Goal: Task Accomplishment & Management: Manage account settings

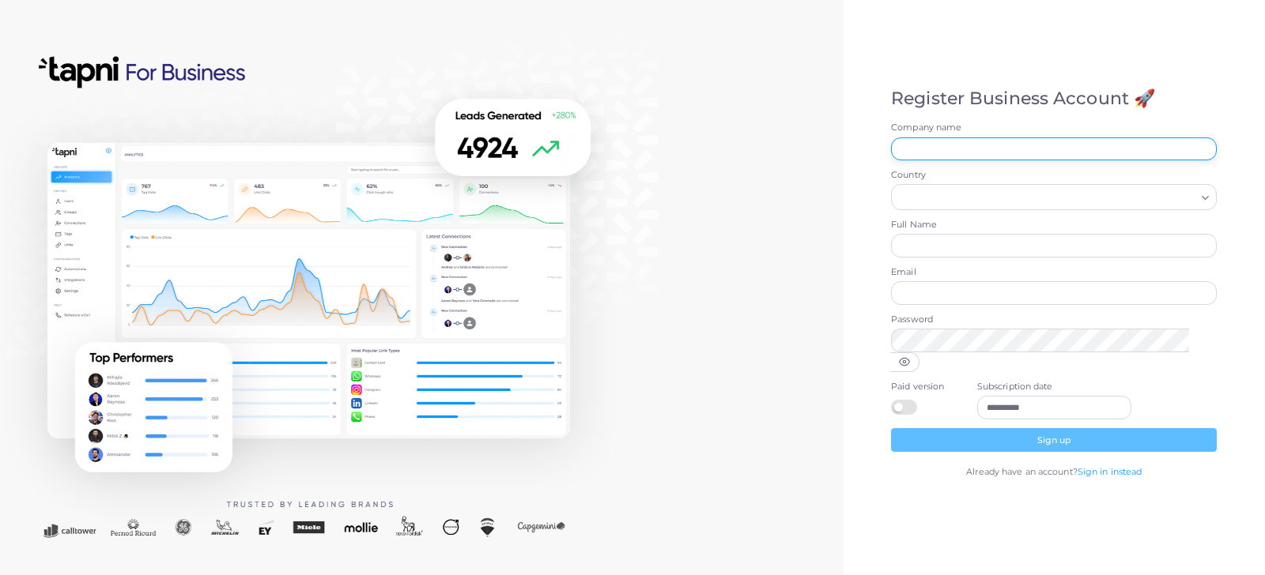
click at [944, 150] on input "Company name" at bounding box center [1054, 150] width 326 height 24
type input "*********"
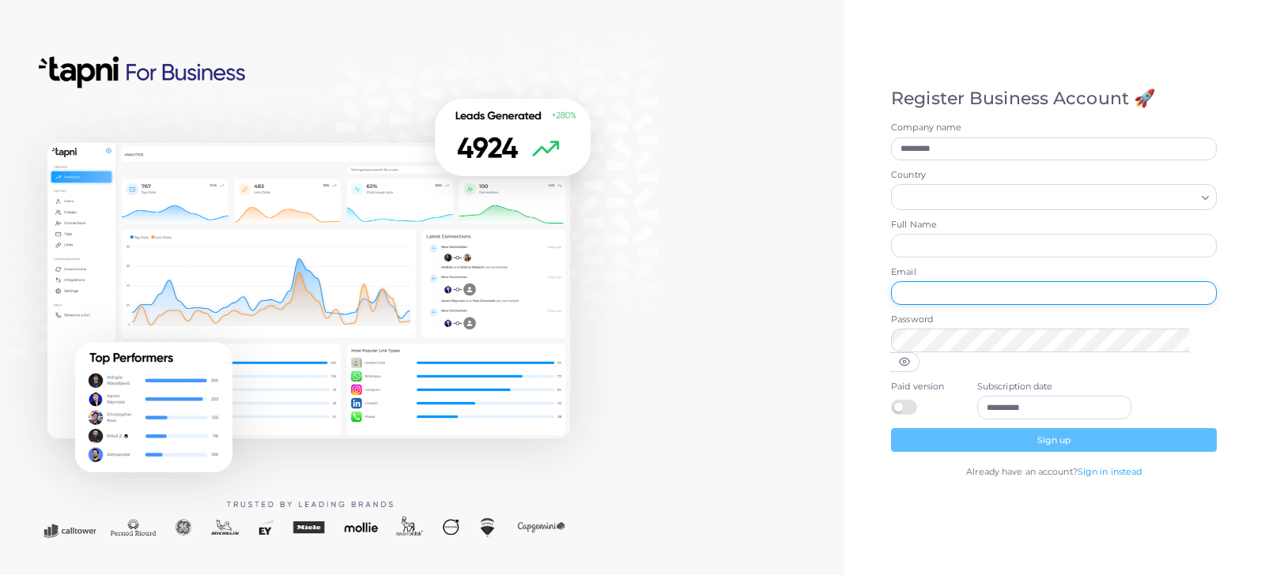
click at [931, 305] on input "Email" at bounding box center [1054, 293] width 326 height 24
paste input "**********"
type input "**********"
click at [943, 206] on input "Country" at bounding box center [1046, 197] width 297 height 17
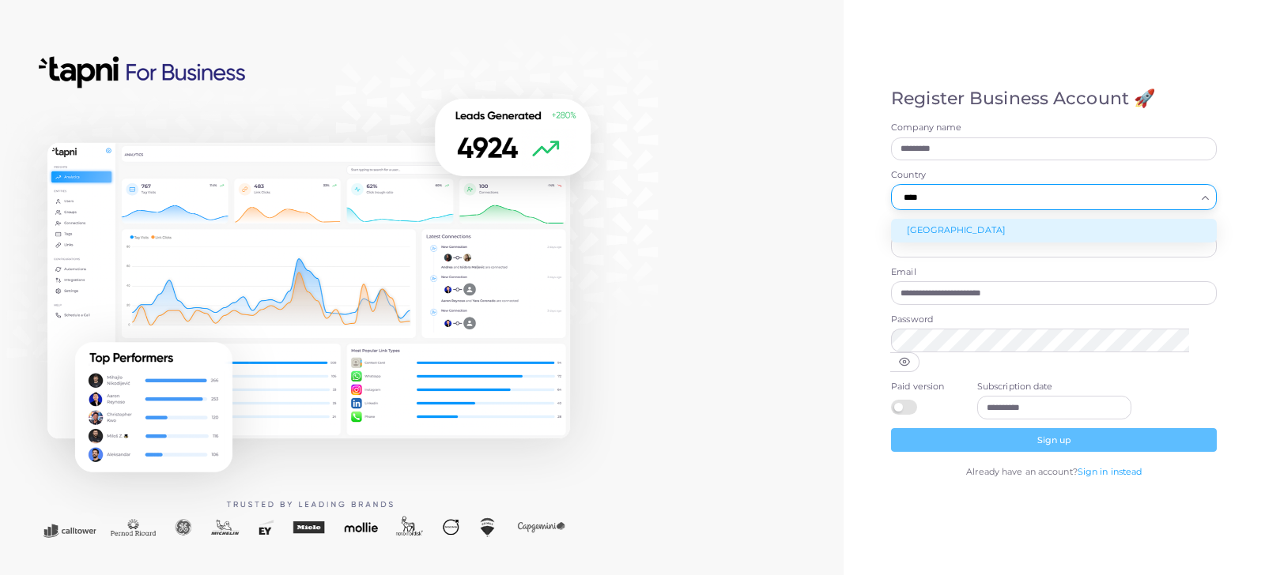
type input "****"
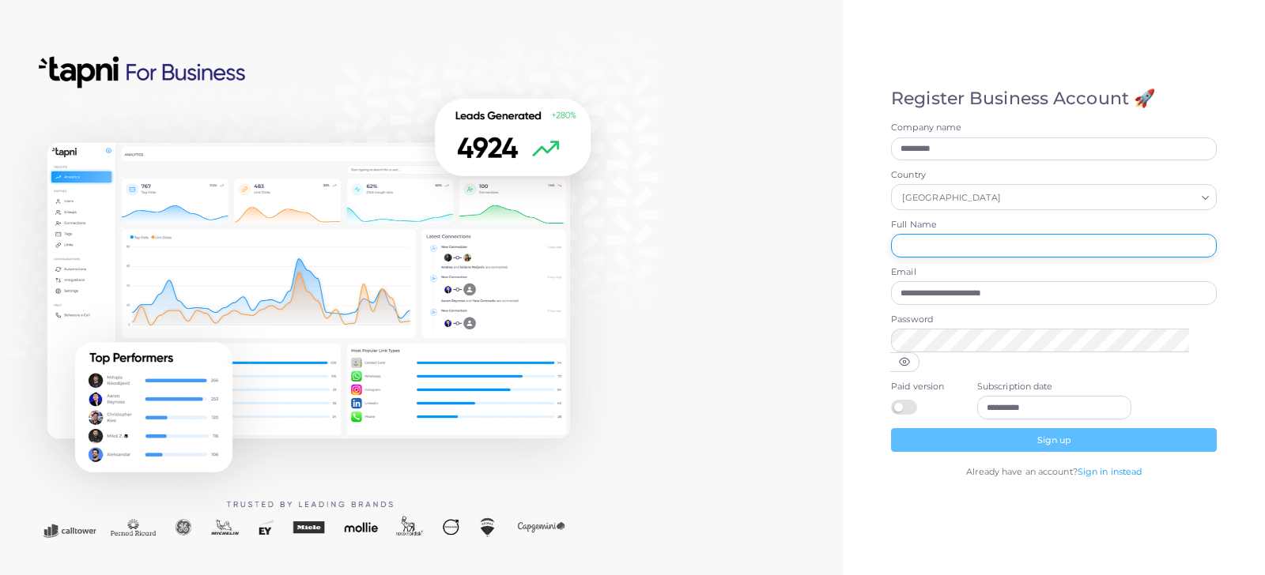
click at [981, 257] on input "Full Name" at bounding box center [1054, 246] width 326 height 24
type input "**********"
click at [911, 400] on label at bounding box center [906, 400] width 31 height 0
click at [987, 396] on input "**********" at bounding box center [1054, 408] width 135 height 24
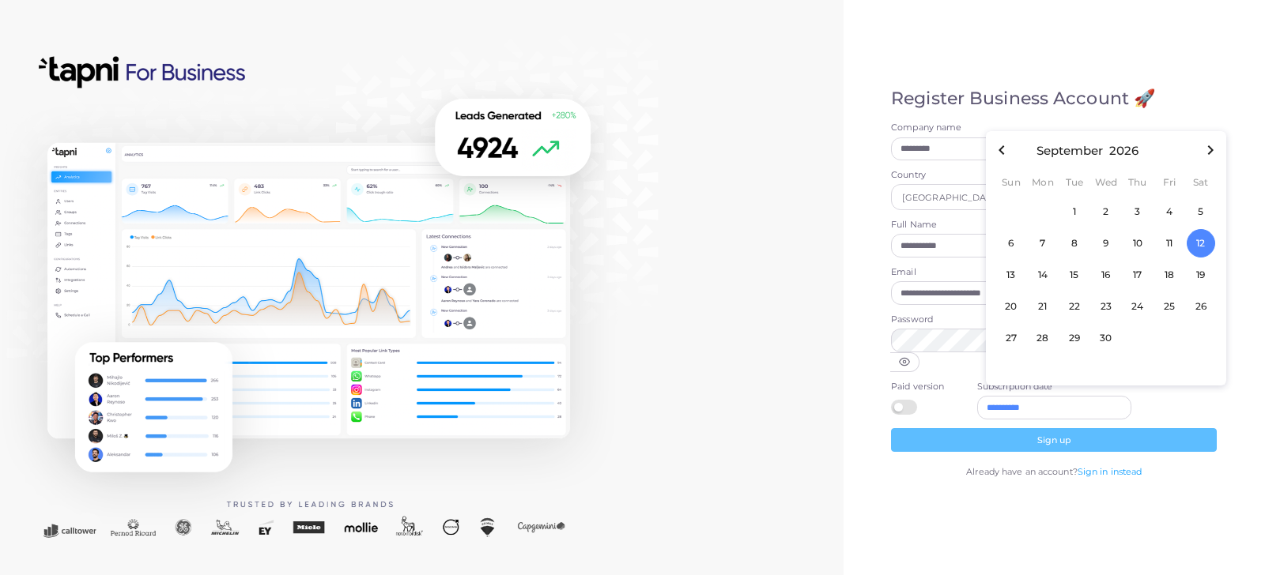
click at [953, 368] on form "**********" at bounding box center [1054, 287] width 326 height 330
click at [1004, 397] on input "**********" at bounding box center [1054, 408] width 135 height 24
click at [981, 396] on div "**********" at bounding box center [1054, 408] width 154 height 24
click at [1014, 396] on input "**********" at bounding box center [1054, 408] width 135 height 24
click at [1009, 144] on icon "button" at bounding box center [1001, 150] width 19 height 19
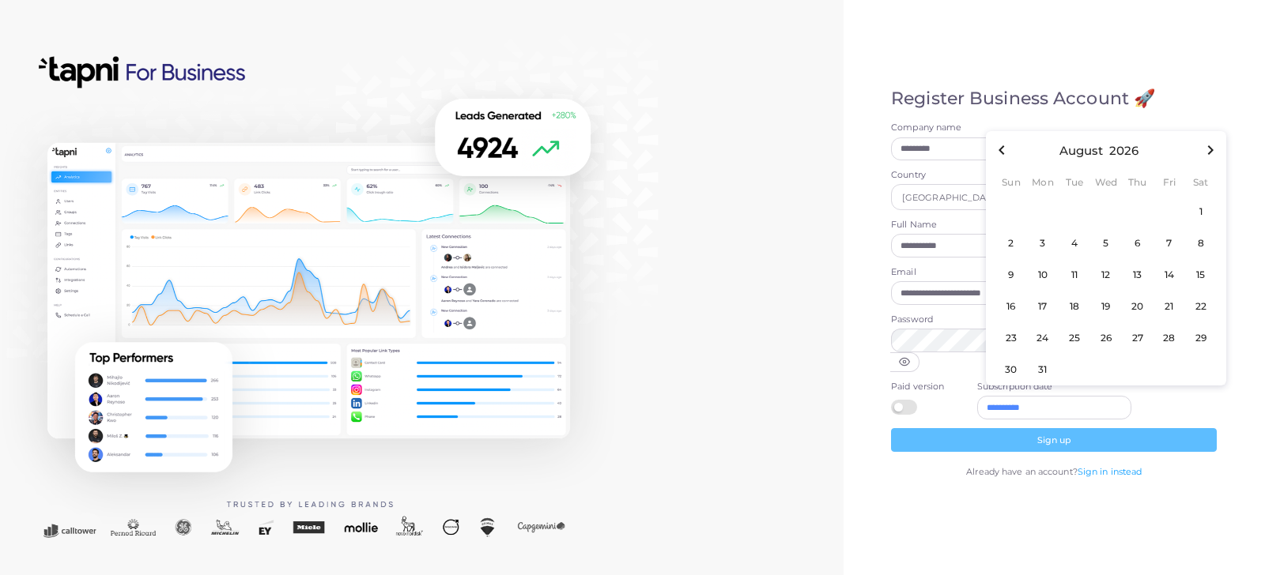
click at [1006, 157] on icon "button" at bounding box center [1001, 150] width 19 height 19
click at [1203, 158] on icon "button" at bounding box center [1210, 150] width 19 height 19
click at [1203, 157] on icon "button" at bounding box center [1210, 150] width 19 height 19
click at [1200, 241] on span "12" at bounding box center [1201, 243] width 28 height 28
click at [899, 400] on label at bounding box center [906, 400] width 31 height 0
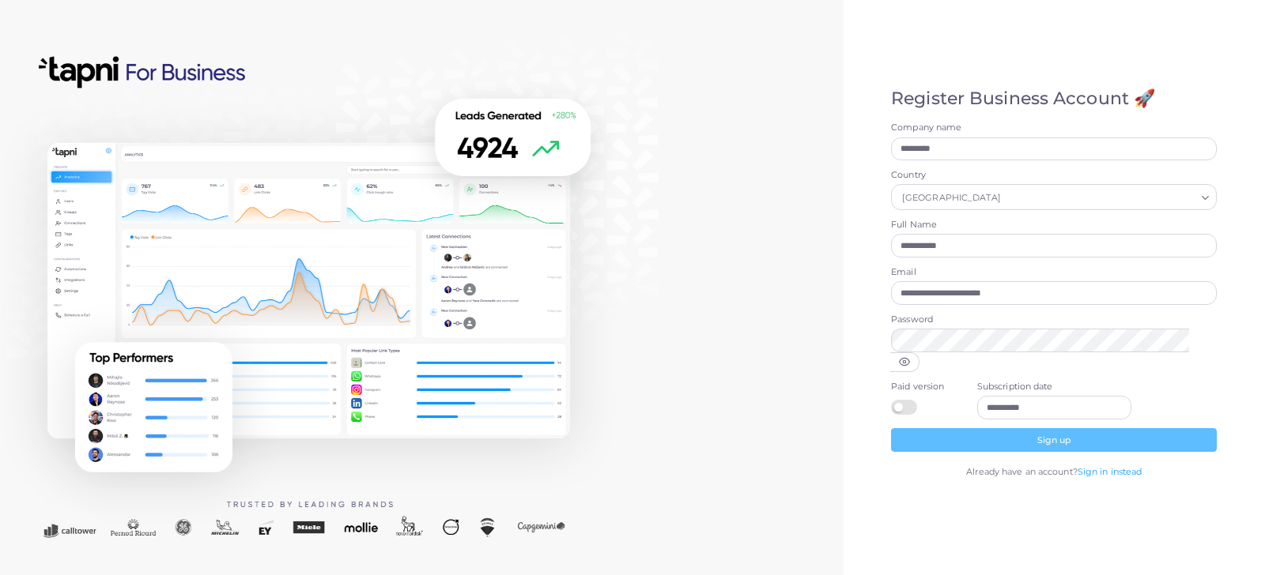
click at [997, 396] on input "**********" at bounding box center [1054, 408] width 135 height 24
click at [1008, 145] on icon "button" at bounding box center [1001, 150] width 19 height 19
click at [912, 400] on label at bounding box center [906, 400] width 31 height 0
type input "**********"
click at [993, 400] on input "**********" at bounding box center [1054, 408] width 135 height 24
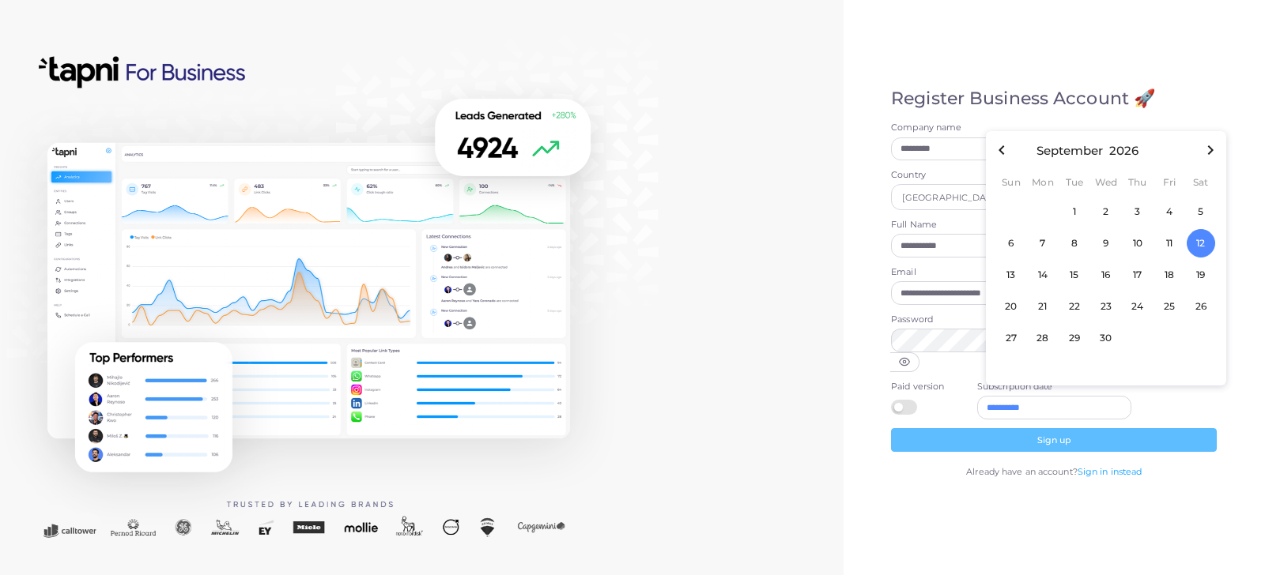
click at [955, 396] on div at bounding box center [925, 405] width 69 height 19
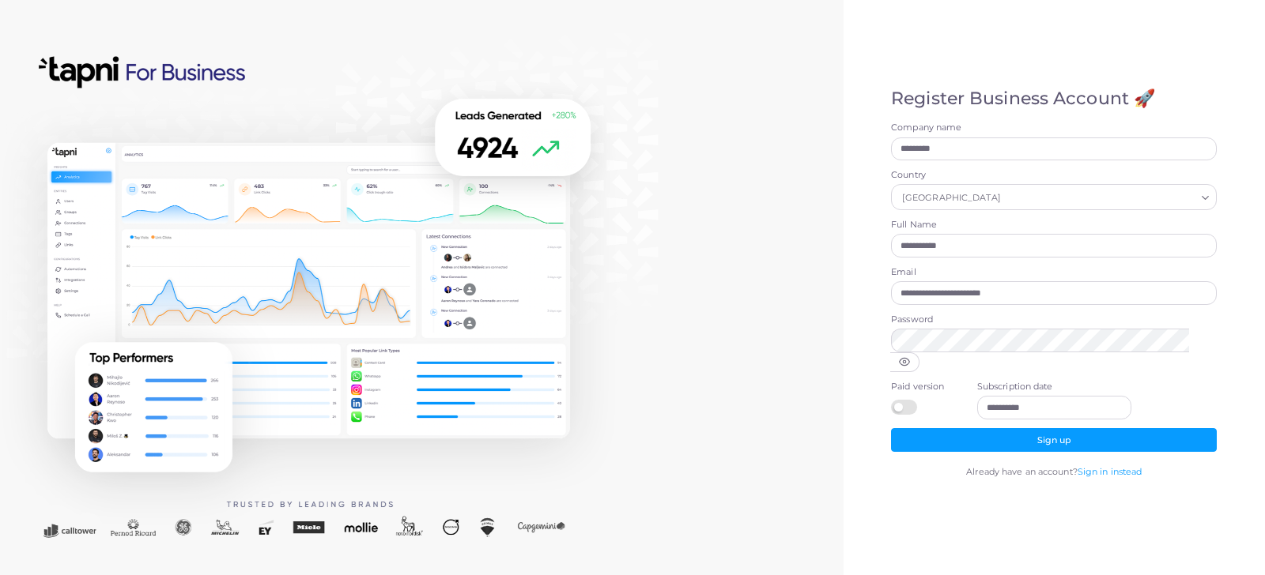
click at [910, 357] on icon at bounding box center [904, 362] width 11 height 11
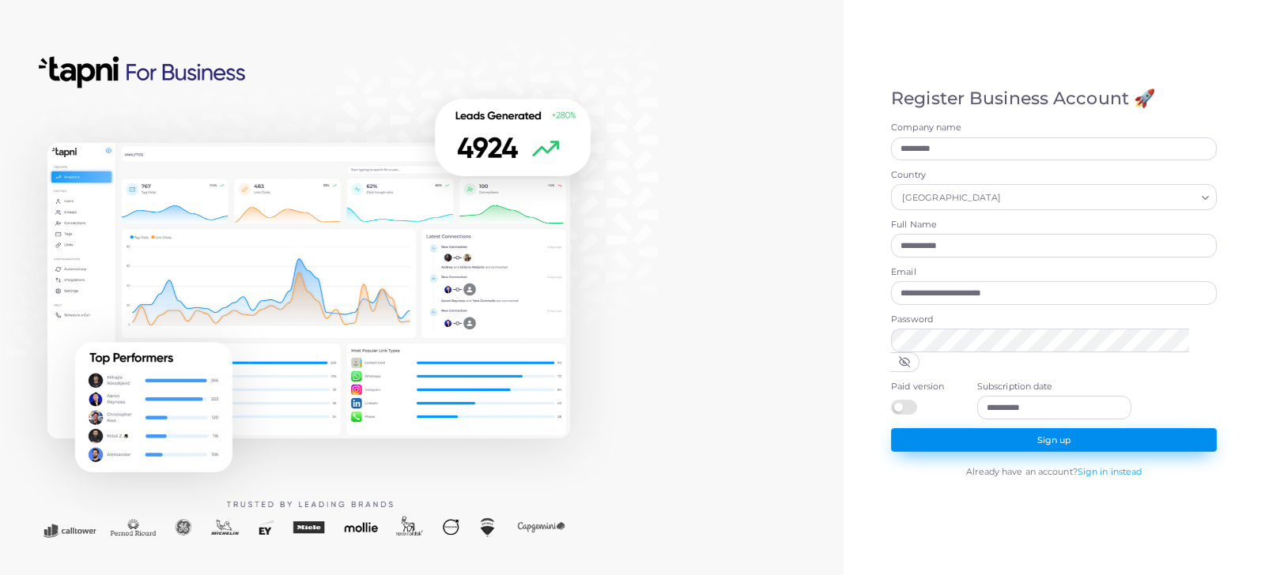
click at [1023, 433] on button "Sign up" at bounding box center [1054, 440] width 326 height 24
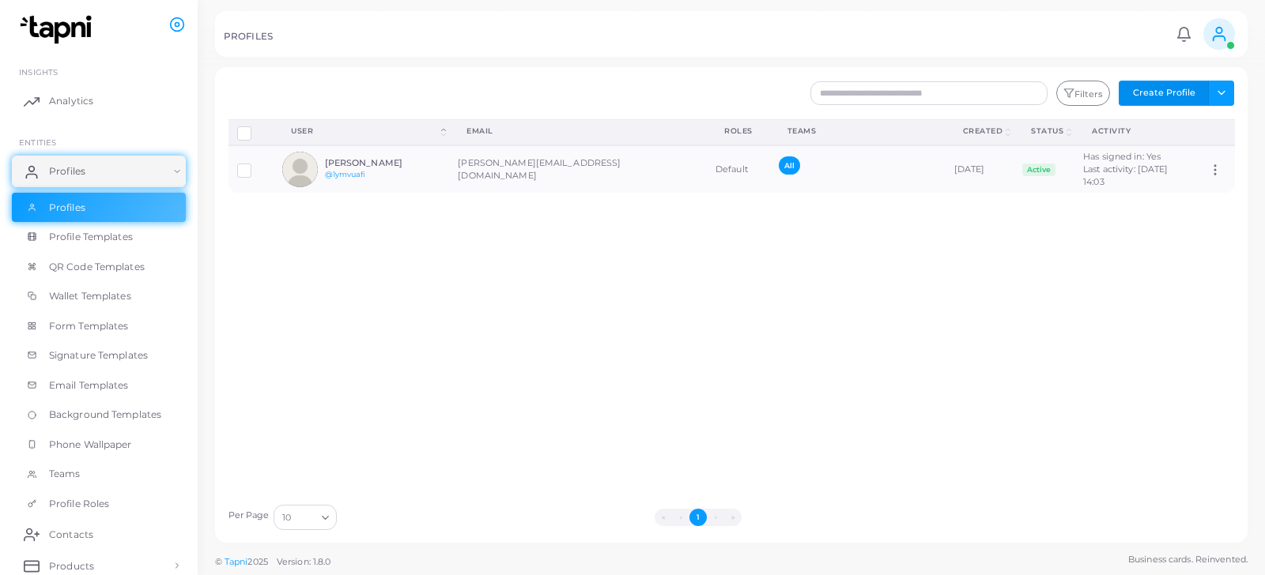
click at [1173, 91] on button "Create Profile" at bounding box center [1164, 93] width 90 height 25
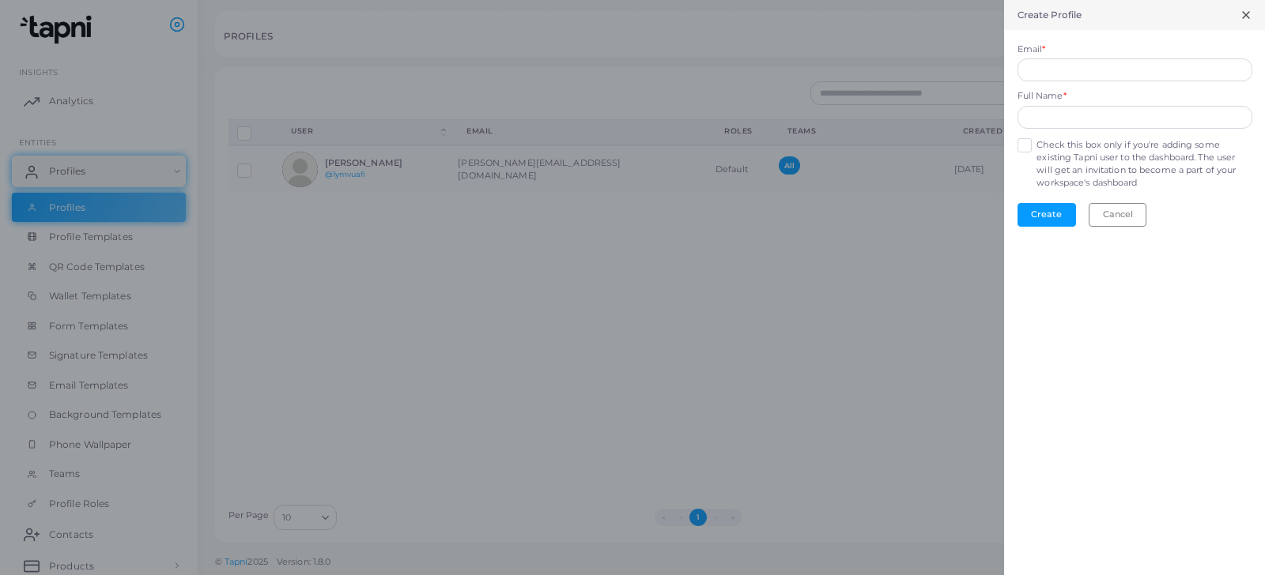
click at [1243, 20] on icon at bounding box center [1246, 15] width 13 height 13
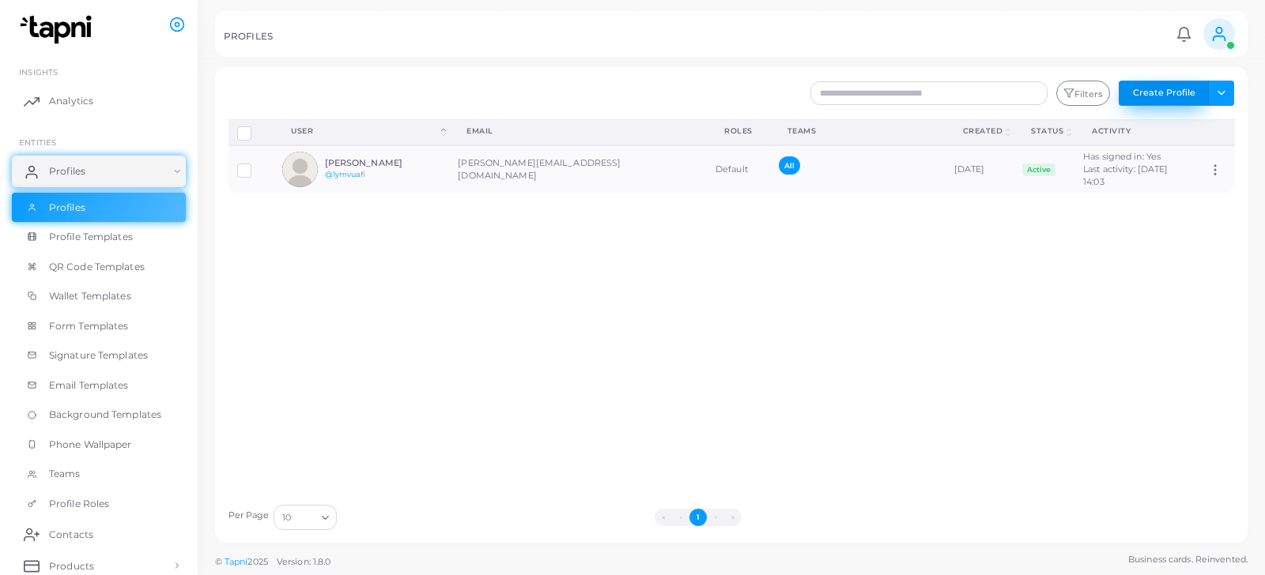
click at [1179, 100] on button "Create Profile" at bounding box center [1164, 93] width 90 height 25
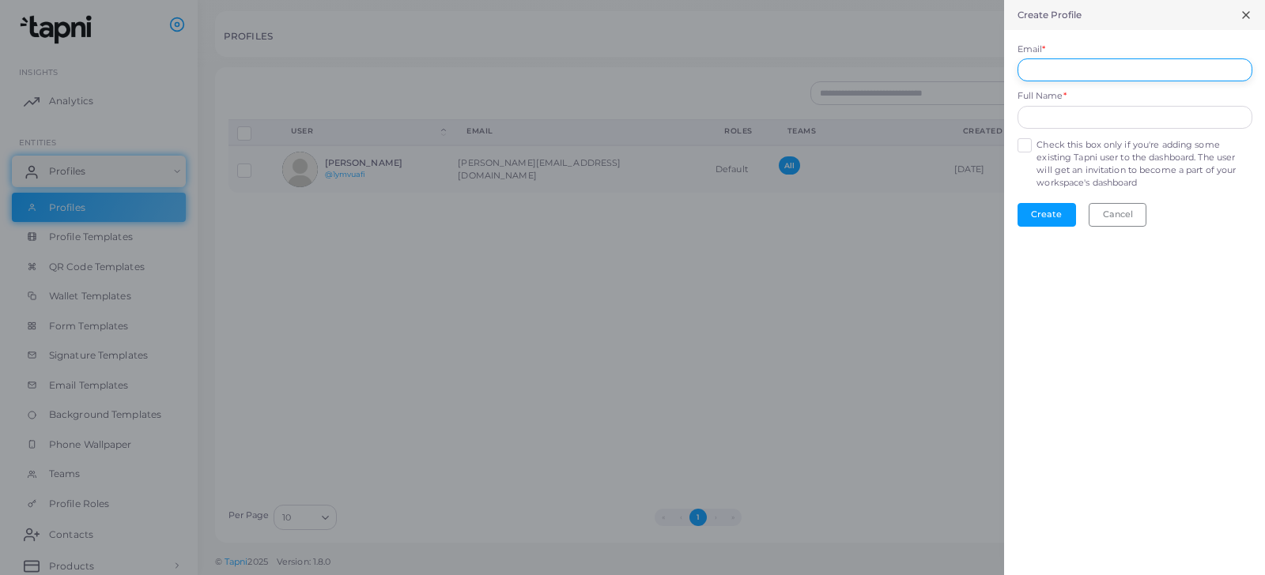
click at [1072, 78] on input "Email *" at bounding box center [1134, 70] width 235 height 24
click at [1042, 120] on input "text" at bounding box center [1134, 118] width 235 height 24
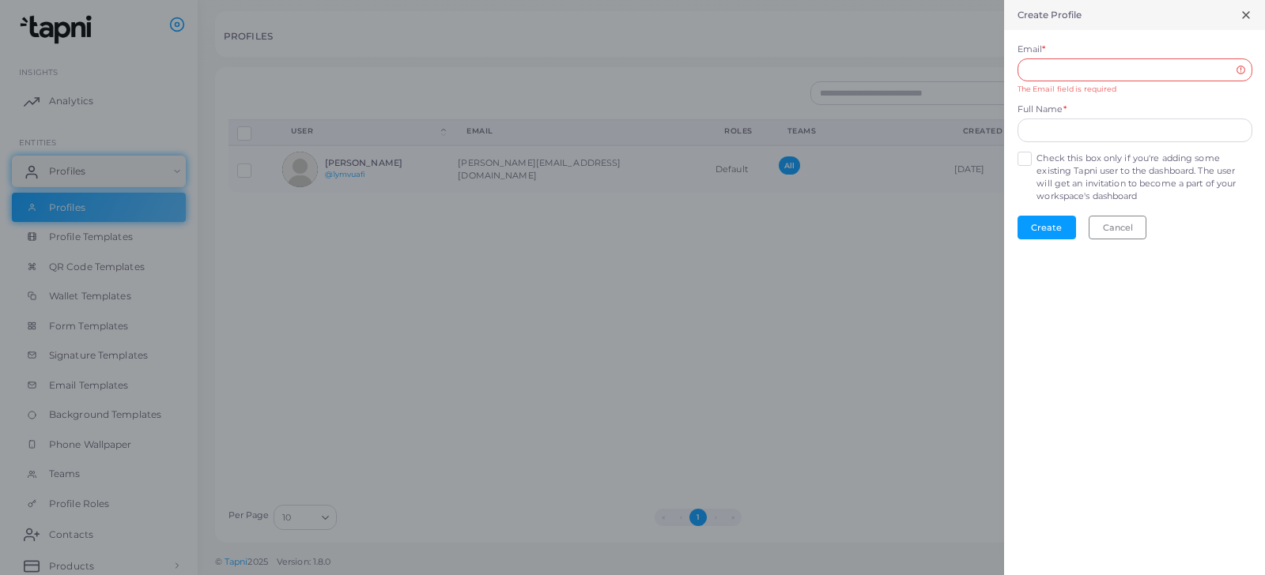
click at [1022, 158] on form "Email * The Email field is required Full Name * Check this box only if you're a…" at bounding box center [1134, 141] width 261 height 223
click at [1036, 172] on label "Check this box only if you're adding some existing Tapni user to the dashboard.…" at bounding box center [1143, 190] width 215 height 51
click at [1055, 70] on input "Email *" at bounding box center [1134, 70] width 235 height 24
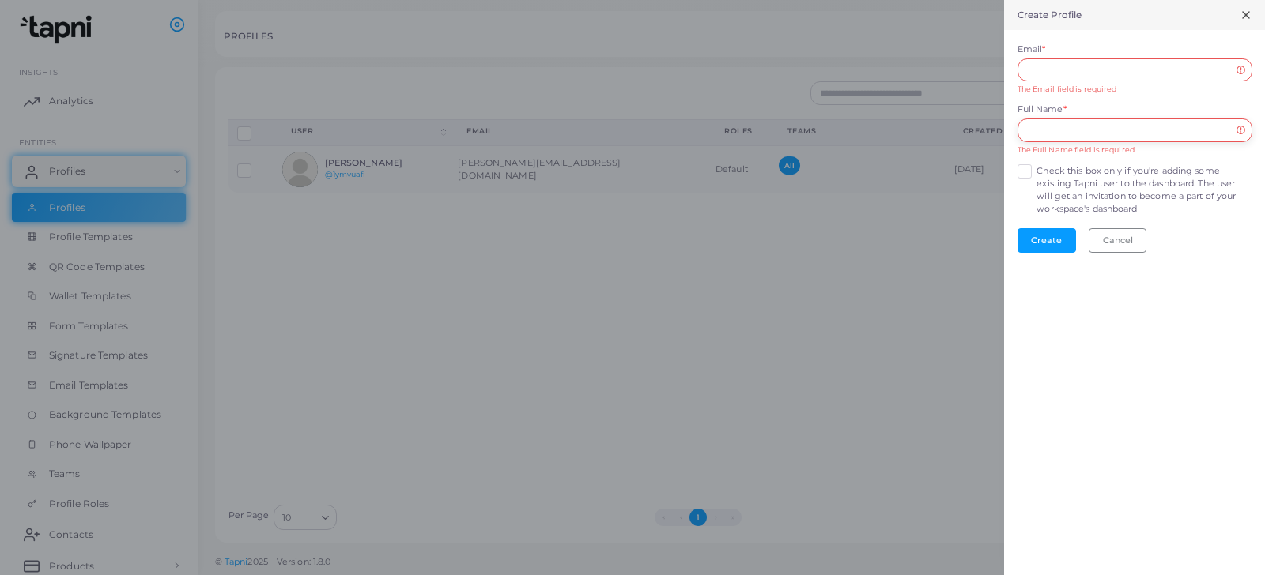
click at [1059, 123] on input "text" at bounding box center [1134, 131] width 235 height 24
click at [1116, 240] on button "Cancel" at bounding box center [1118, 240] width 58 height 24
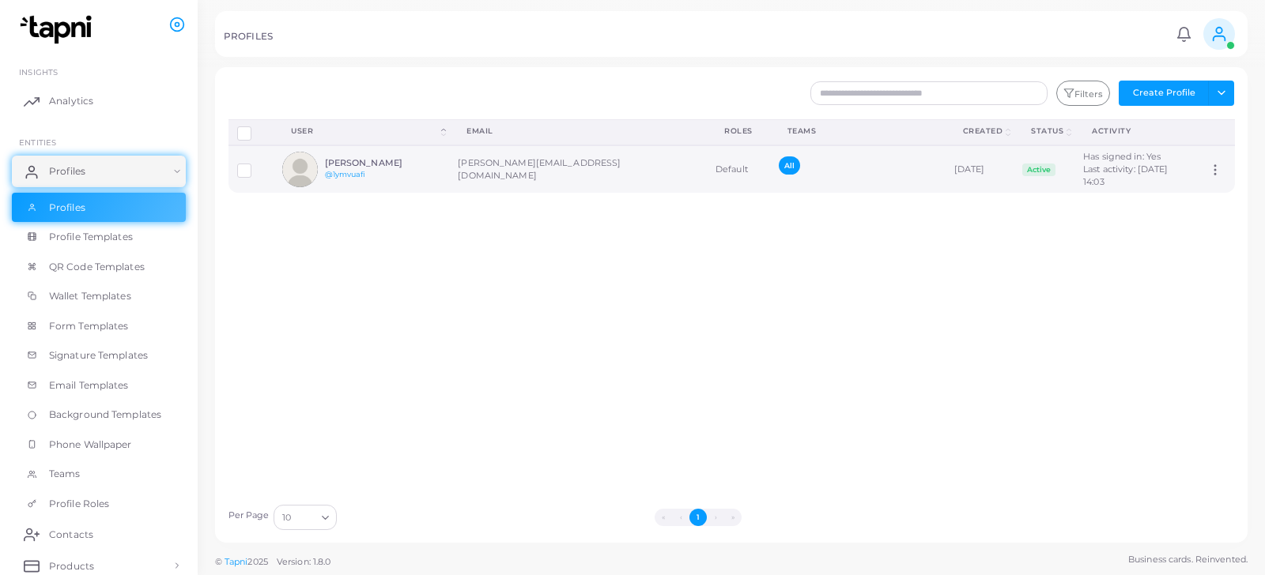
click at [415, 172] on div "[PERSON_NAME] @1ymvuafi" at bounding box center [383, 169] width 116 height 23
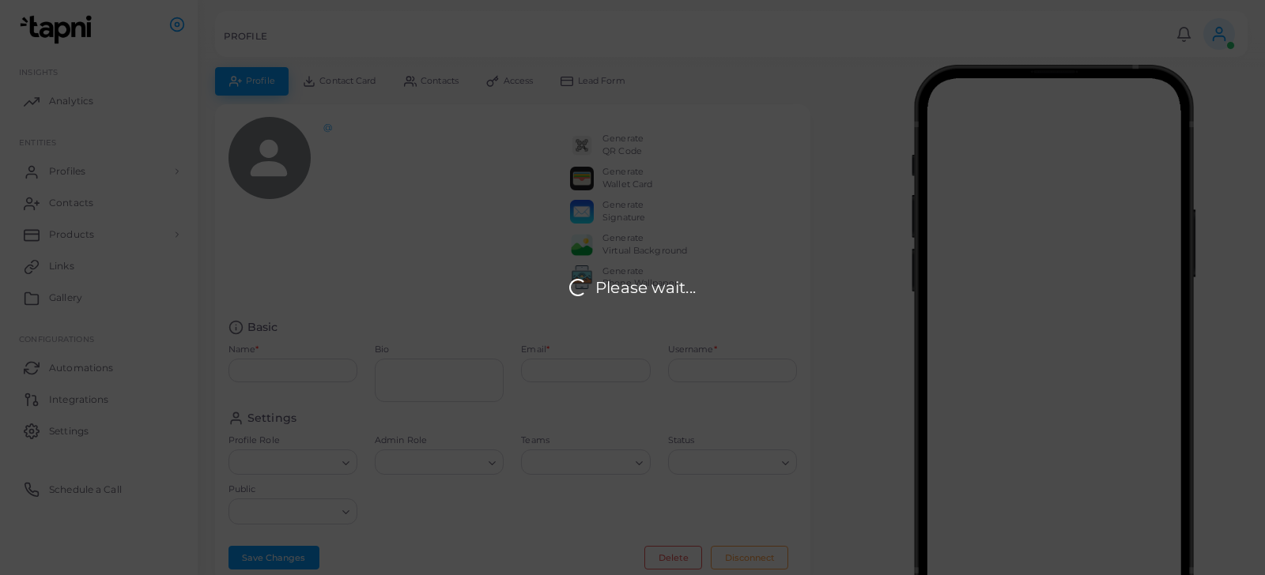
type input "**********"
type input "********"
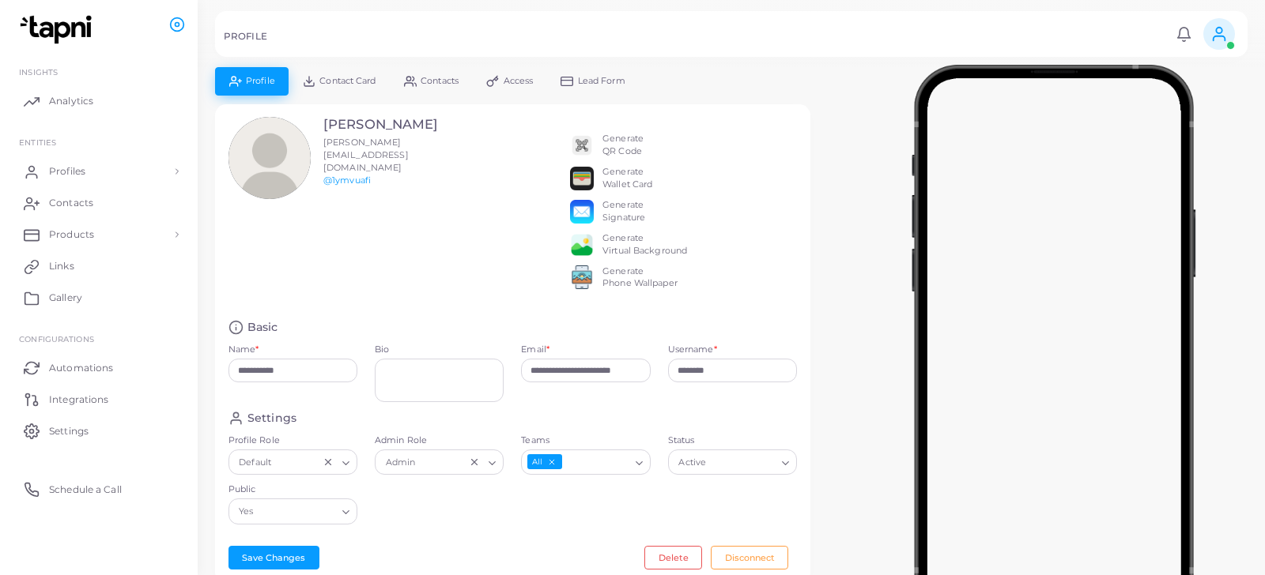
click at [353, 85] on link "Contact Card" at bounding box center [339, 81] width 101 height 28
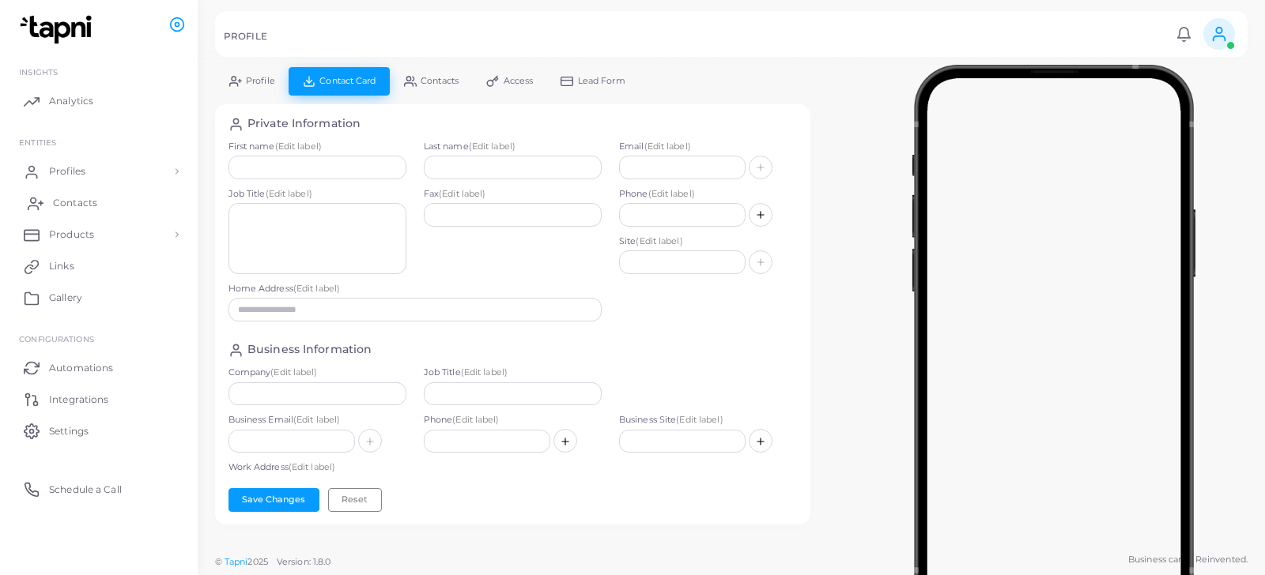
click at [76, 203] on span "Contacts" at bounding box center [75, 203] width 44 height 14
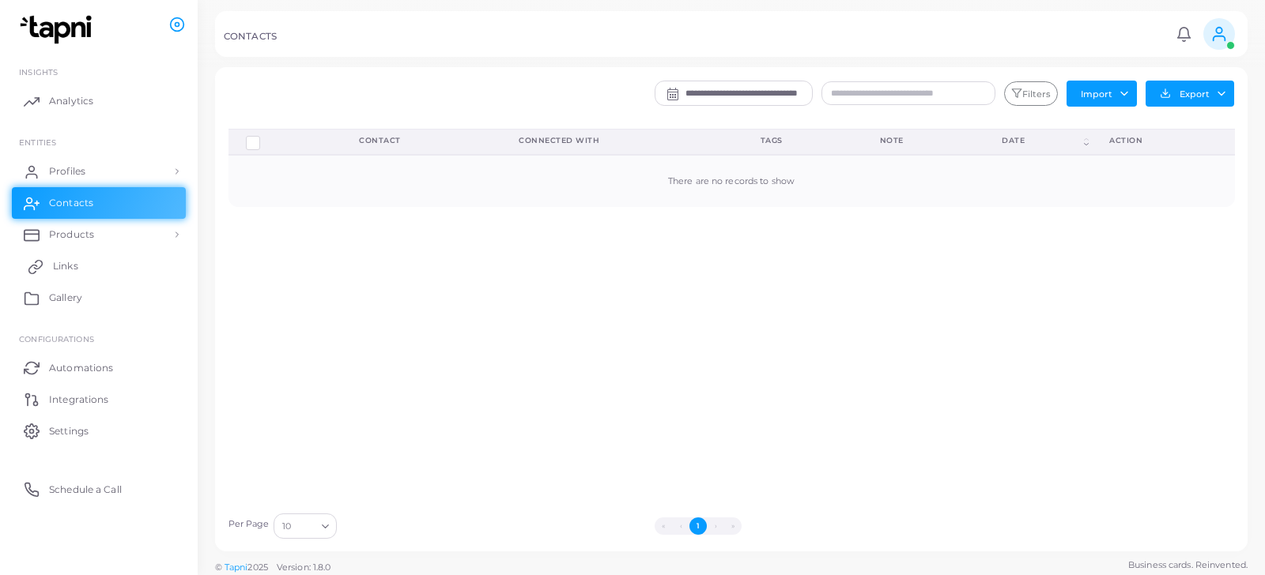
click at [59, 272] on span "Links" at bounding box center [65, 266] width 25 height 14
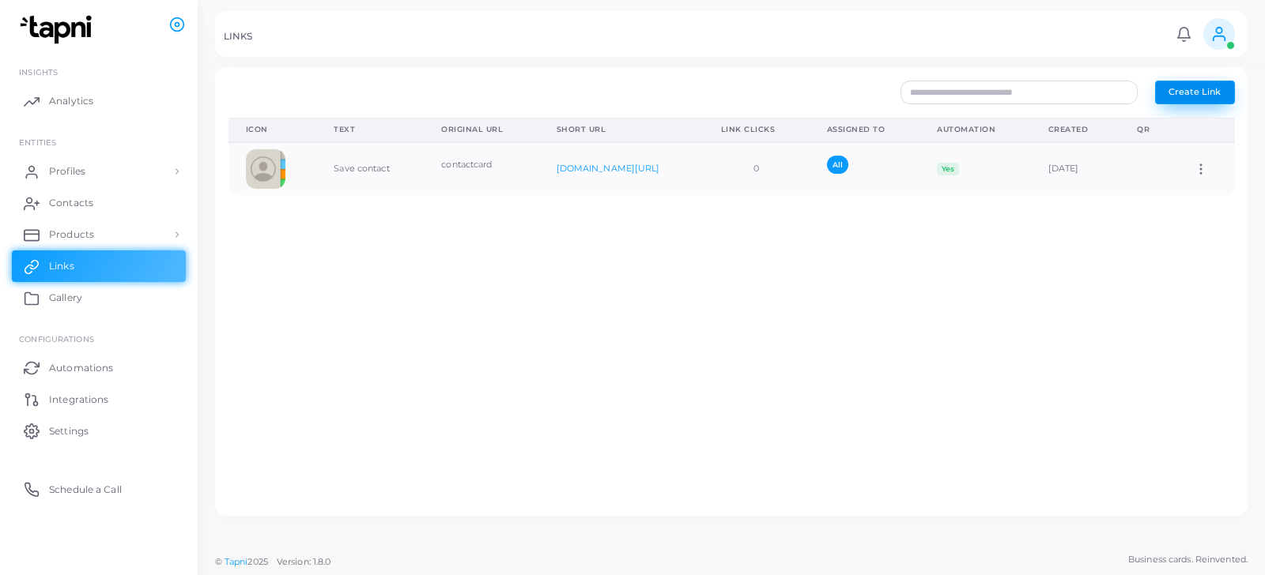
click at [1179, 97] on button "Create Link" at bounding box center [1195, 93] width 80 height 24
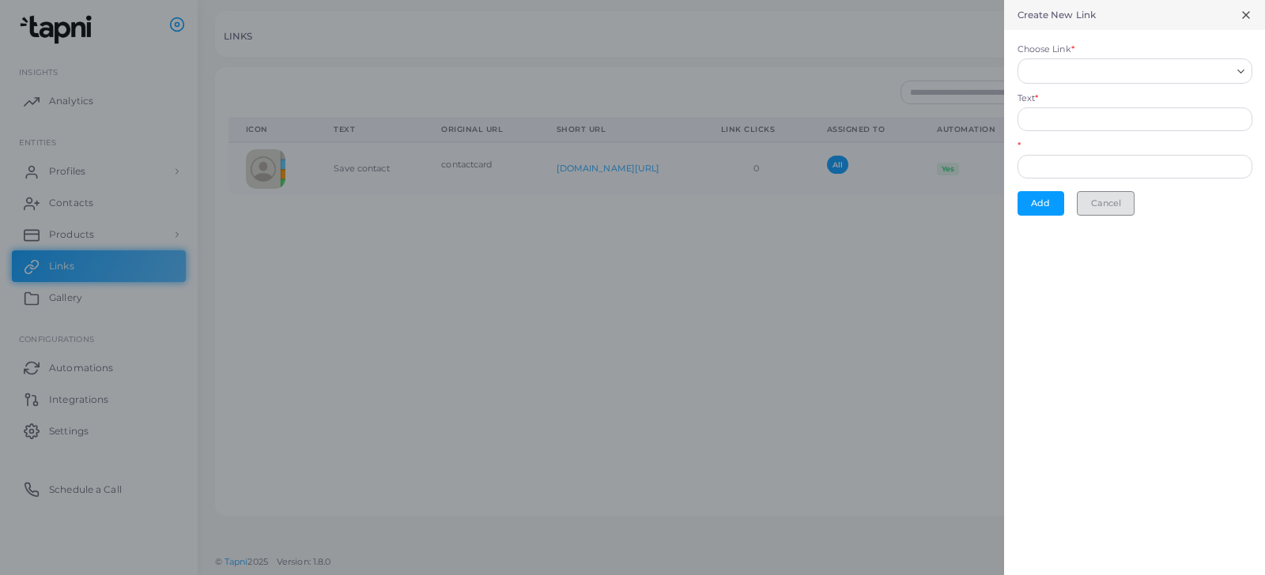
click at [1099, 199] on button "Cancel" at bounding box center [1106, 203] width 58 height 24
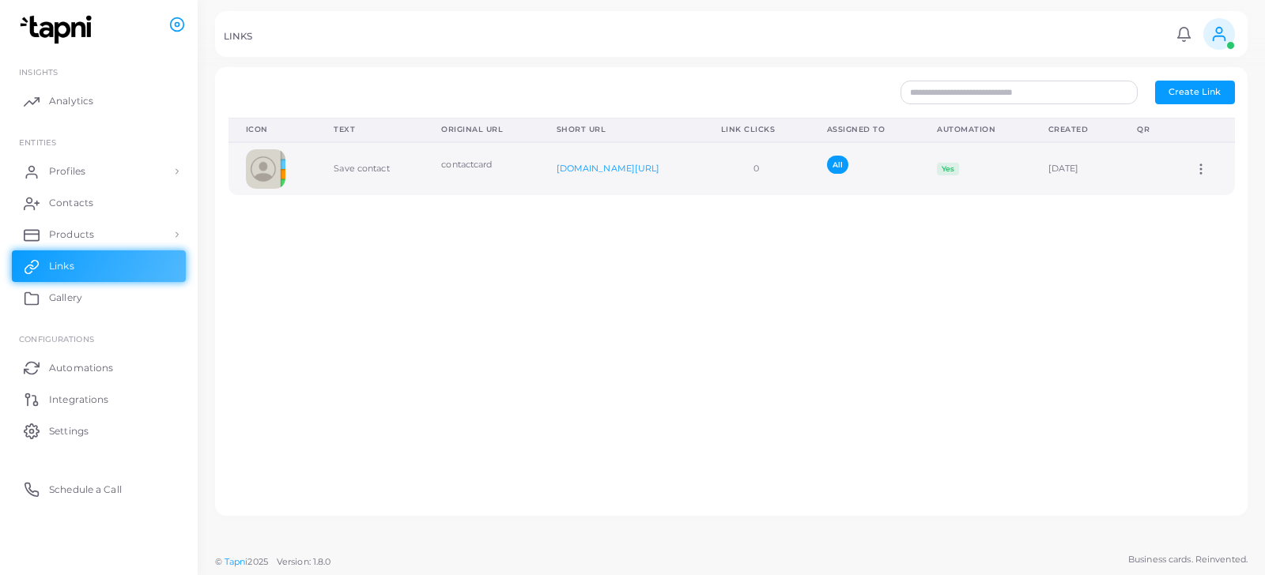
click at [268, 168] on img at bounding box center [266, 169] width 40 height 40
click at [1199, 166] on icon at bounding box center [1201, 169] width 14 height 14
click at [1179, 203] on span "Edit Link" at bounding box center [1183, 207] width 38 height 13
type input "**********"
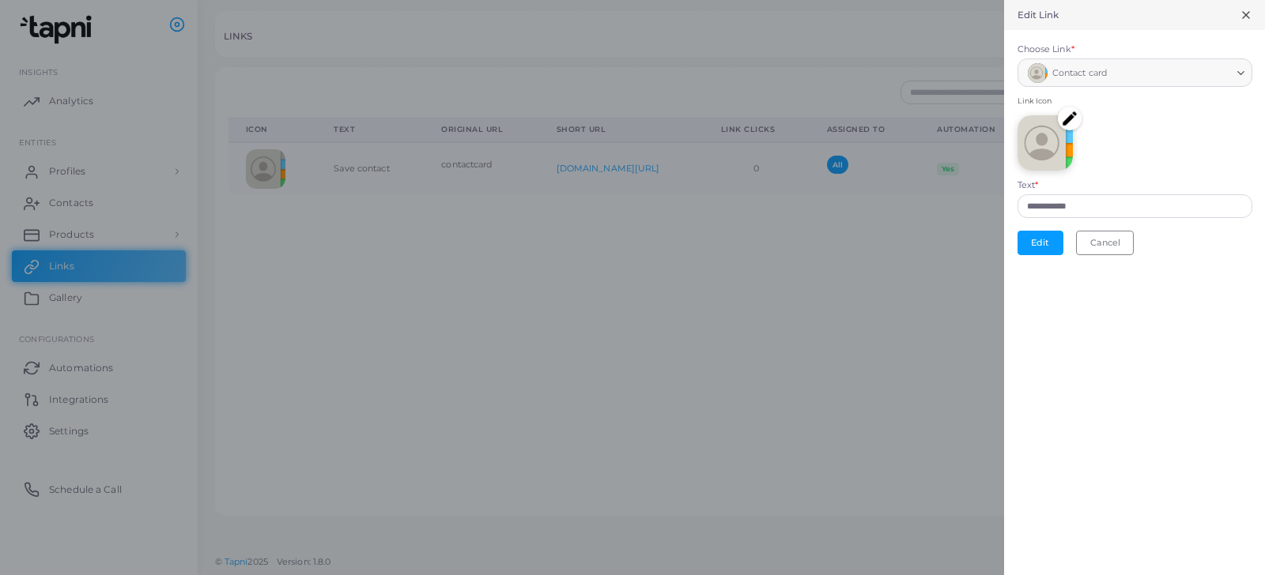
click at [1248, 13] on icon at bounding box center [1246, 15] width 13 height 13
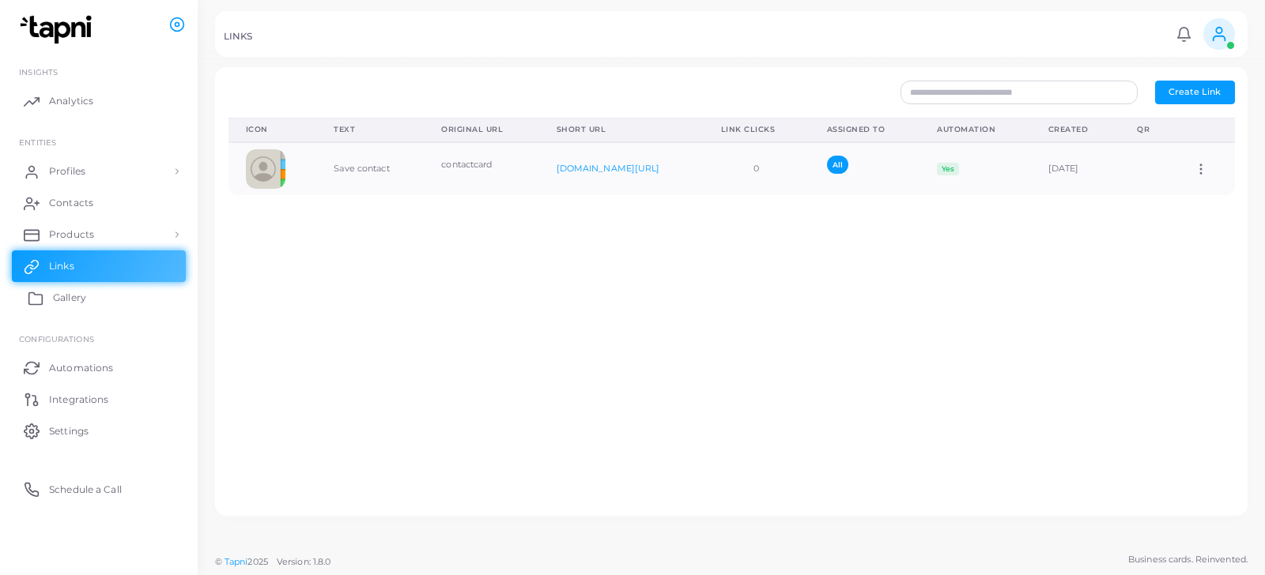
click at [105, 295] on link "Gallery" at bounding box center [99, 298] width 174 height 32
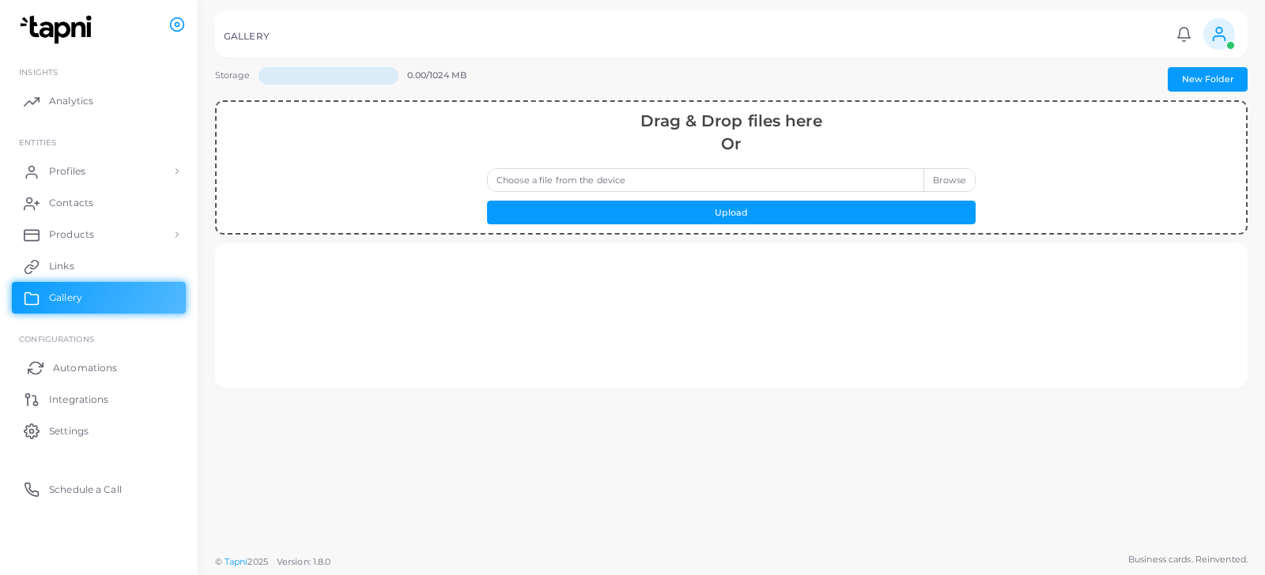
click at [88, 364] on span "Automations" at bounding box center [85, 368] width 64 height 14
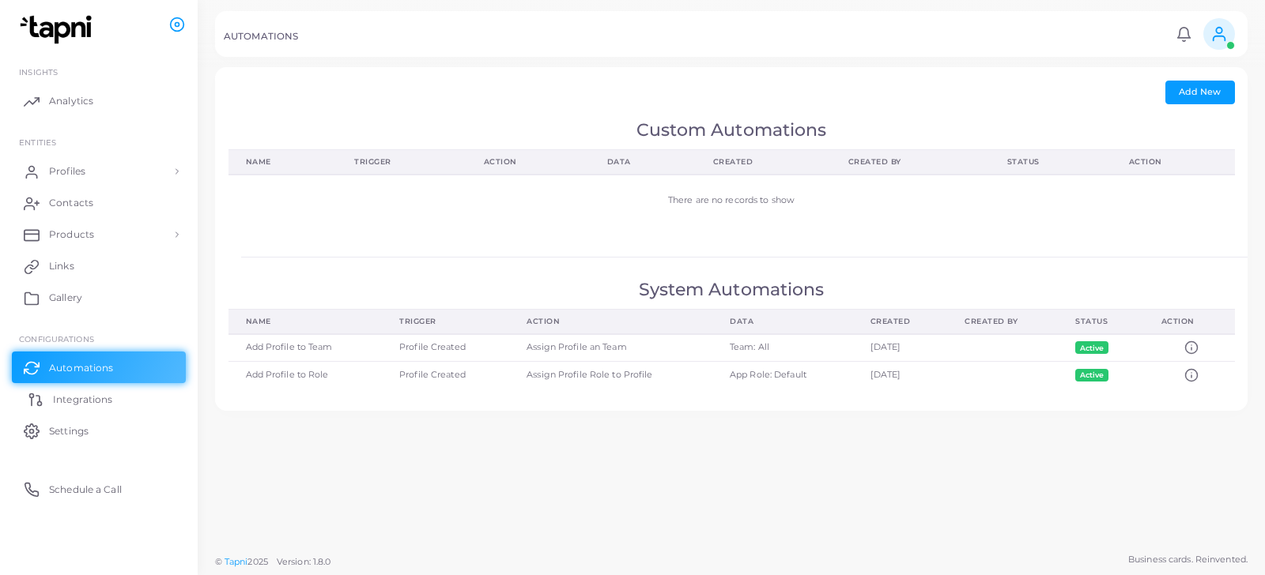
click at [87, 399] on span "Integrations" at bounding box center [82, 400] width 59 height 14
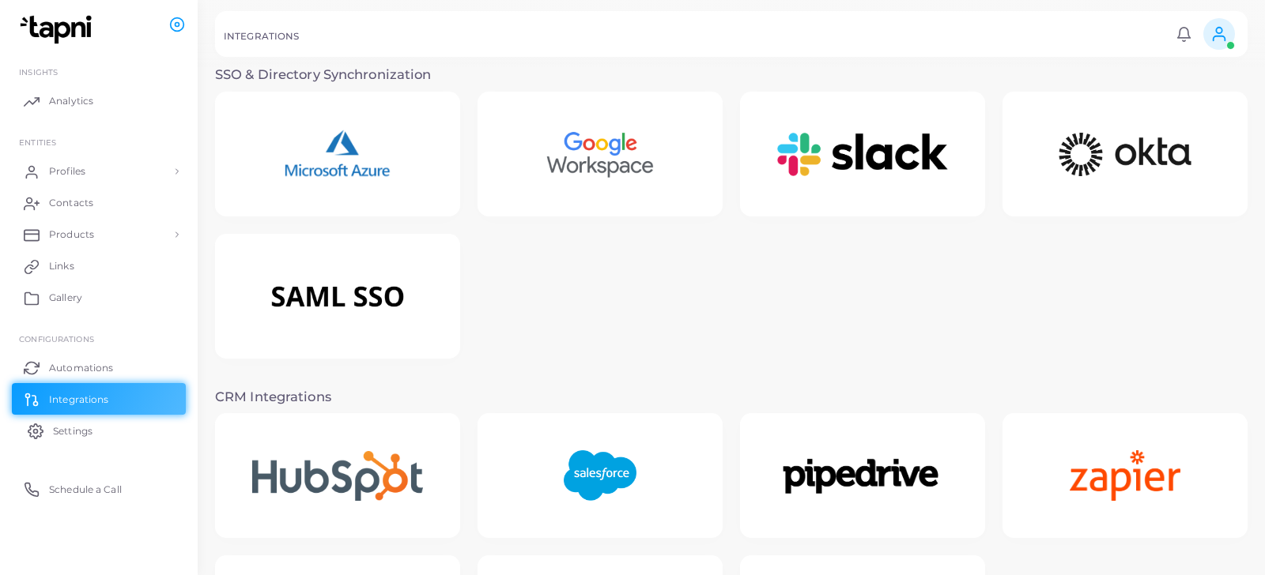
click at [69, 421] on link "Settings" at bounding box center [99, 431] width 174 height 32
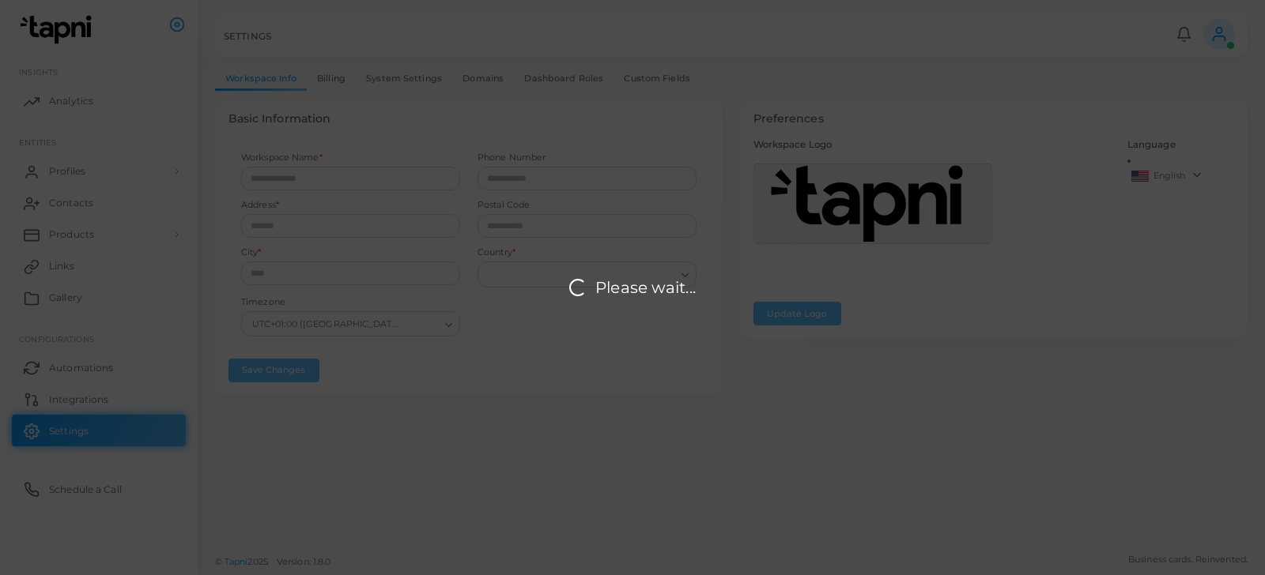
type input "*********"
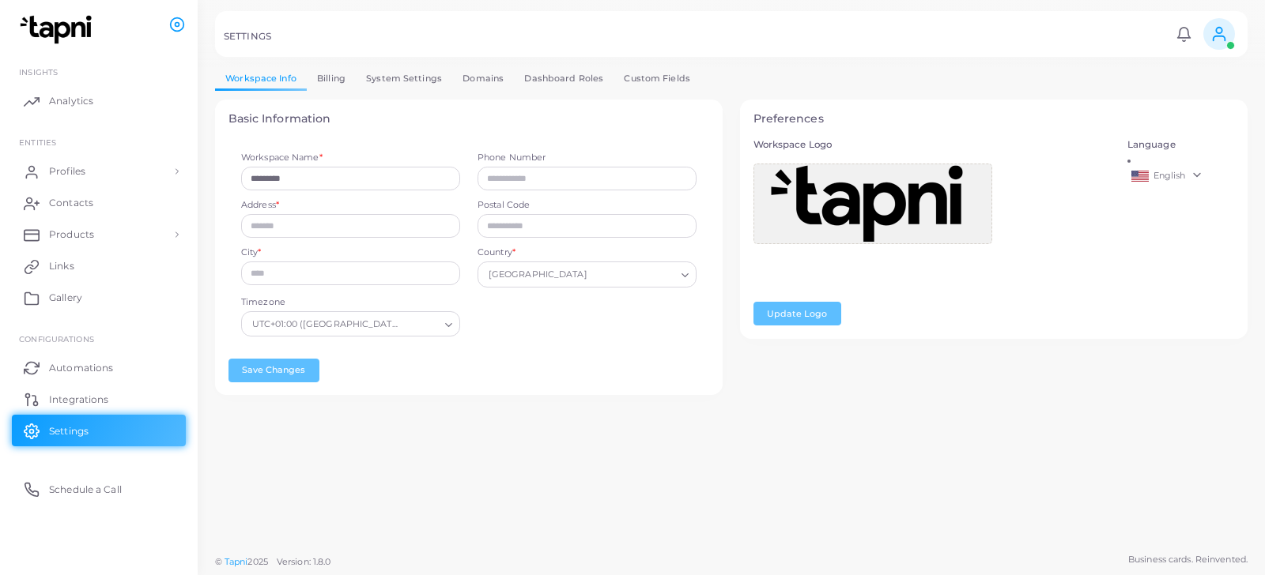
click at [476, 75] on link "Domains" at bounding box center [483, 78] width 62 height 23
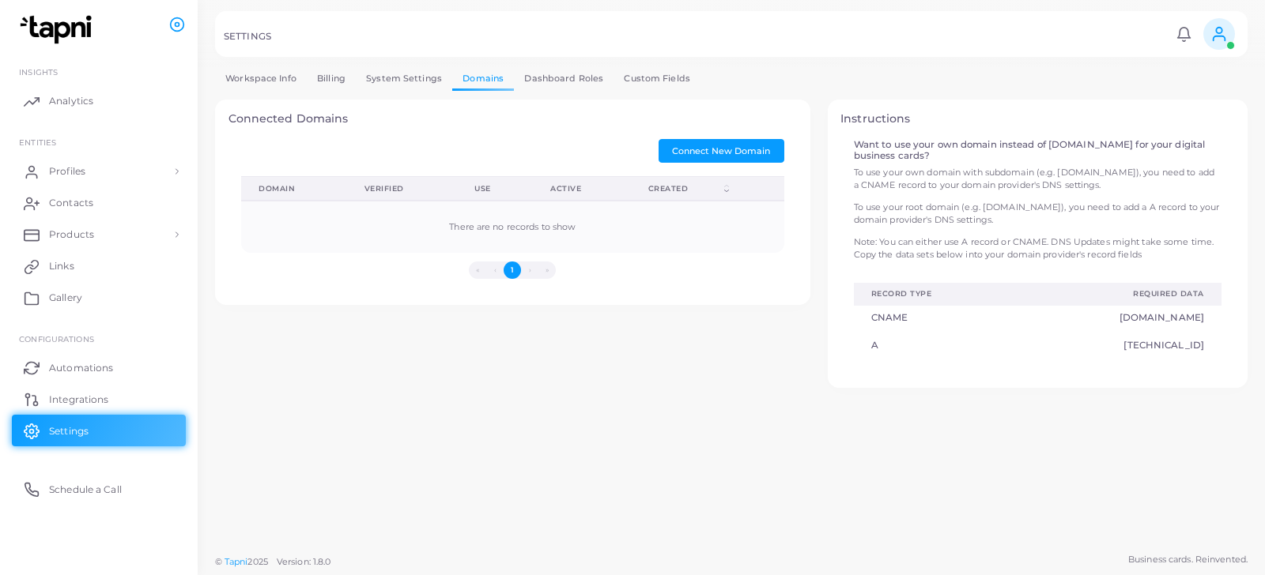
click at [634, 72] on link "Custom Fields" at bounding box center [656, 78] width 87 height 23
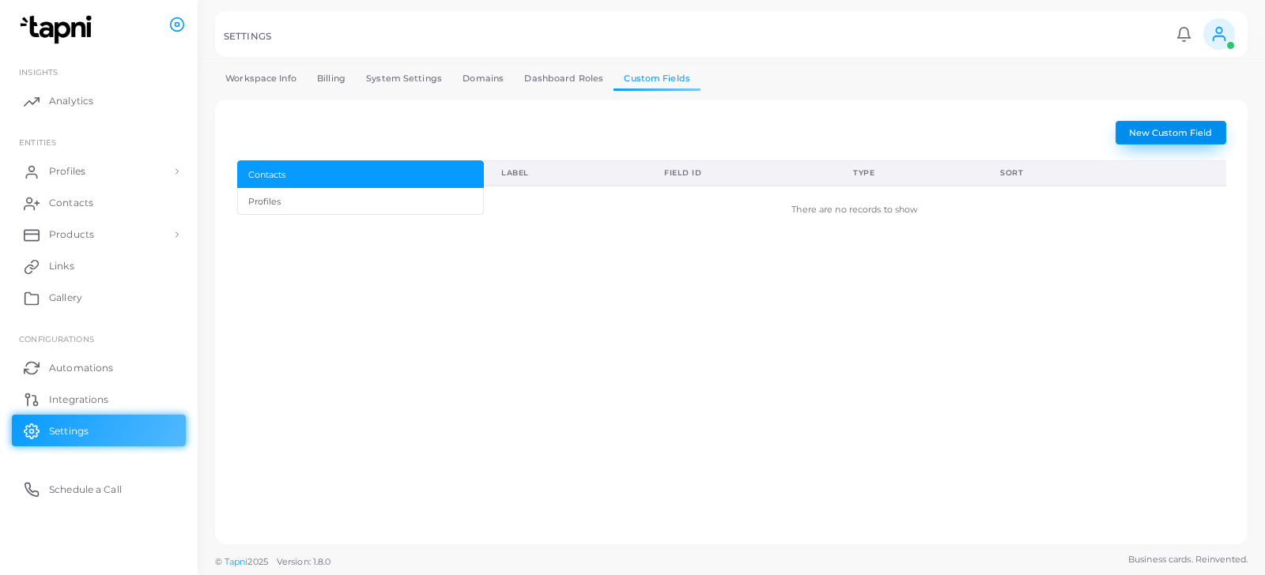
click at [1168, 132] on span "New Custom Field" at bounding box center [1170, 132] width 83 height 11
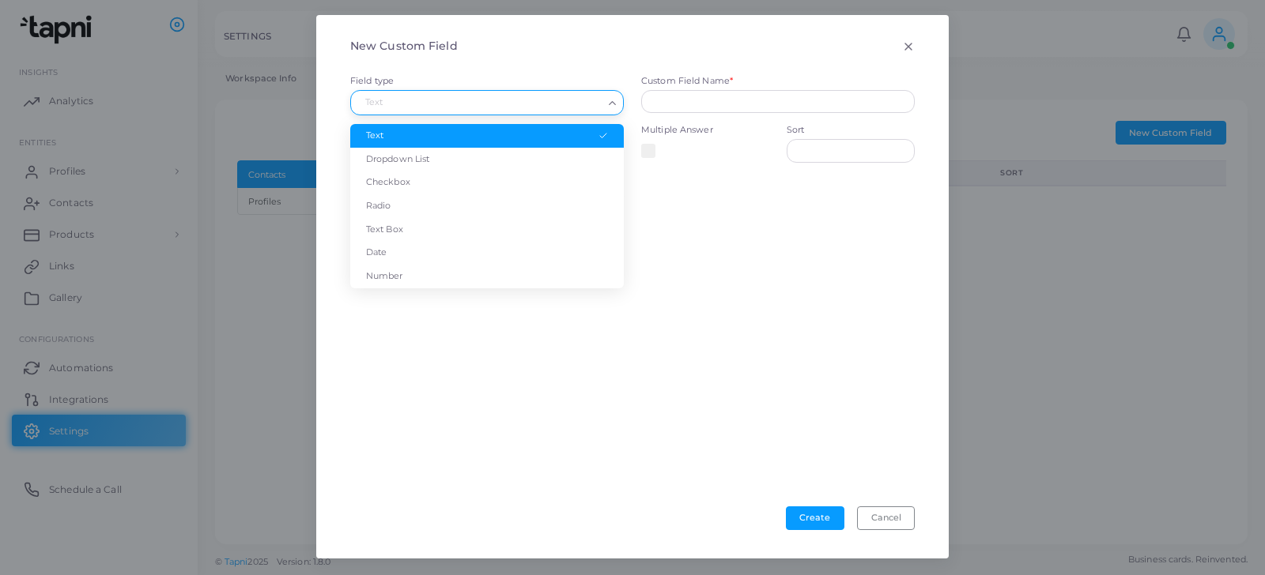
click at [546, 100] on input "Search for option" at bounding box center [479, 102] width 245 height 17
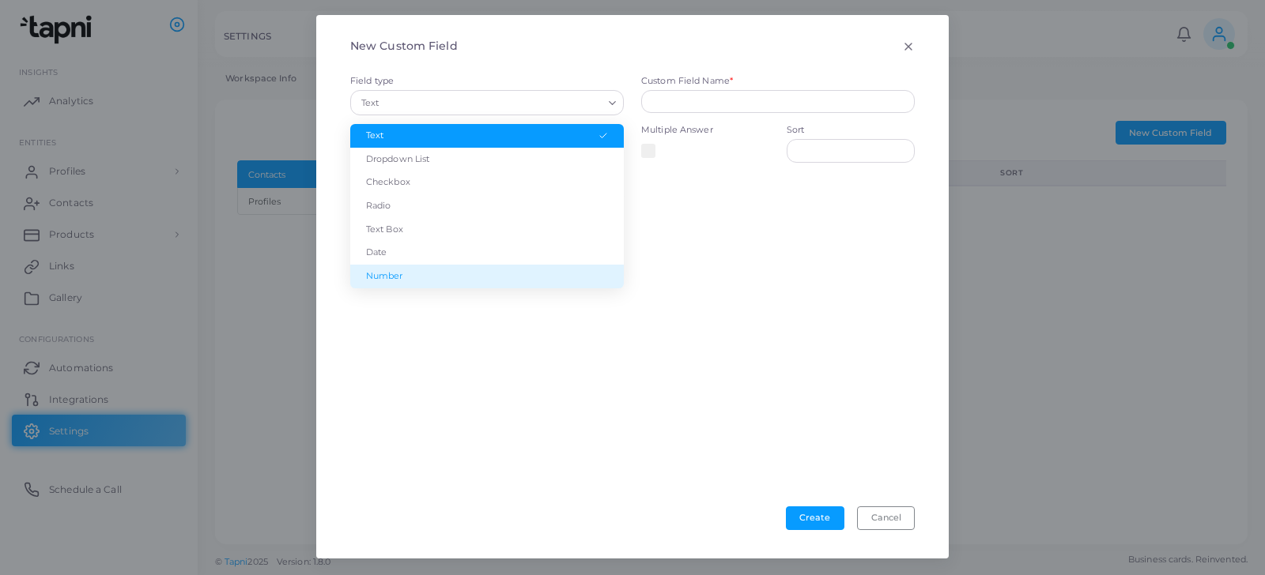
click at [523, 381] on div at bounding box center [633, 363] width 582 height 288
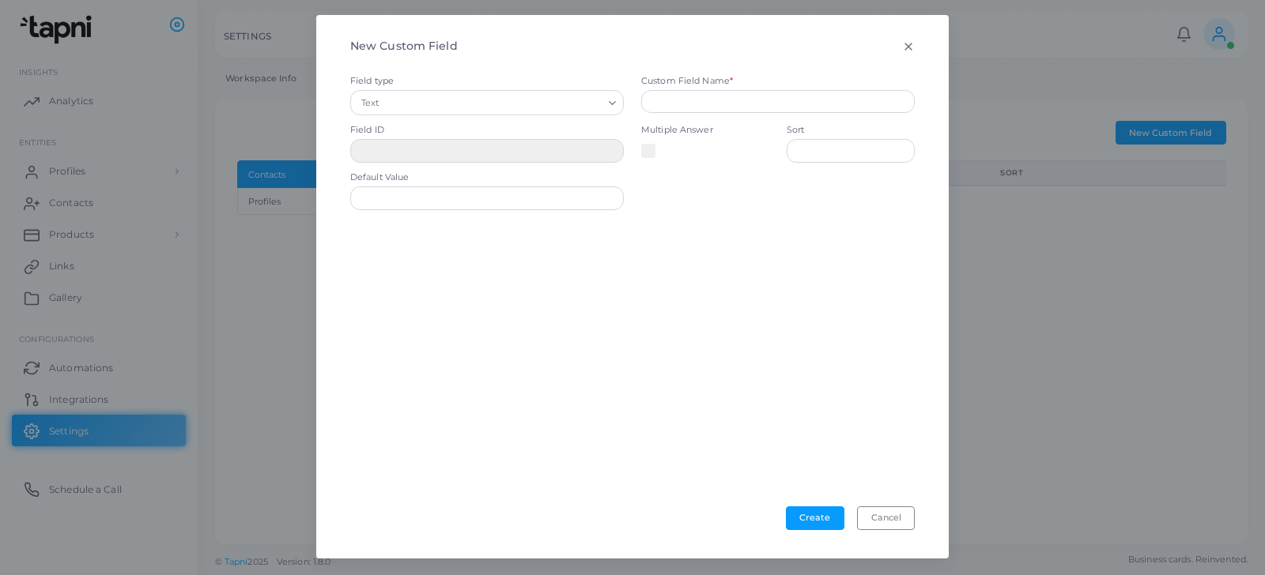
click at [908, 52] on div "New Custom Field" at bounding box center [632, 46] width 591 height 31
click at [904, 47] on icon at bounding box center [908, 46] width 13 height 13
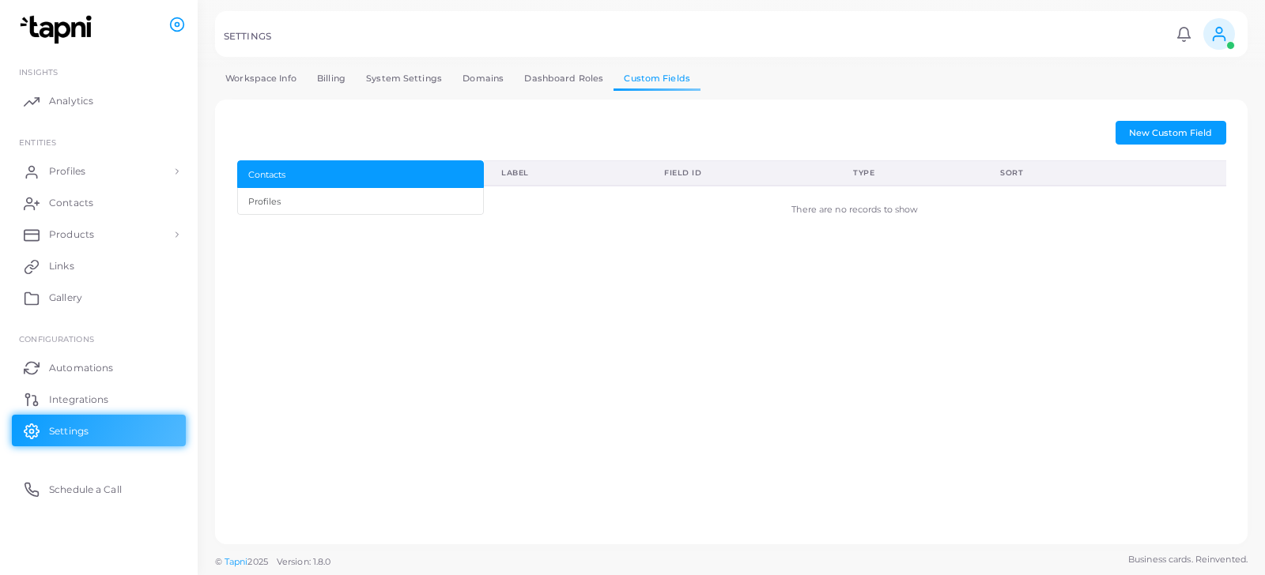
click at [466, 76] on link "Domains" at bounding box center [483, 78] width 62 height 23
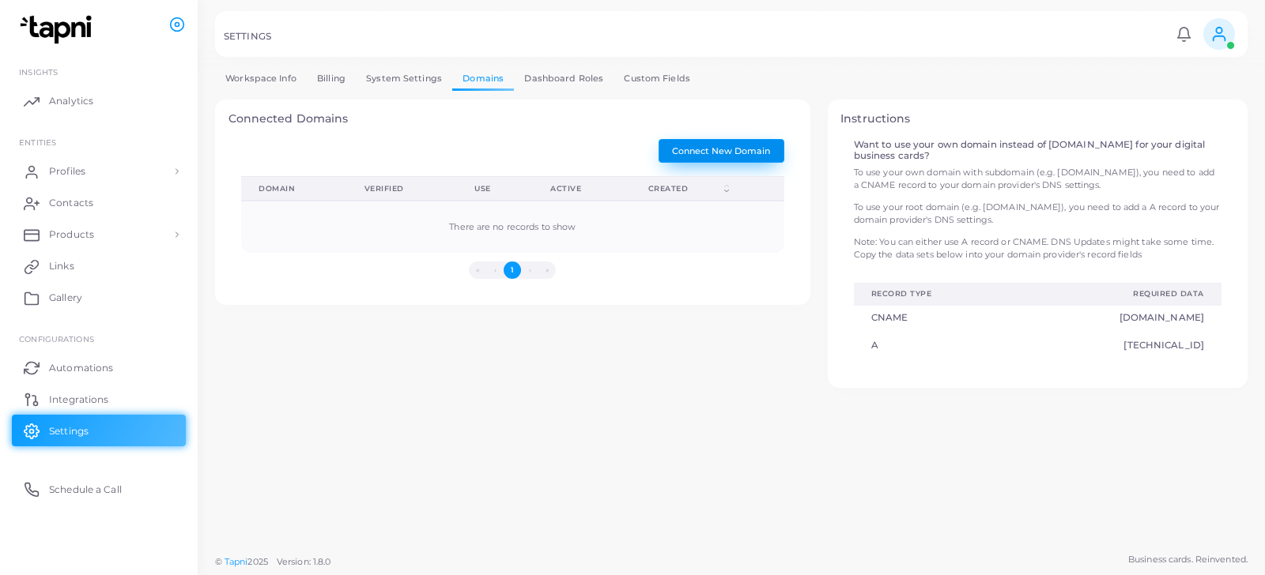
click at [707, 153] on span "Connect New Domain" at bounding box center [721, 150] width 98 height 11
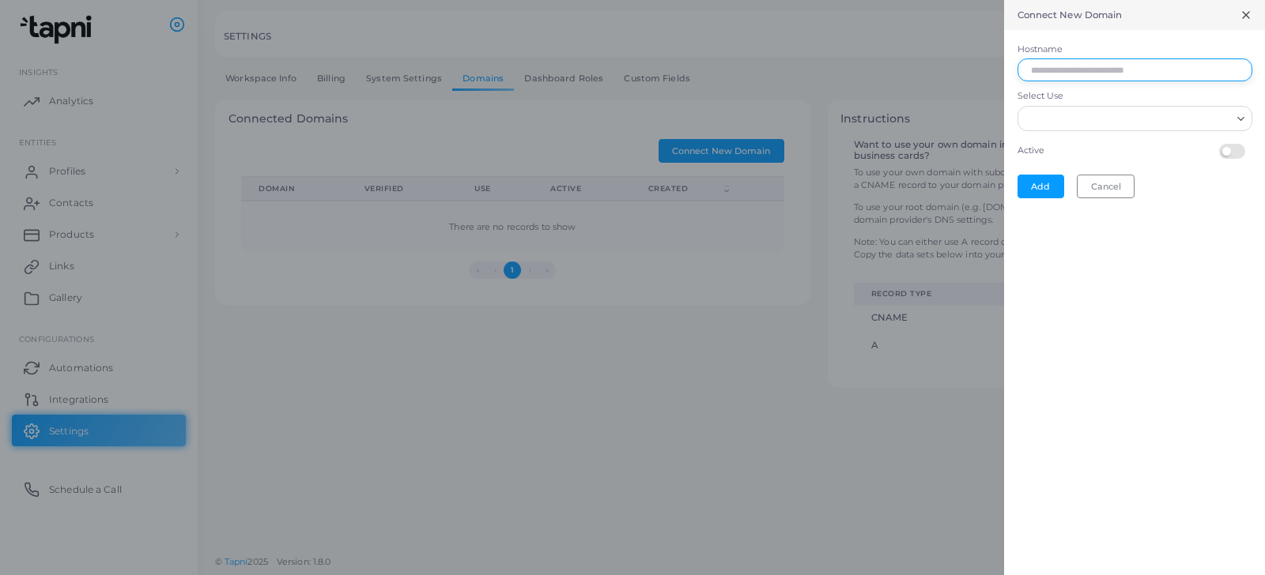
click at [1082, 70] on input "Hostname" at bounding box center [1134, 70] width 235 height 24
type input "**********"
click at [1074, 122] on input "Select Use" at bounding box center [1128, 118] width 206 height 17
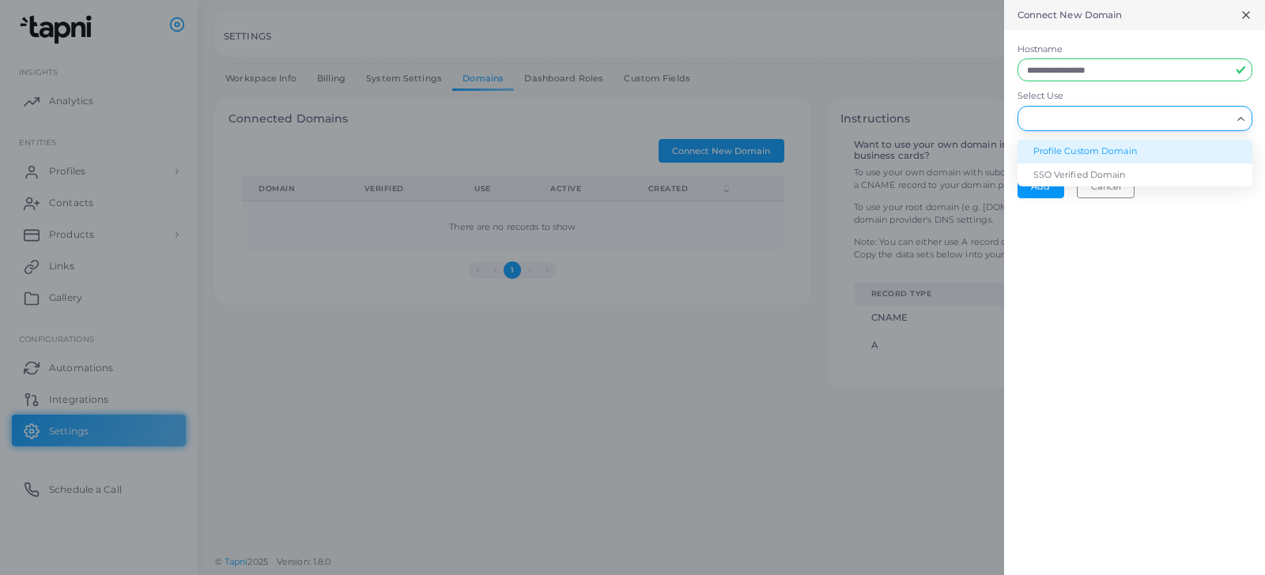
click at [1081, 146] on li "Profile Custom Domain" at bounding box center [1134, 152] width 235 height 24
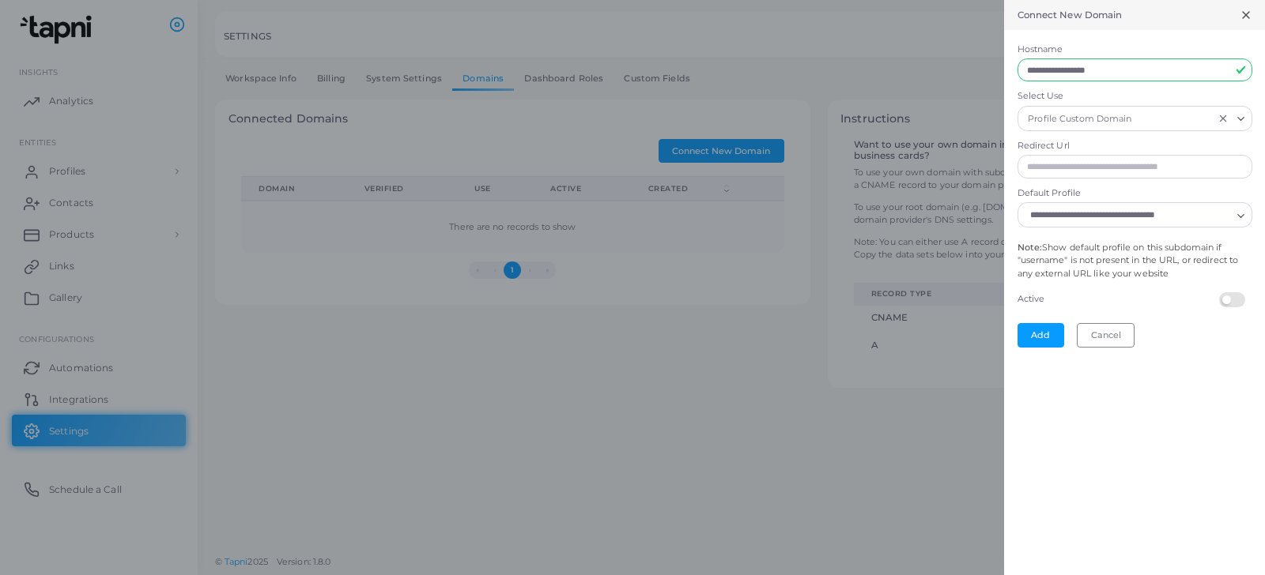
click at [1074, 161] on input "Redirect Url" at bounding box center [1134, 167] width 235 height 24
paste input "**********"
type input "**********"
click at [1243, 212] on icon "Search for option" at bounding box center [1241, 216] width 12 height 12
click at [1245, 13] on icon at bounding box center [1246, 15] width 13 height 13
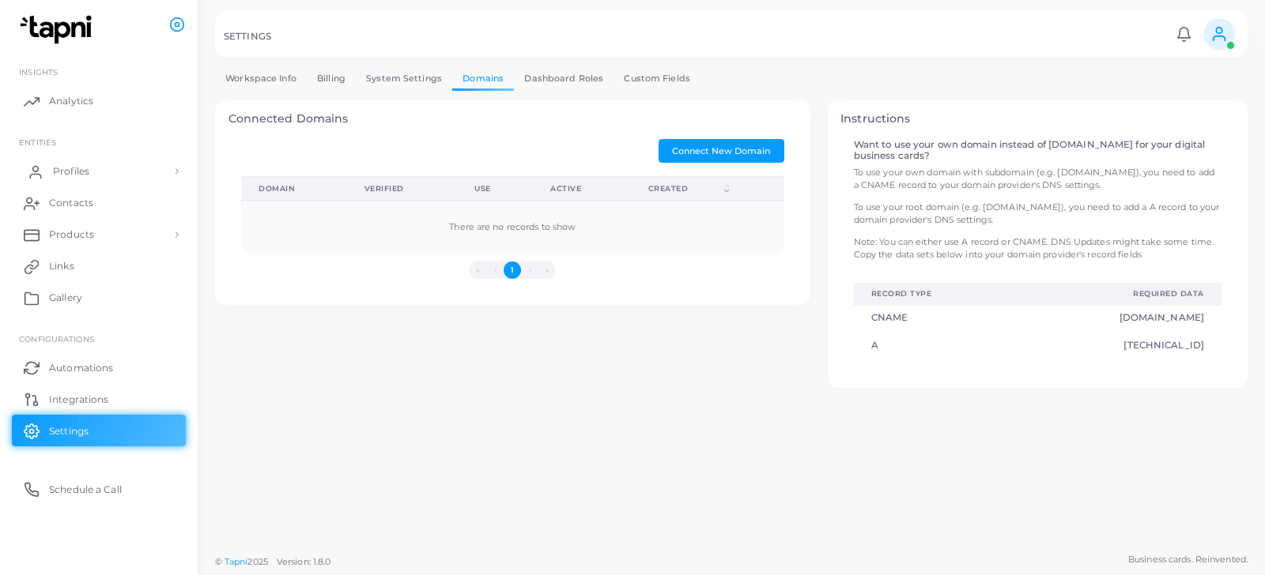
click at [127, 178] on link "Profiles" at bounding box center [99, 172] width 174 height 32
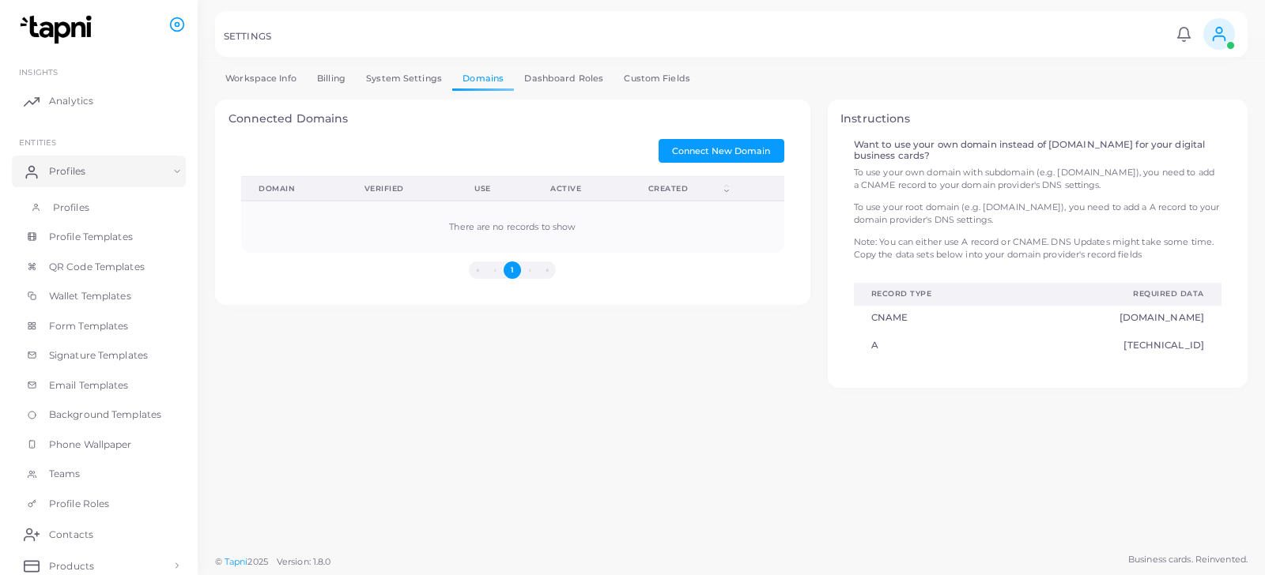
click at [96, 198] on link "Profiles" at bounding box center [99, 208] width 174 height 30
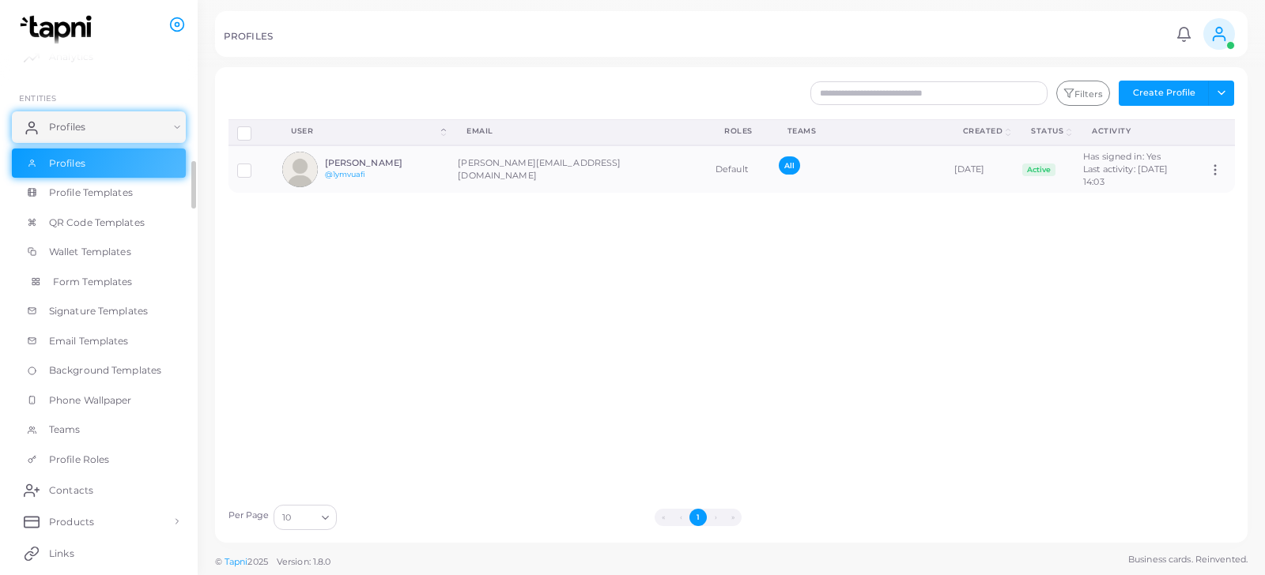
scroll to position [55, 0]
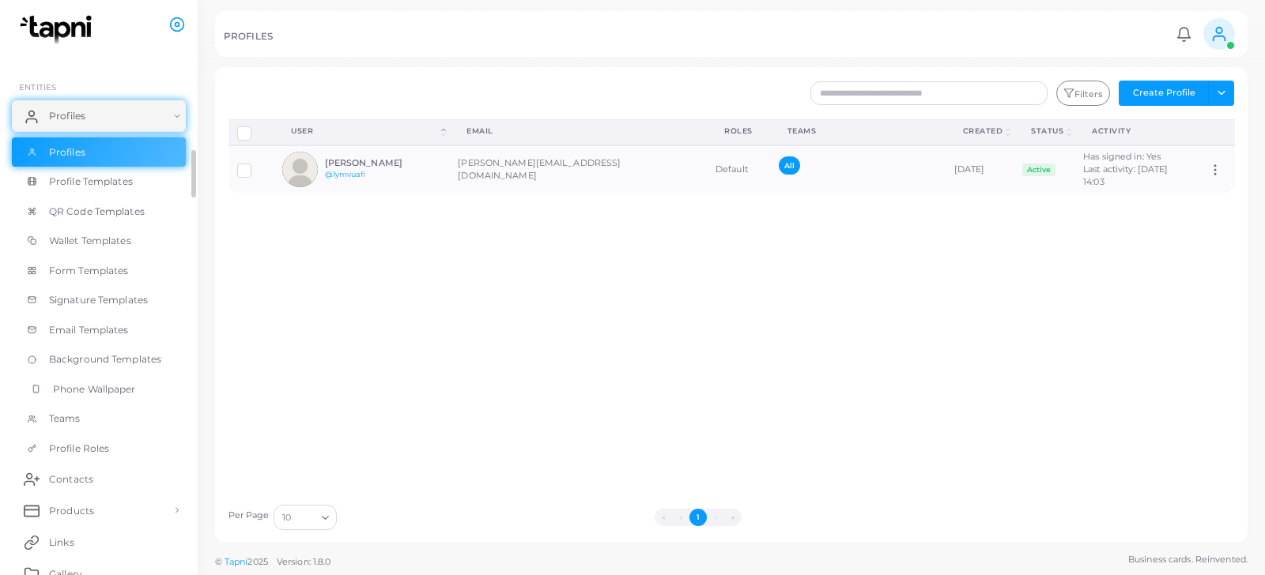
click at [89, 385] on span "Phone Wallpaper" at bounding box center [94, 390] width 83 height 14
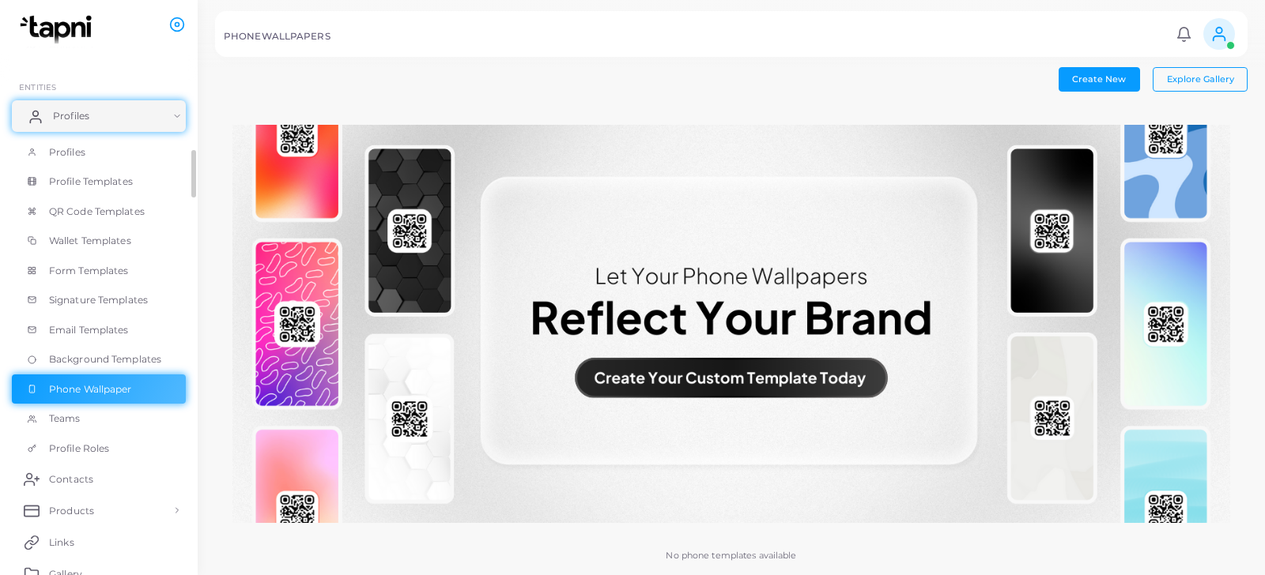
click at [168, 119] on link "Profiles" at bounding box center [99, 116] width 174 height 32
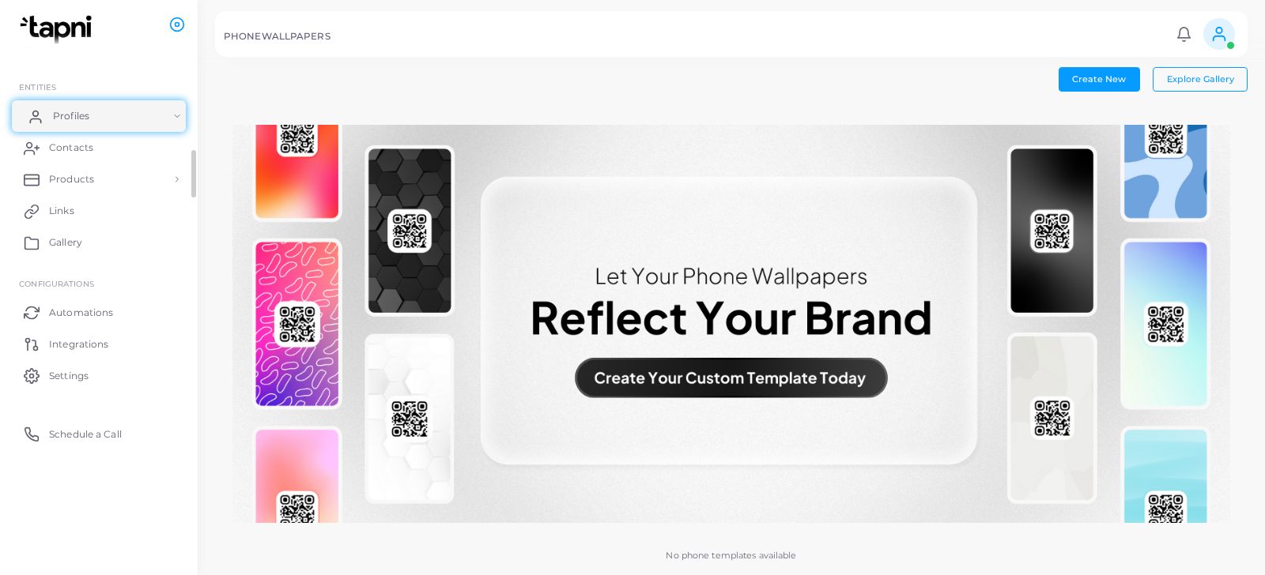
click at [166, 111] on link "Profiles" at bounding box center [99, 116] width 174 height 32
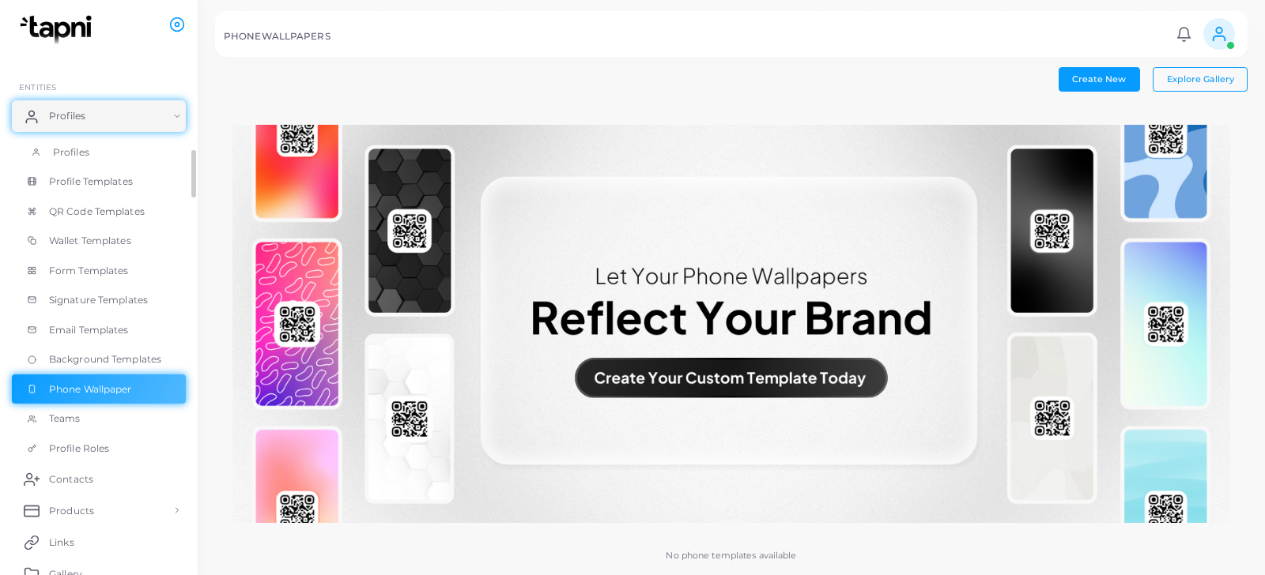
click at [87, 150] on span "Profiles" at bounding box center [71, 152] width 36 height 14
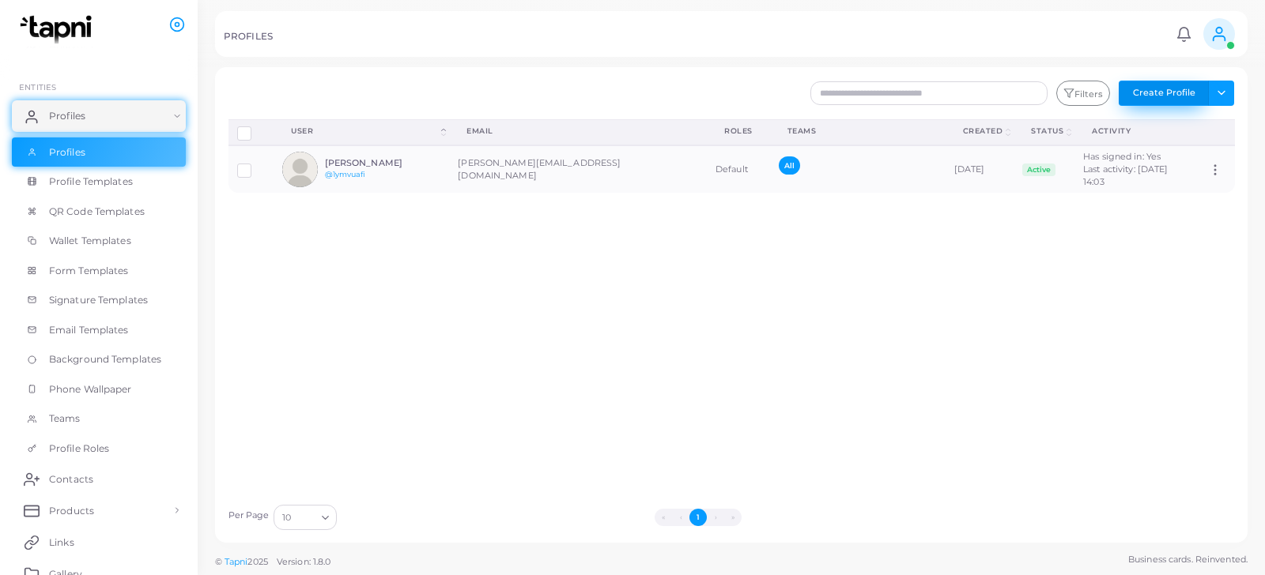
click at [1183, 95] on button "Create Profile" at bounding box center [1164, 93] width 90 height 25
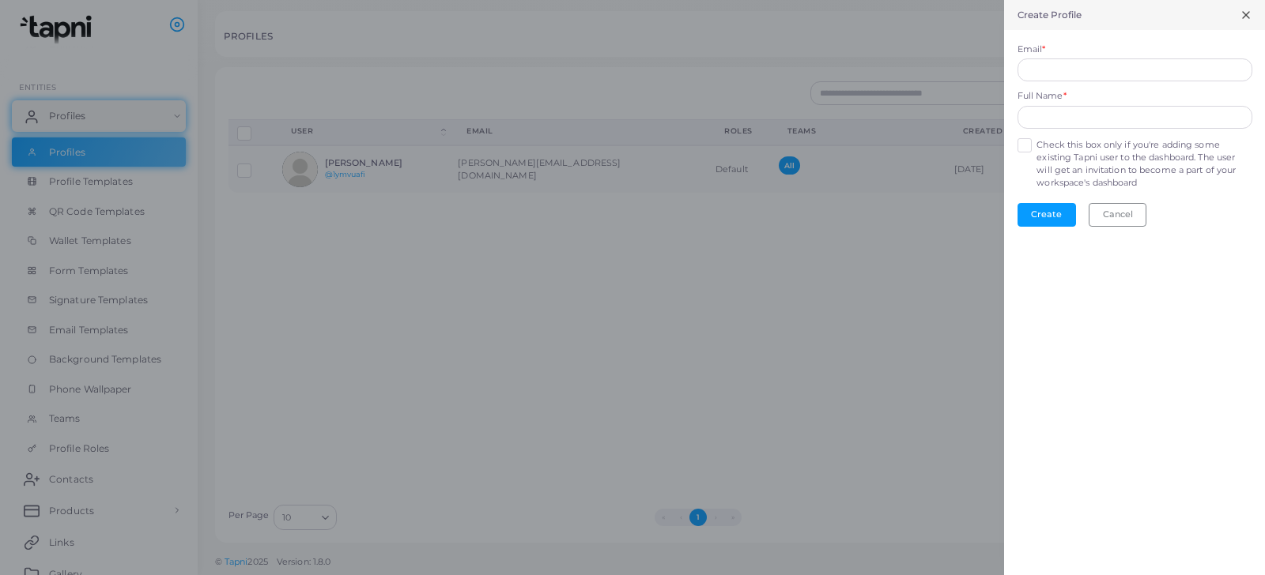
click at [1036, 146] on label "Check this box only if you're adding some existing Tapni user to the dashboard.…" at bounding box center [1143, 164] width 215 height 51
click at [1123, 212] on button "Cancel" at bounding box center [1118, 215] width 58 height 24
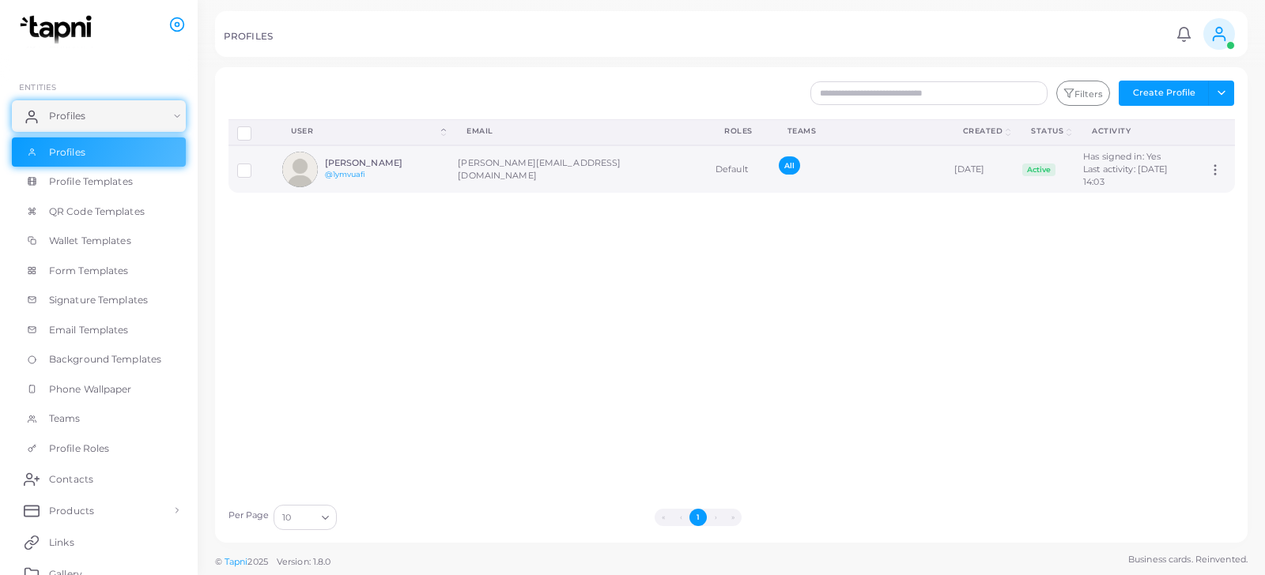
click at [779, 181] on div "All" at bounding box center [858, 170] width 158 height 27
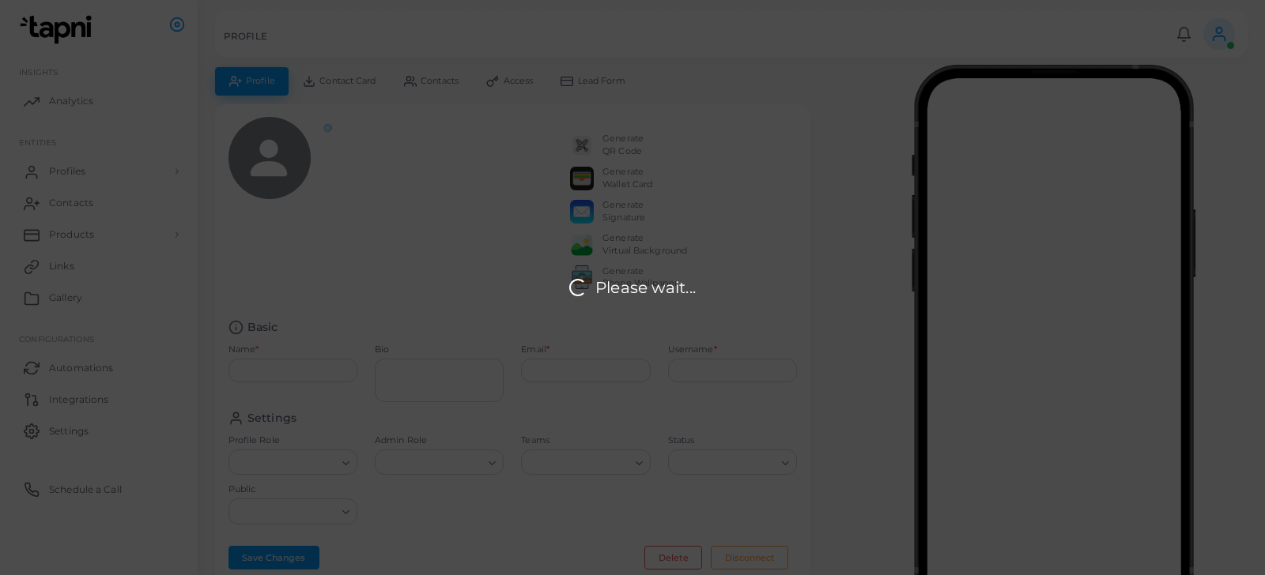
type input "**********"
type input "********"
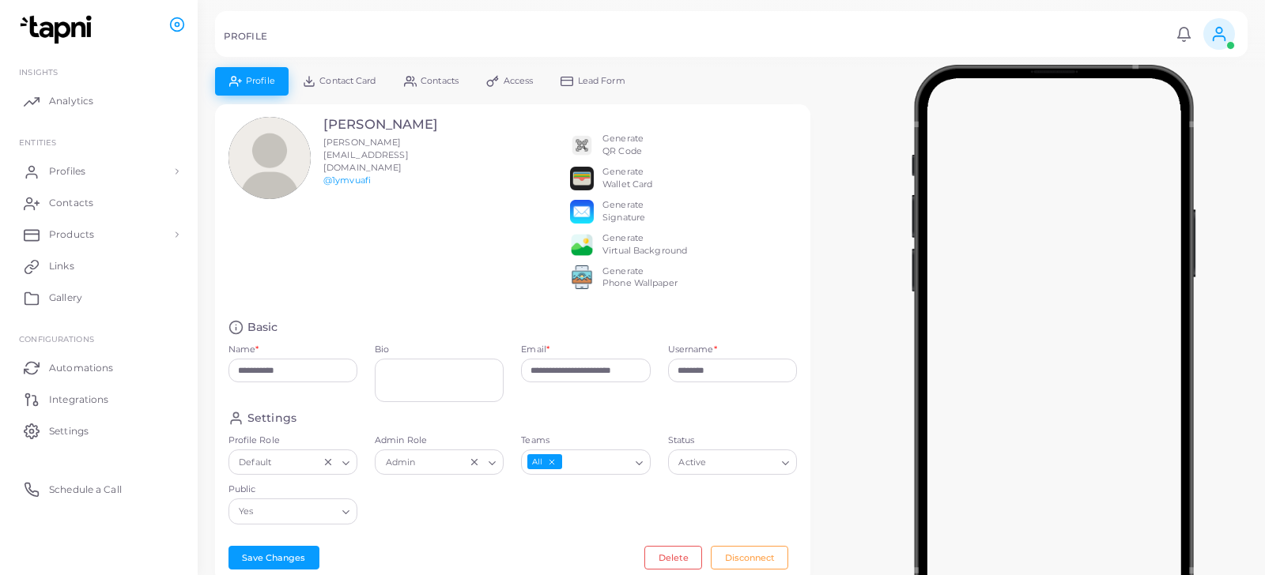
click at [359, 77] on span "Contact Card" at bounding box center [347, 81] width 56 height 9
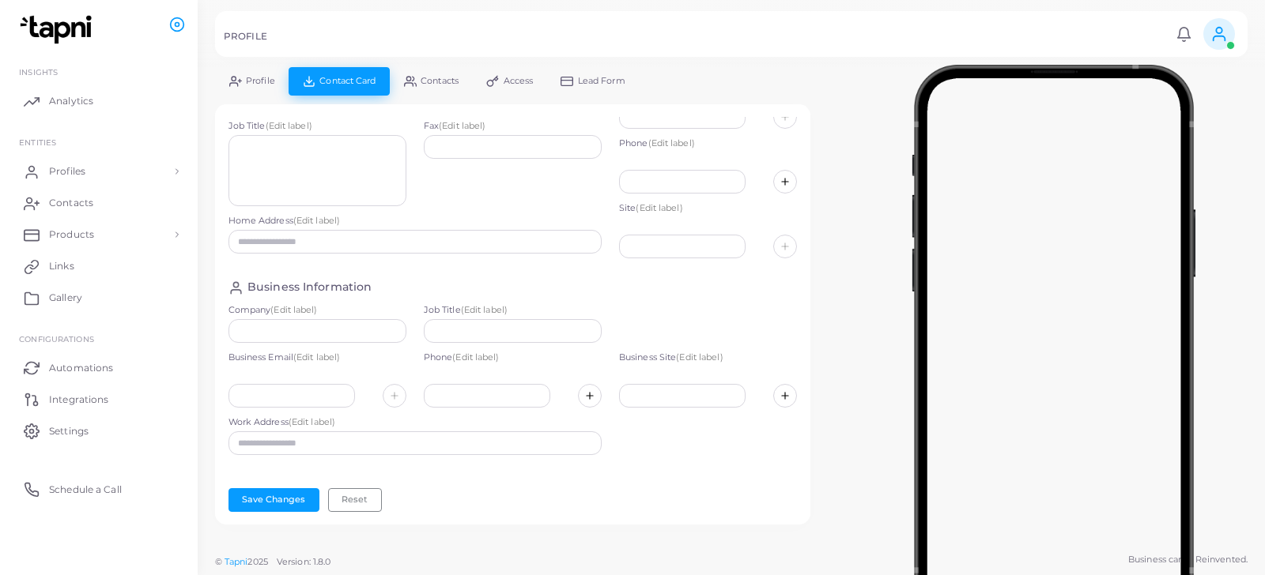
scroll to position [74, 0]
click at [447, 81] on span "Contacts" at bounding box center [440, 81] width 38 height 9
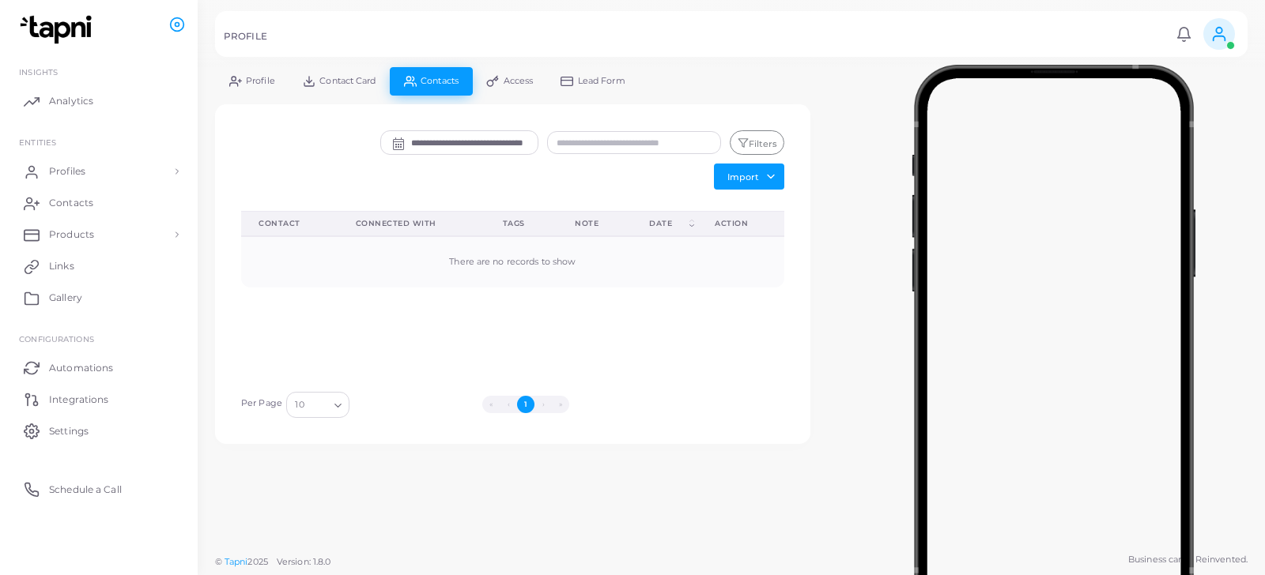
click at [334, 85] on span "Contact Card" at bounding box center [347, 81] width 56 height 9
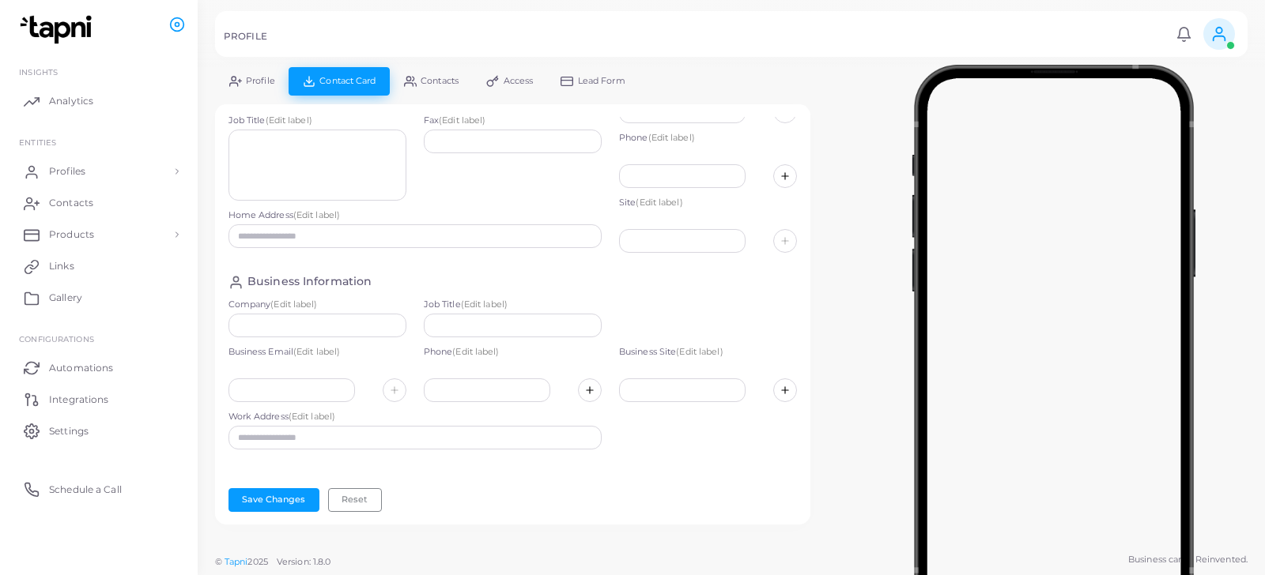
click at [236, 78] on icon at bounding box center [235, 81] width 13 height 13
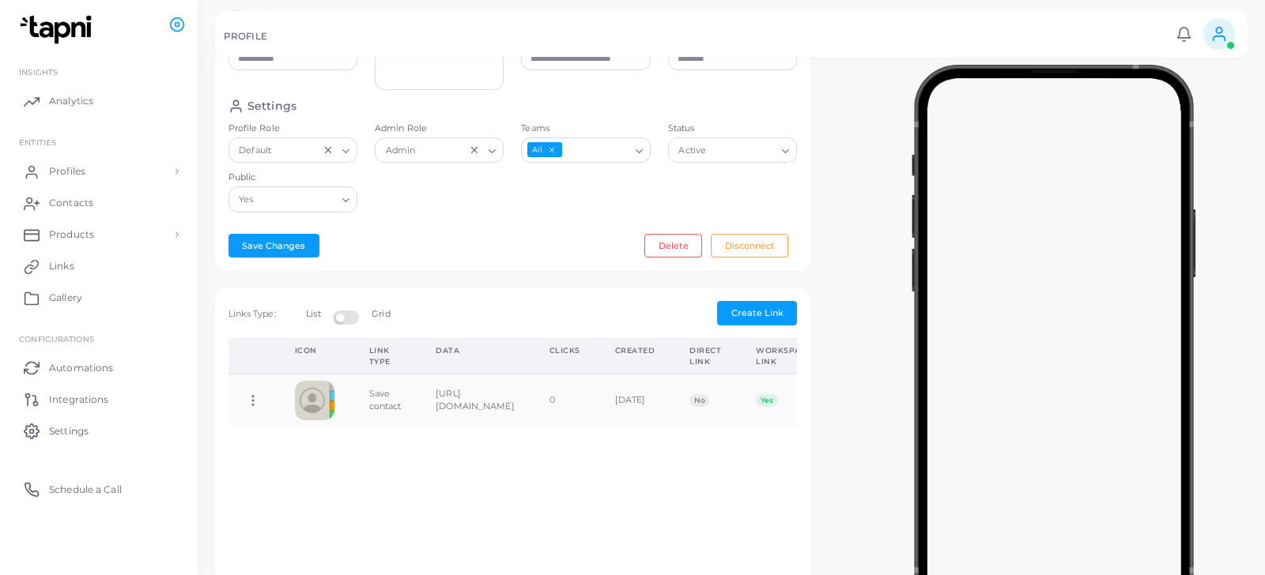
scroll to position [326, 0]
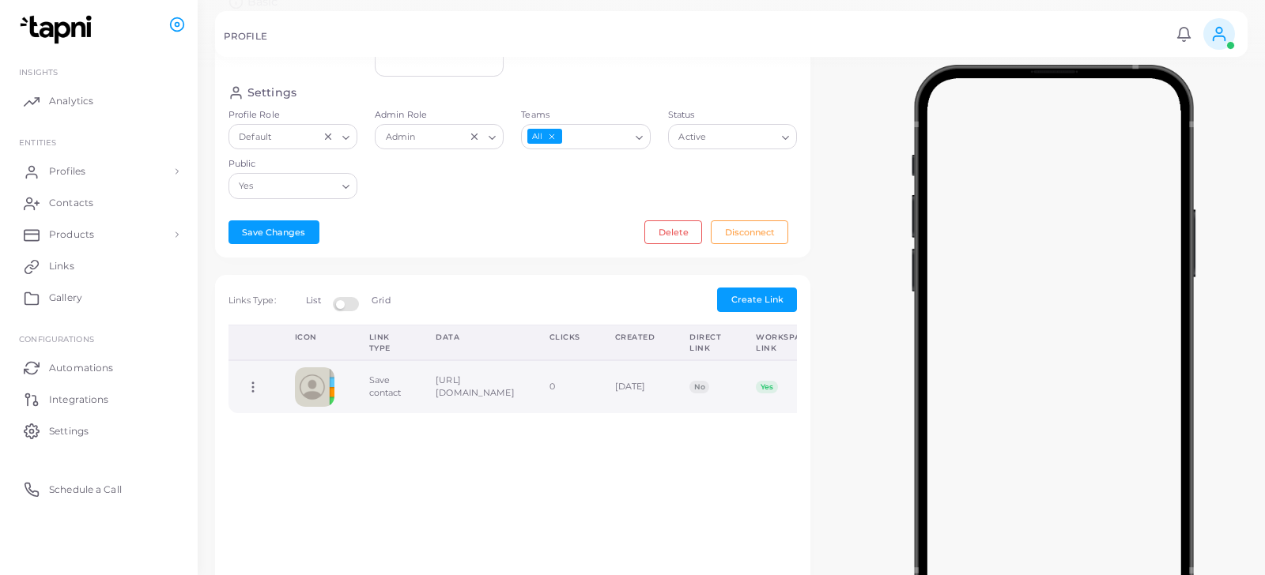
click at [316, 397] on img at bounding box center [315, 388] width 40 height 40
click at [251, 394] on icon at bounding box center [253, 387] width 14 height 14
click at [296, 436] on span "Edit Link" at bounding box center [303, 438] width 38 height 13
type input "**********"
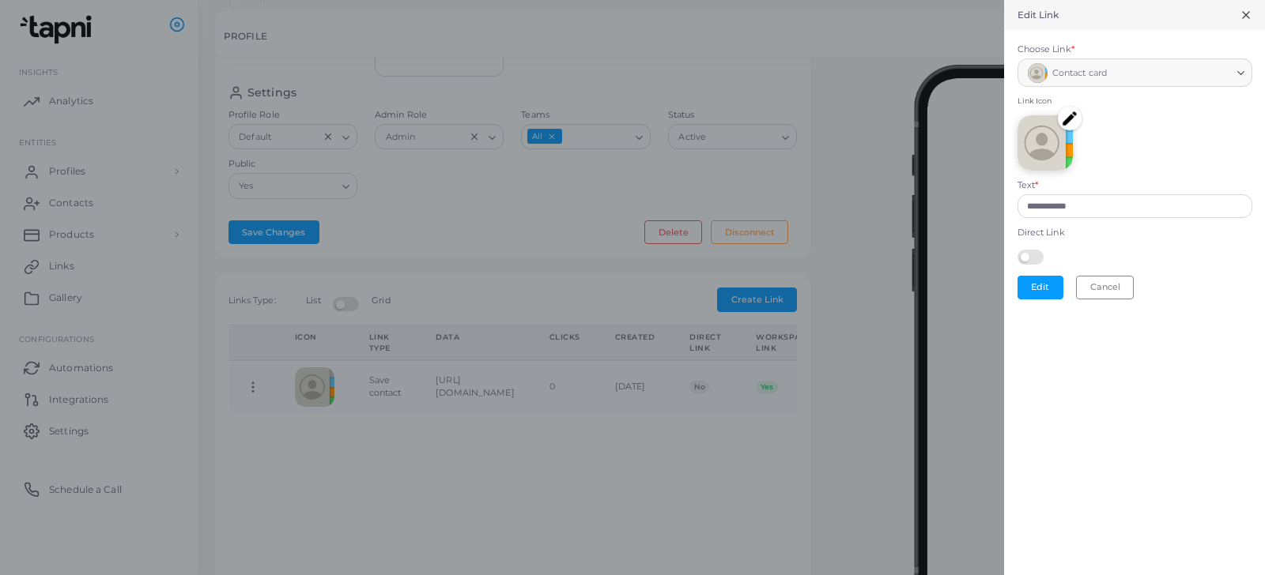
click at [1252, 16] on div "Edit Link" at bounding box center [1134, 15] width 261 height 30
click at [1247, 14] on icon at bounding box center [1246, 15] width 13 height 13
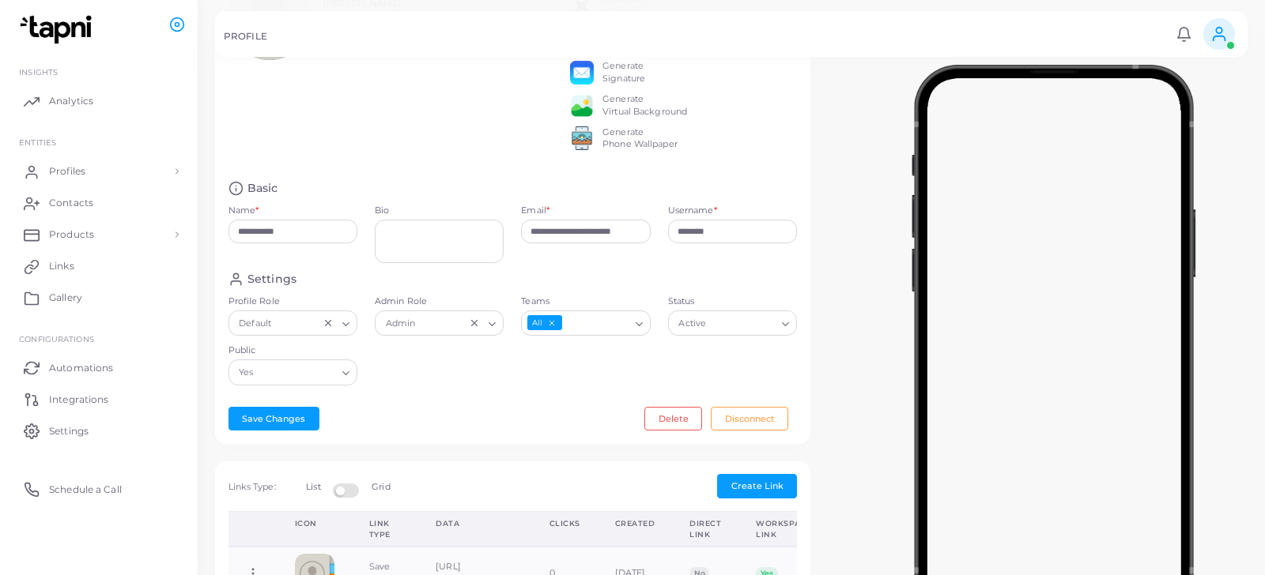
scroll to position [140, 0]
click at [159, 170] on link "Profiles" at bounding box center [99, 172] width 174 height 32
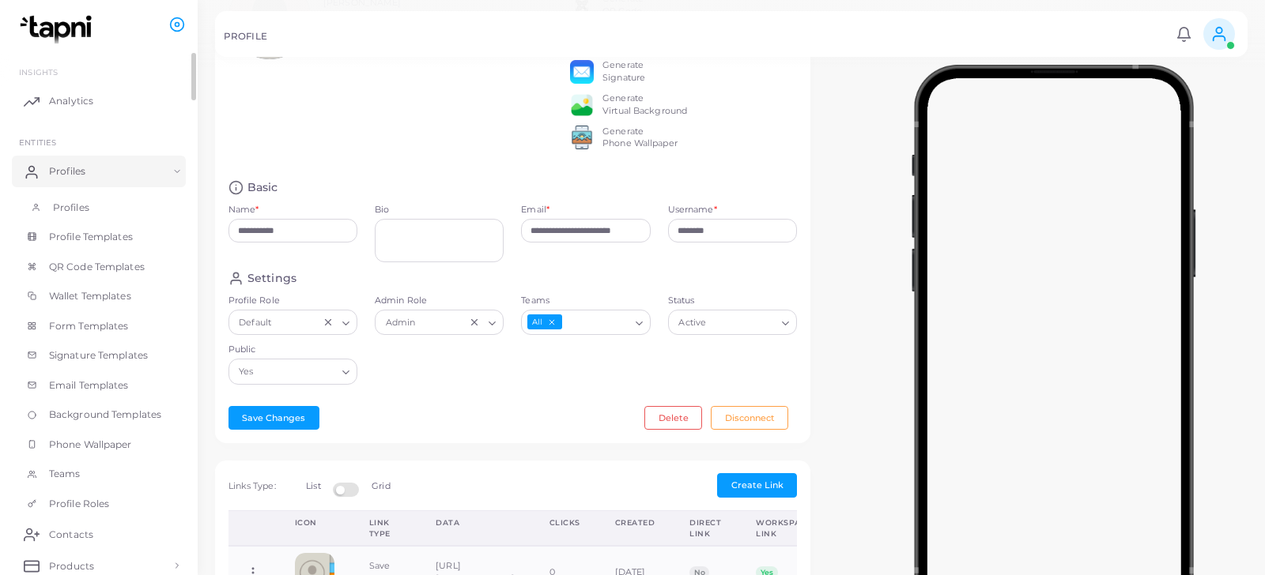
scroll to position [6, 0]
click at [101, 225] on span "Profile Templates" at bounding box center [95, 231] width 84 height 14
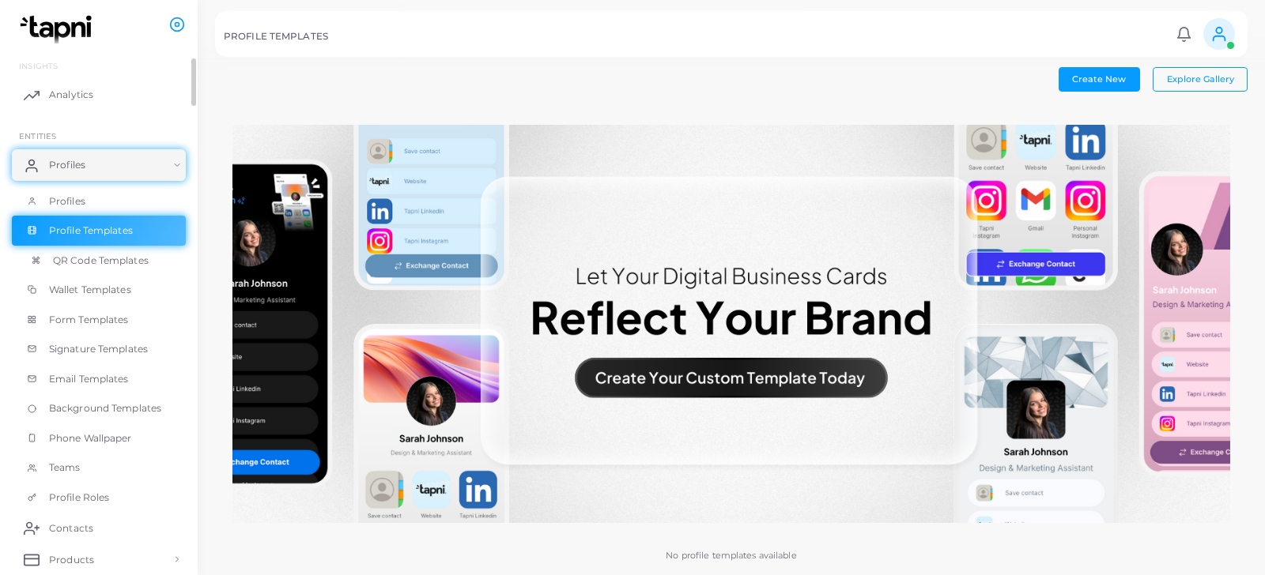
click at [71, 262] on span "QR Code Templates" at bounding box center [101, 261] width 96 height 14
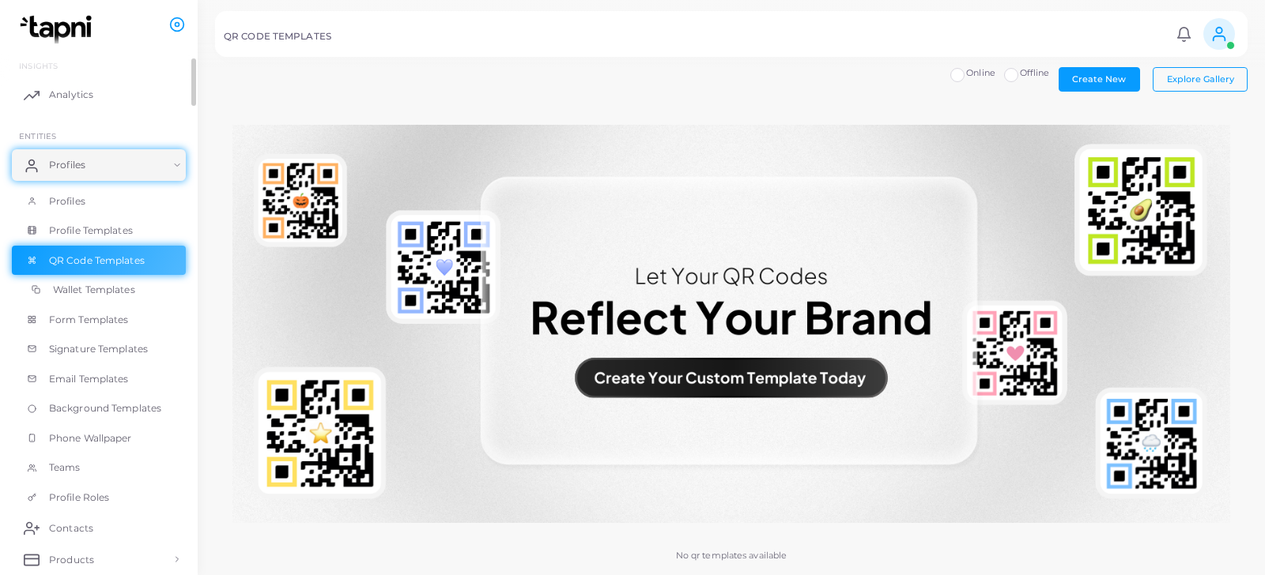
click at [88, 285] on span "Wallet Templates" at bounding box center [94, 290] width 82 height 14
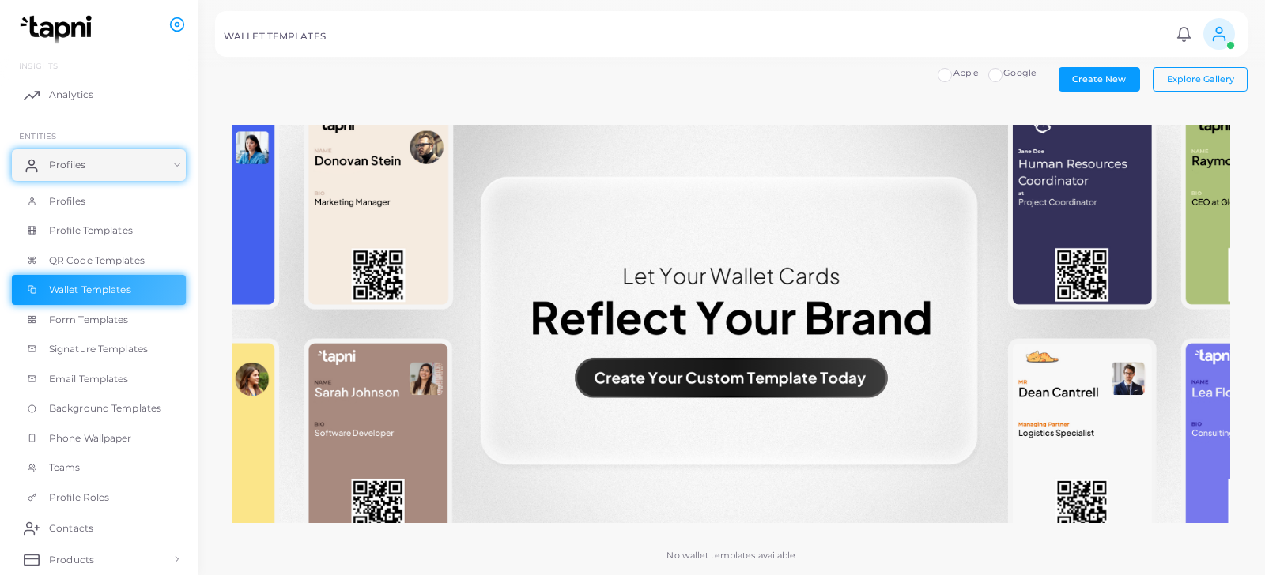
click at [1003, 78] on label "Google" at bounding box center [1019, 73] width 33 height 13
click at [953, 76] on label "Apple" at bounding box center [966, 73] width 26 height 13
click at [110, 236] on span "Profile Templates" at bounding box center [95, 231] width 84 height 14
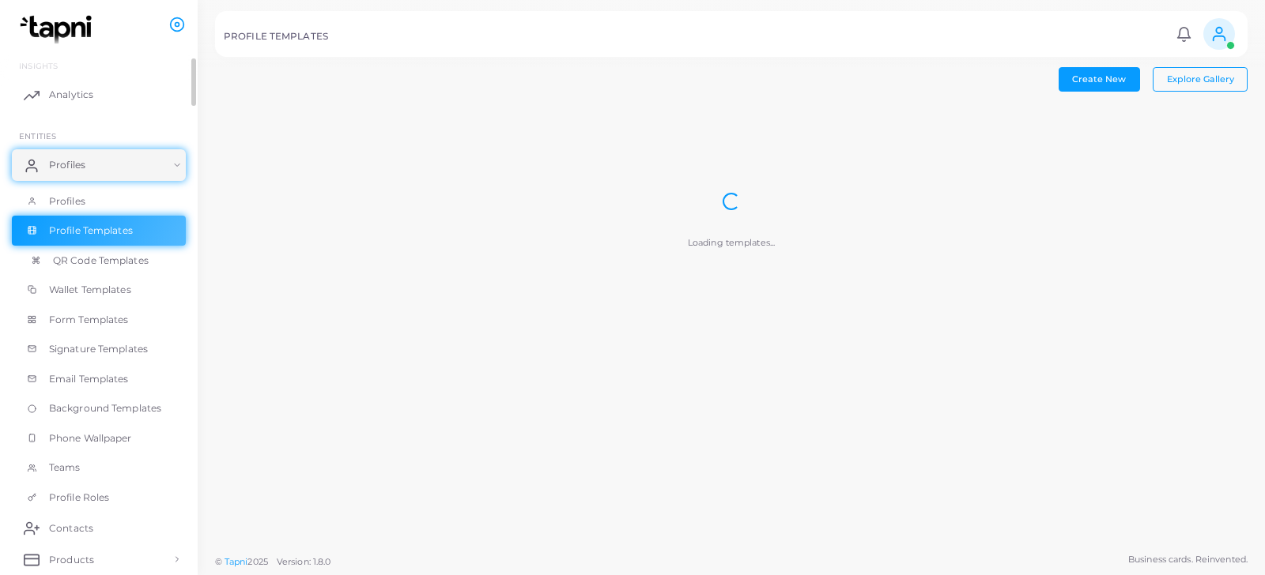
click at [130, 262] on span "QR Code Templates" at bounding box center [101, 261] width 96 height 14
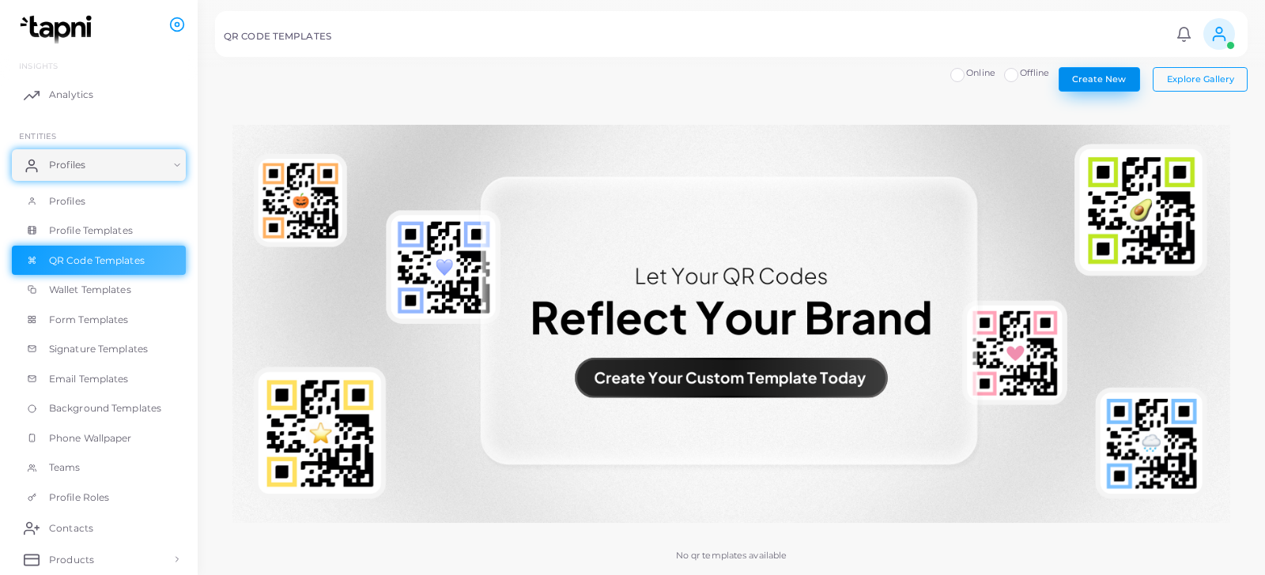
click at [1107, 84] on button "Create New" at bounding box center [1098, 79] width 81 height 24
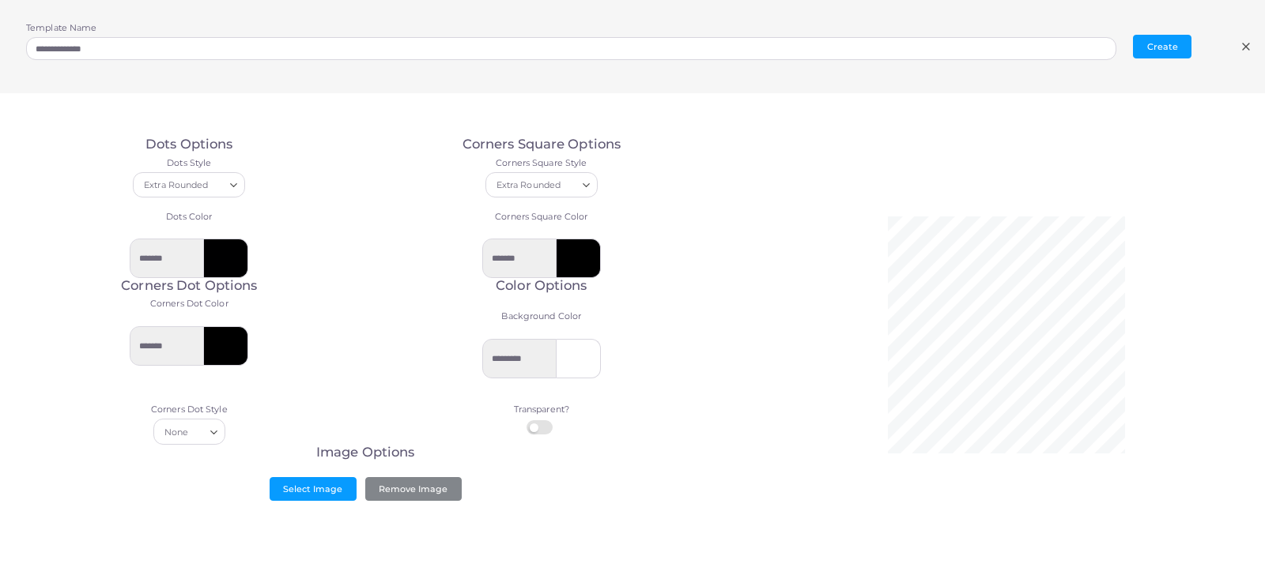
click at [1248, 46] on icon at bounding box center [1246, 46] width 13 height 13
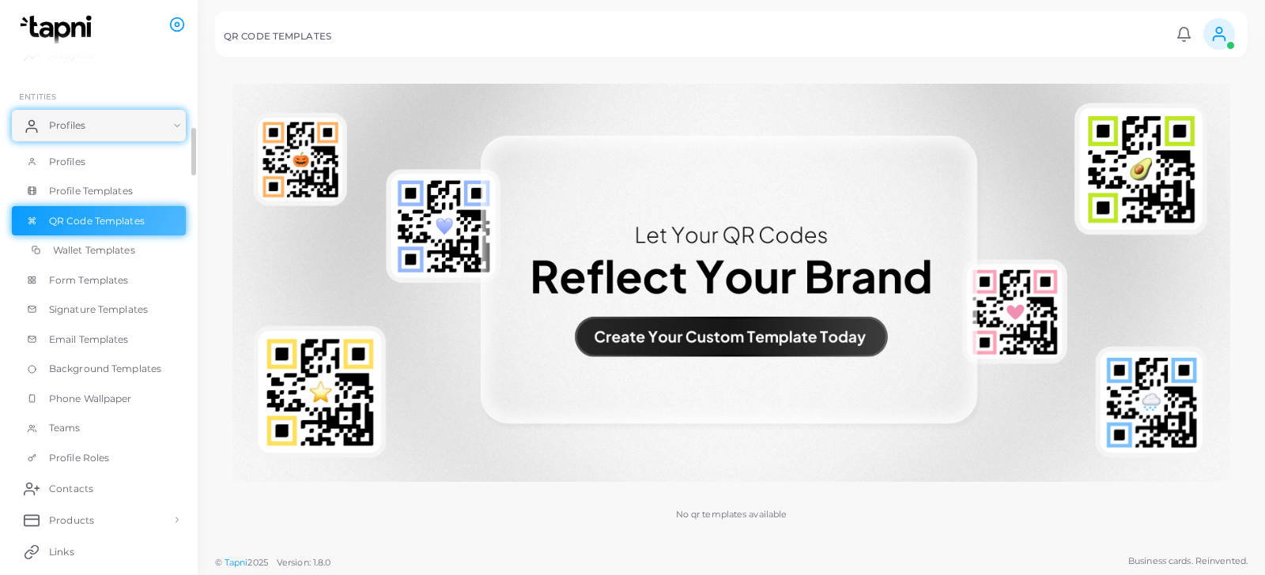
scroll to position [49, 0]
click at [151, 123] on link "Profiles" at bounding box center [99, 123] width 174 height 32
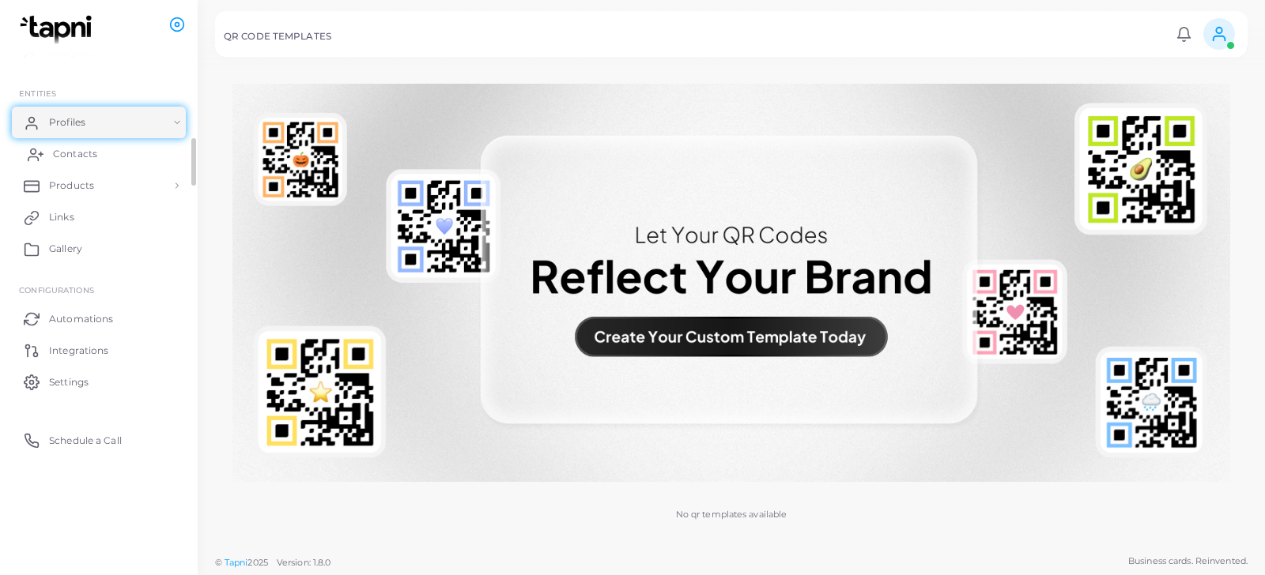
click at [92, 156] on span "Contacts" at bounding box center [75, 154] width 44 height 14
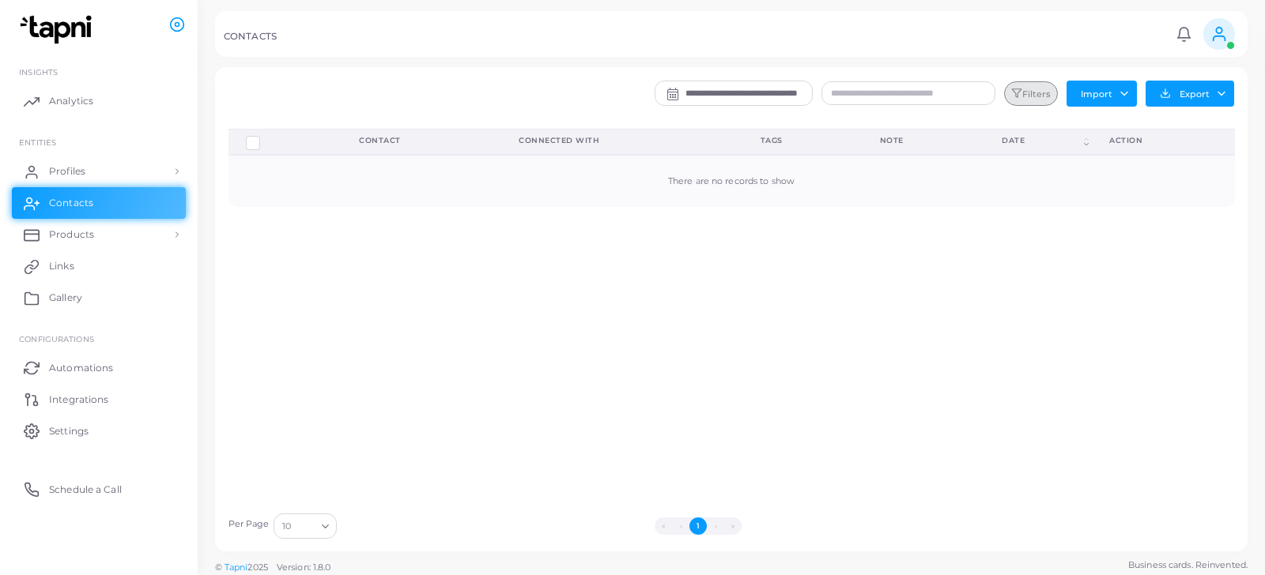
click at [1026, 99] on button "Filters" at bounding box center [1031, 93] width 54 height 25
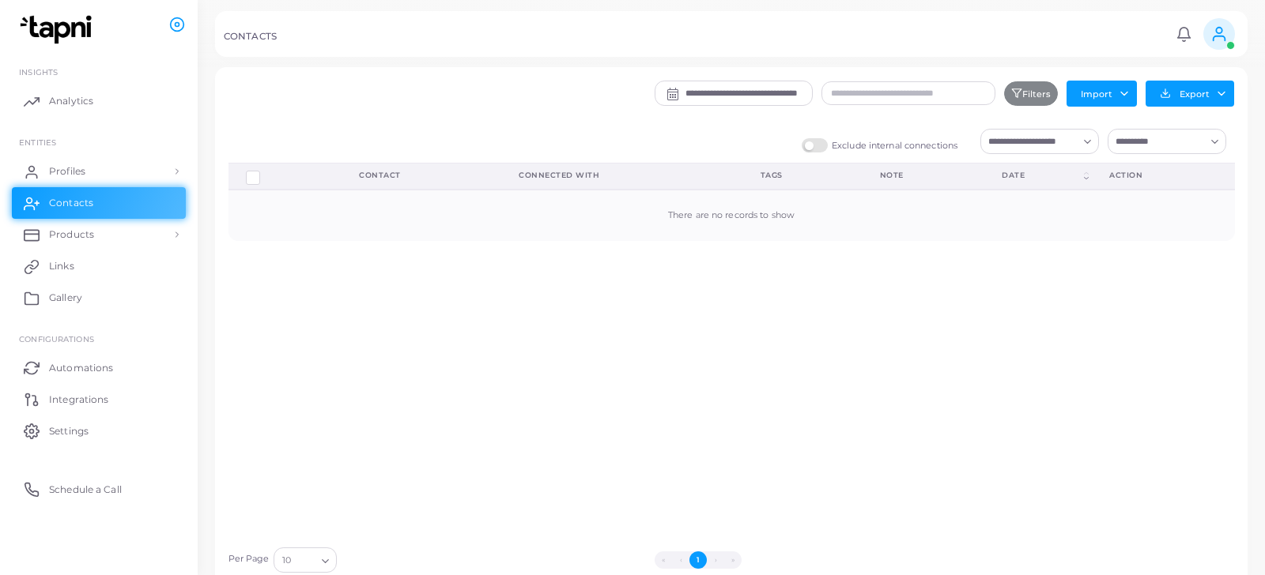
click at [1028, 142] on input "Search for option" at bounding box center [1030, 141] width 95 height 17
click at [1083, 141] on icon "Search for option" at bounding box center [1087, 142] width 12 height 12
click at [1151, 150] on div "Loading..." at bounding box center [1167, 141] width 119 height 25
click at [1093, 94] on button "Import" at bounding box center [1101, 93] width 70 height 25
click at [1210, 96] on button "Export" at bounding box center [1189, 94] width 89 height 26
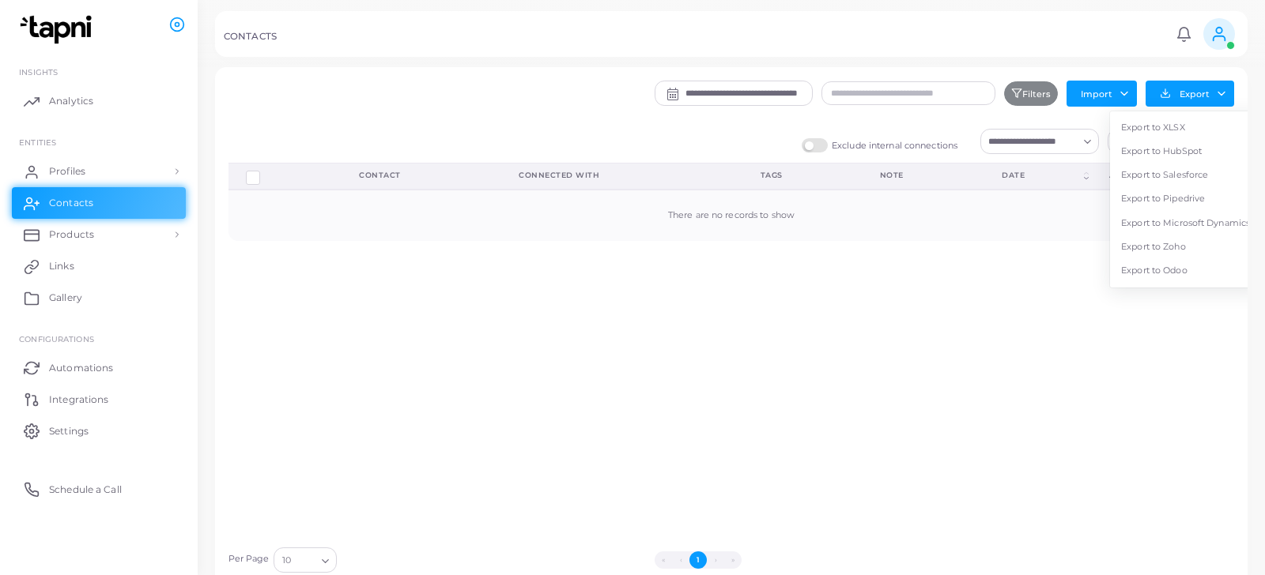
click at [513, 100] on div "**********" at bounding box center [816, 98] width 853 height 35
click at [104, 228] on link "Products" at bounding box center [99, 235] width 174 height 32
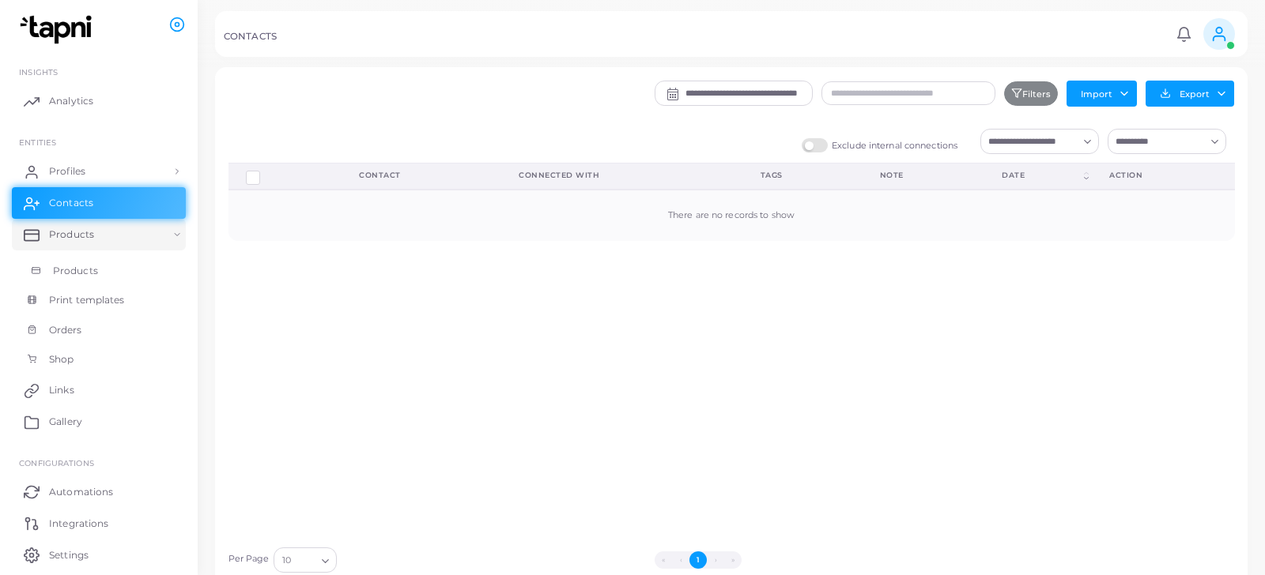
click at [78, 274] on span "Products" at bounding box center [75, 271] width 45 height 14
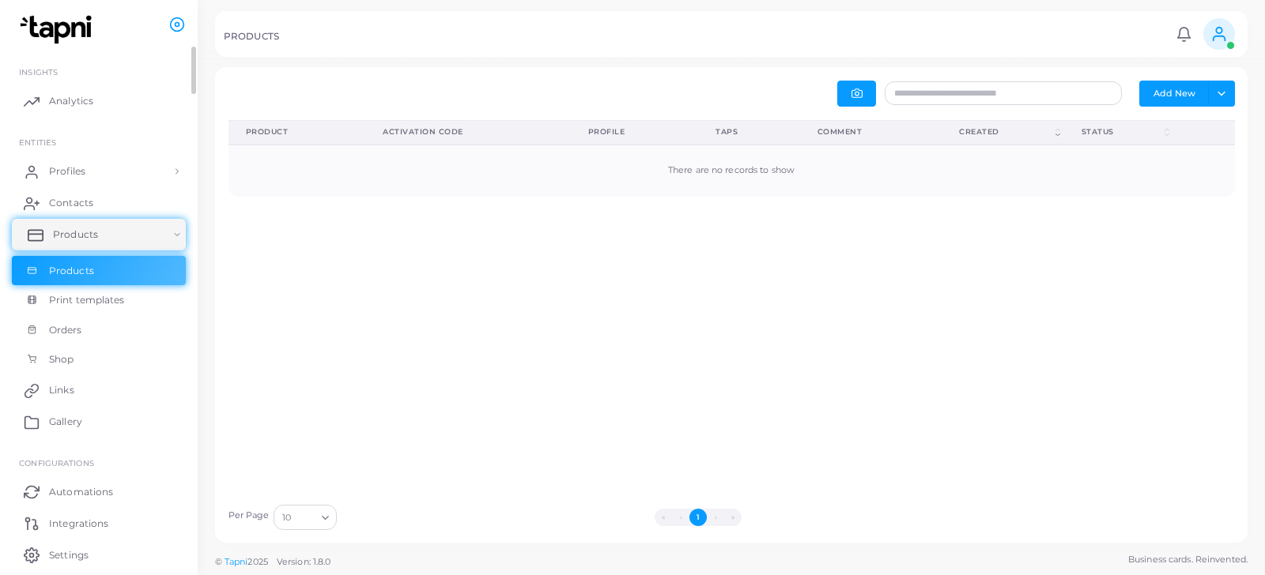
click at [149, 226] on link "Products" at bounding box center [99, 235] width 174 height 32
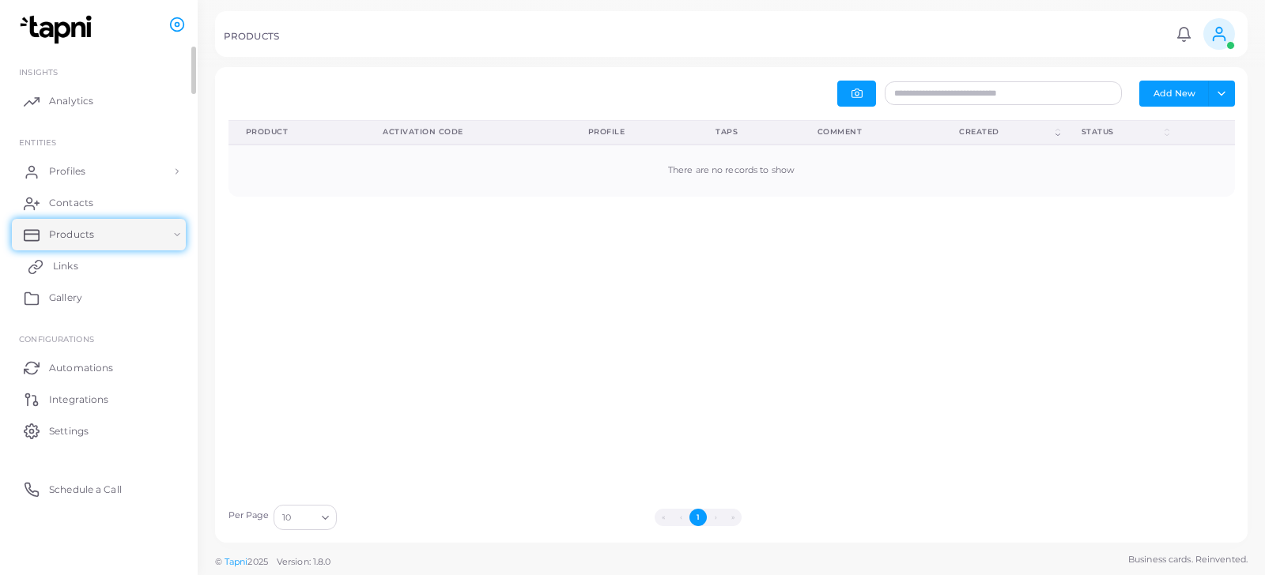
click at [63, 266] on span "Links" at bounding box center [65, 266] width 25 height 14
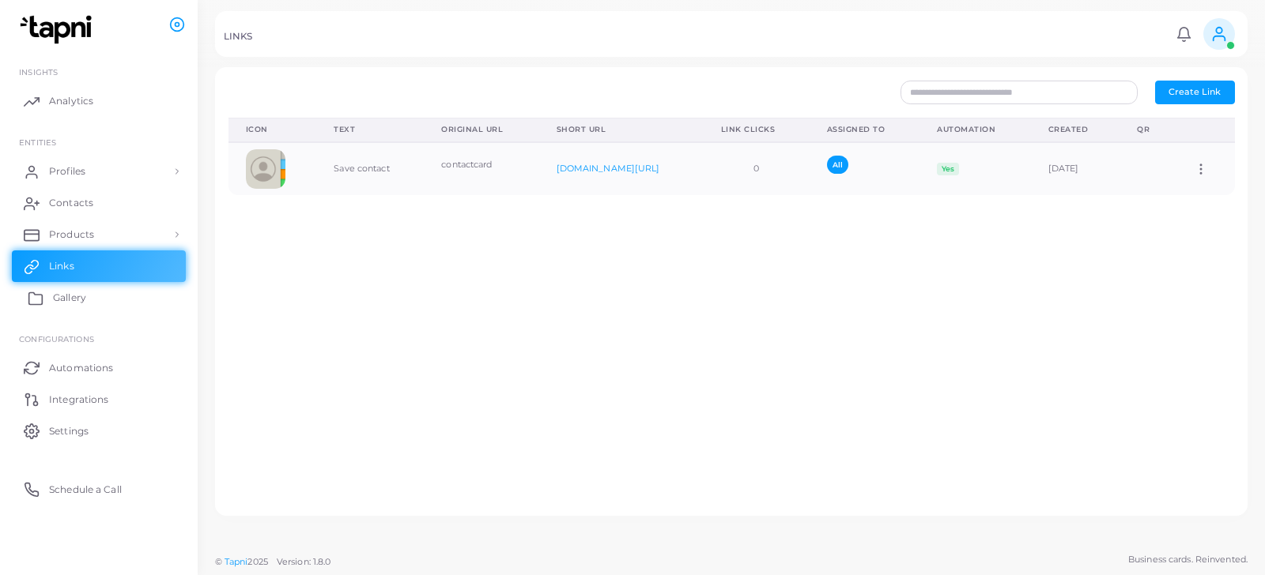
click at [85, 288] on link "Gallery" at bounding box center [99, 298] width 174 height 32
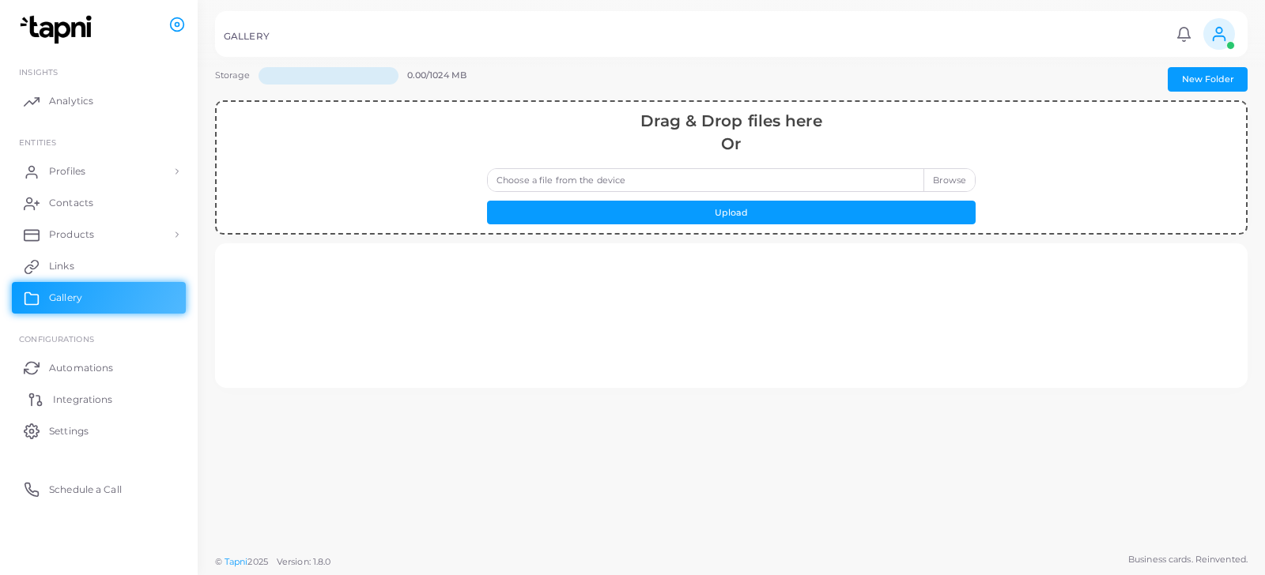
click at [92, 398] on span "Integrations" at bounding box center [82, 400] width 59 height 14
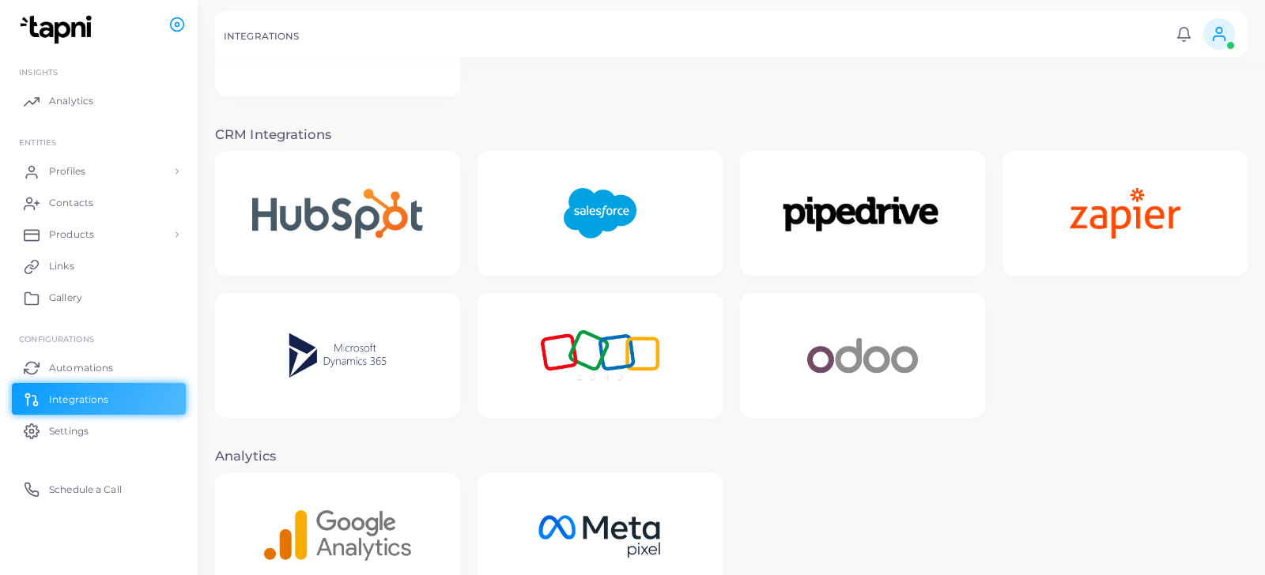
scroll to position [345, 0]
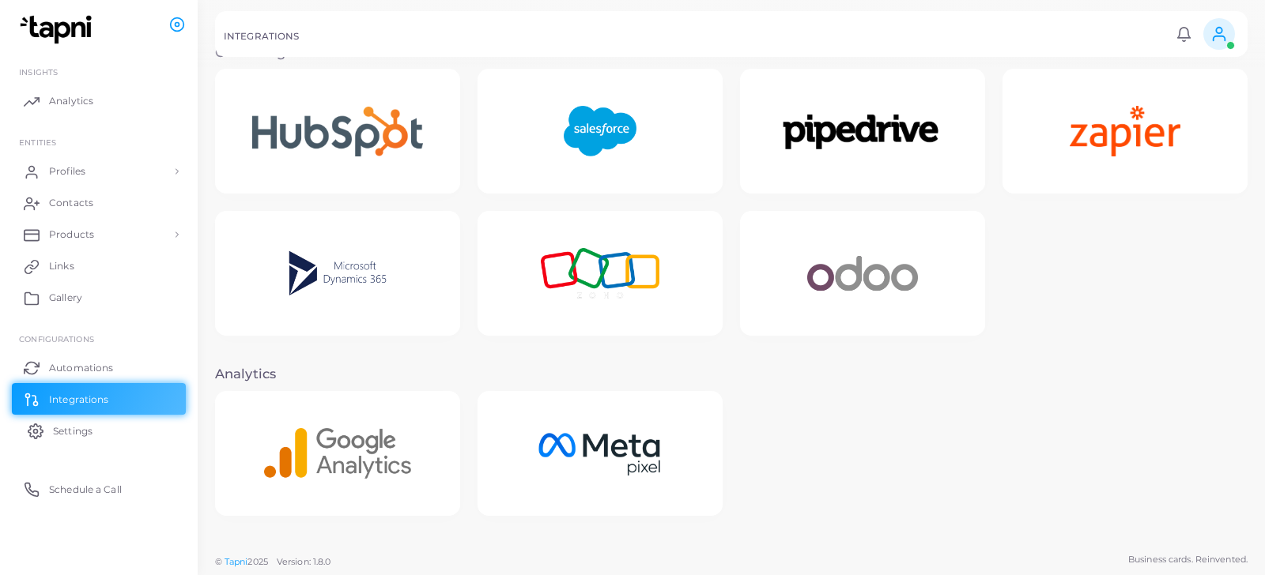
click at [81, 435] on span "Settings" at bounding box center [73, 432] width 40 height 14
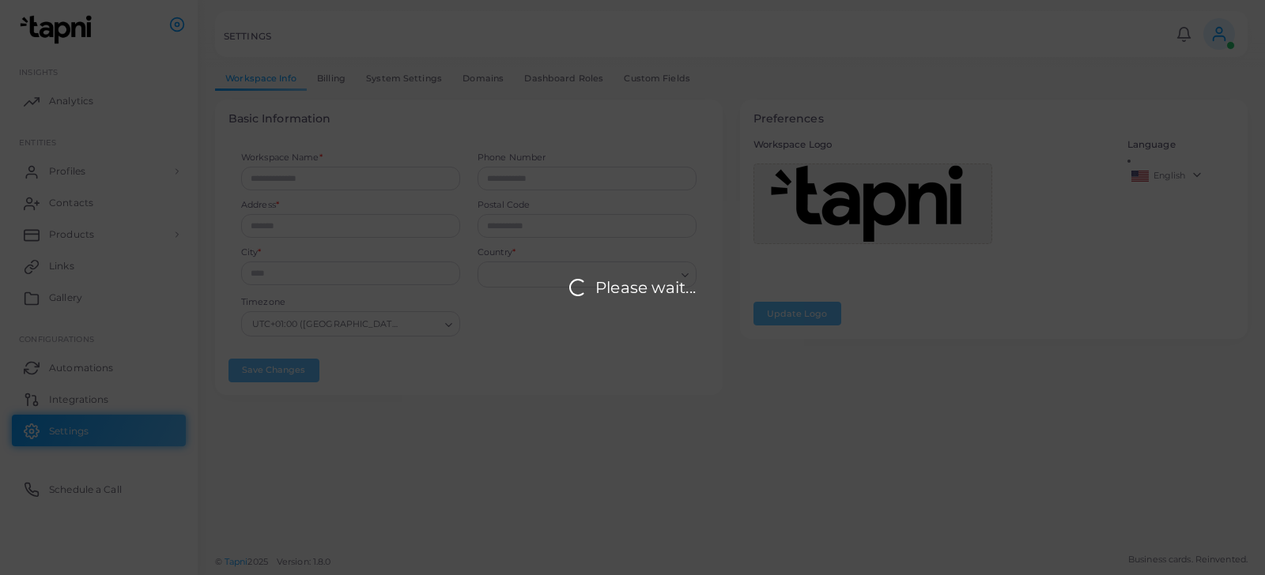
type input "*********"
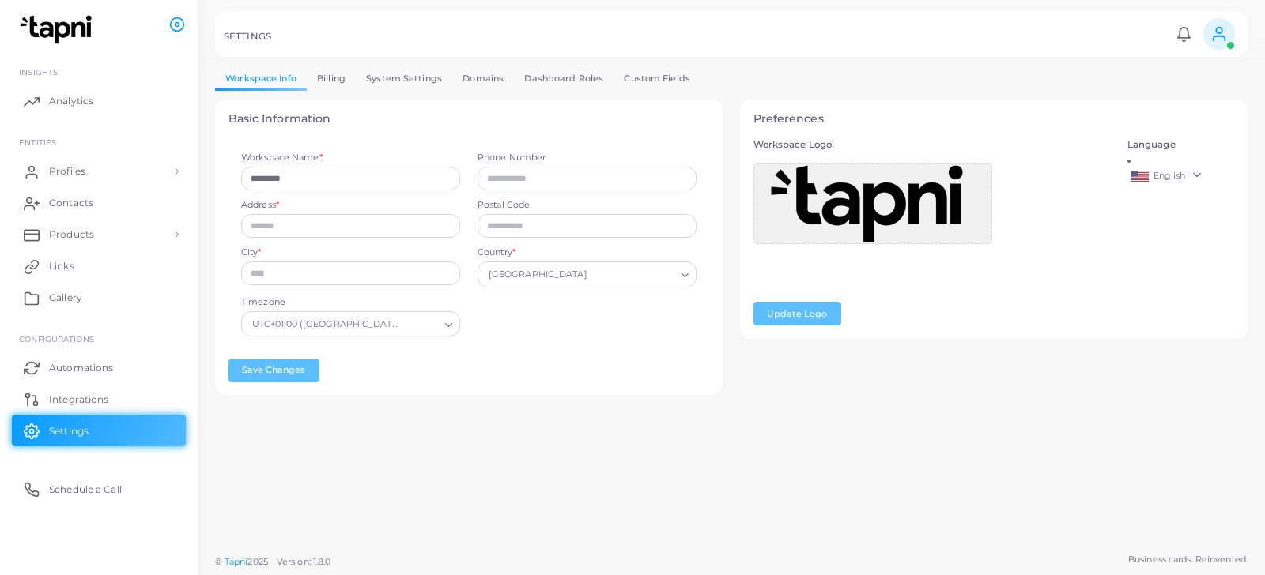
click at [486, 79] on link "Domains" at bounding box center [483, 78] width 62 height 23
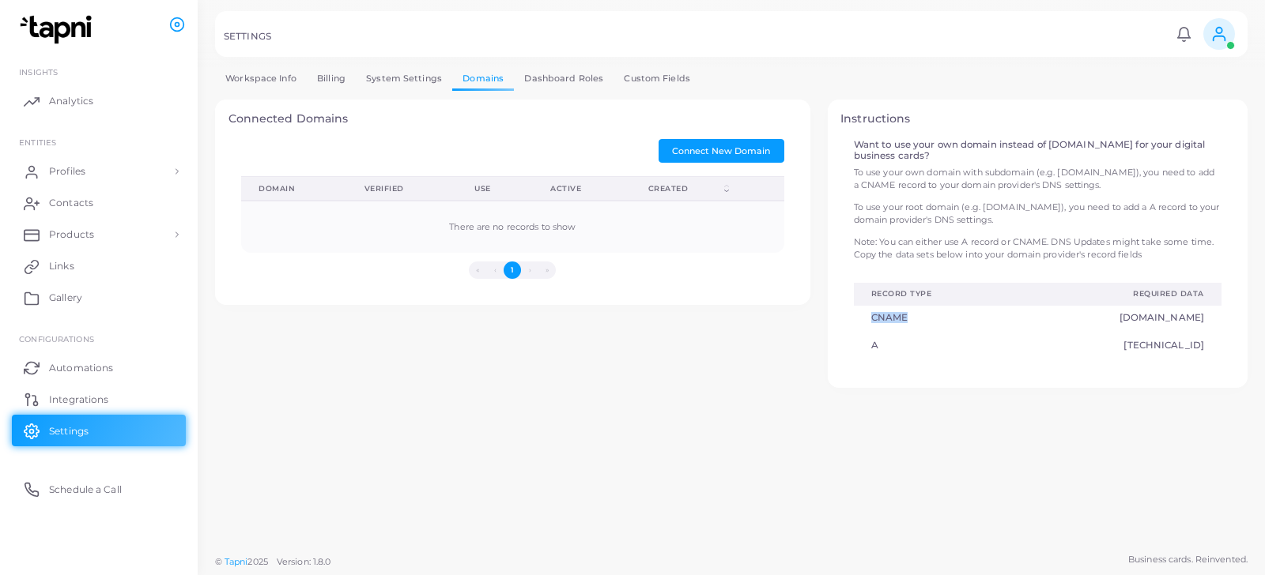
drag, startPoint x: 872, startPoint y: 318, endPoint x: 919, endPoint y: 318, distance: 47.4
click at [920, 319] on h5 "CNAME" at bounding box center [935, 317] width 128 height 11
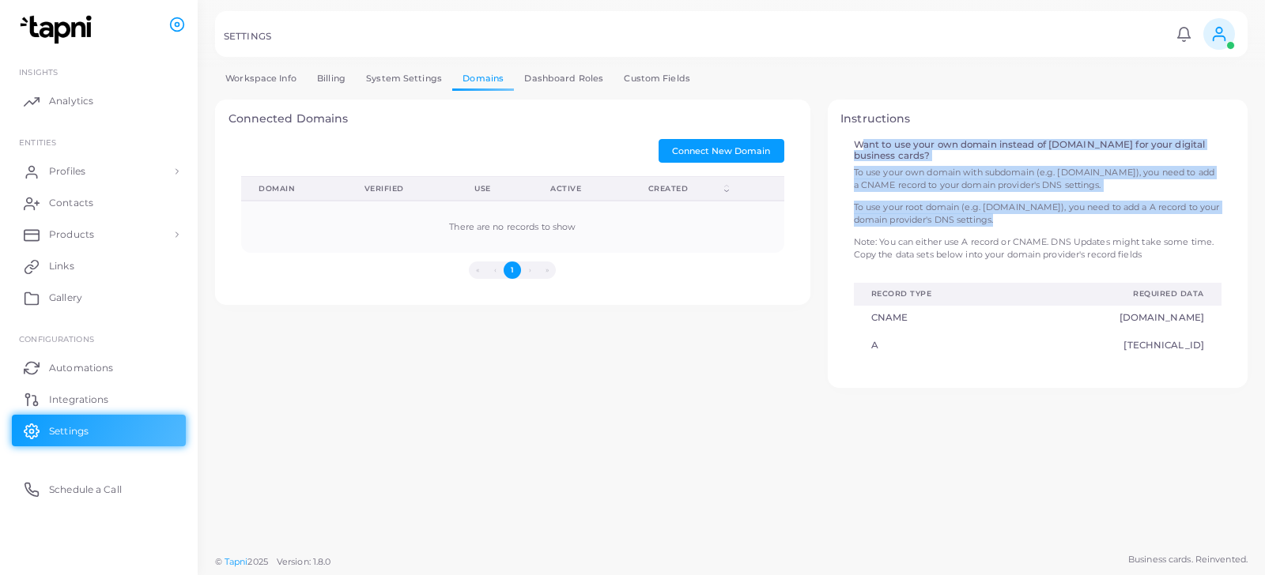
drag, startPoint x: 854, startPoint y: 144, endPoint x: 1172, endPoint y: 259, distance: 338.8
click at [1175, 261] on div "Want to use your own domain instead of [DOMAIN_NAME] for your digital business …" at bounding box center [1037, 250] width 385 height 223
click at [722, 154] on span "Connect New Domain" at bounding box center [721, 150] width 98 height 11
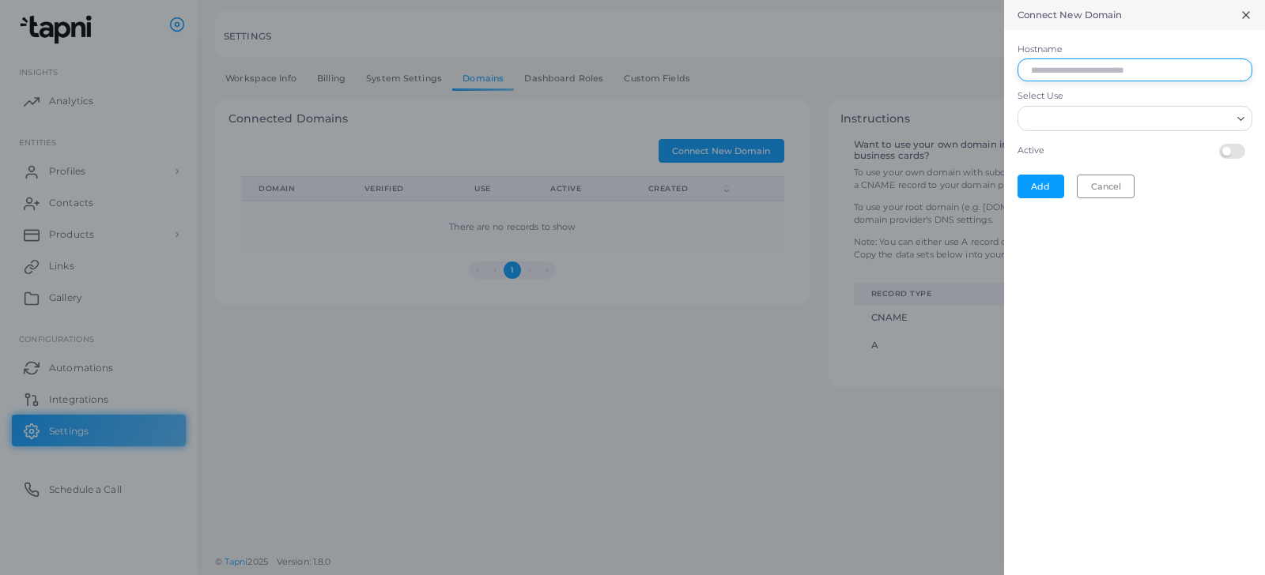
click at [1073, 77] on input "Hostname" at bounding box center [1134, 70] width 235 height 24
type input "**********"
click at [1060, 113] on input "Select Use" at bounding box center [1128, 118] width 206 height 17
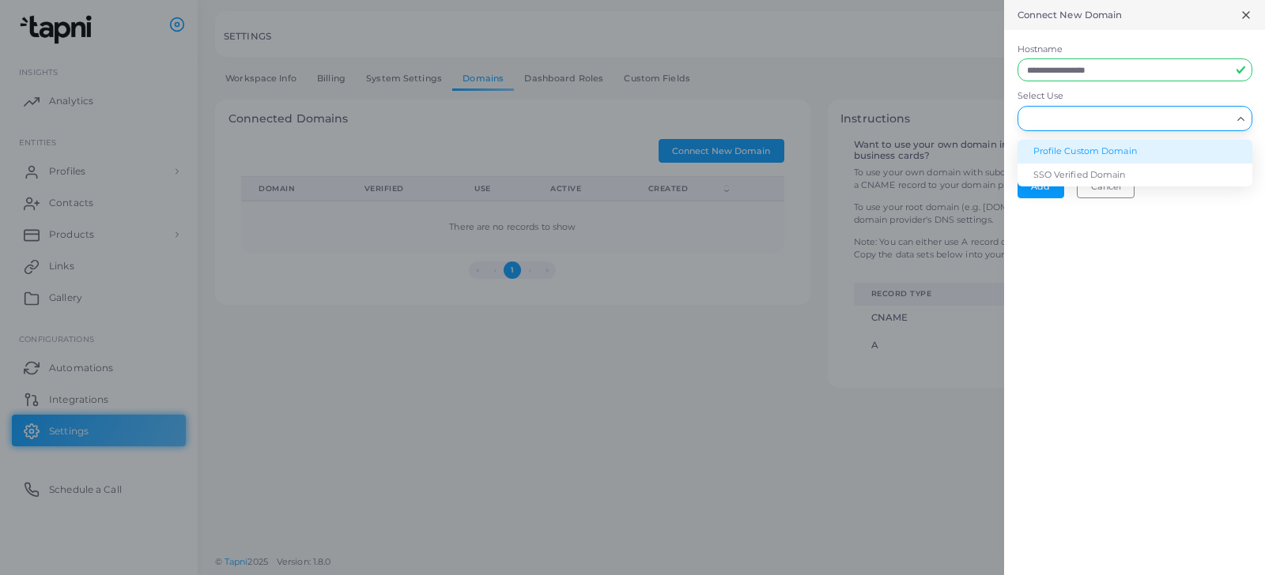
click at [1062, 151] on li "Profile Custom Domain" at bounding box center [1134, 152] width 235 height 24
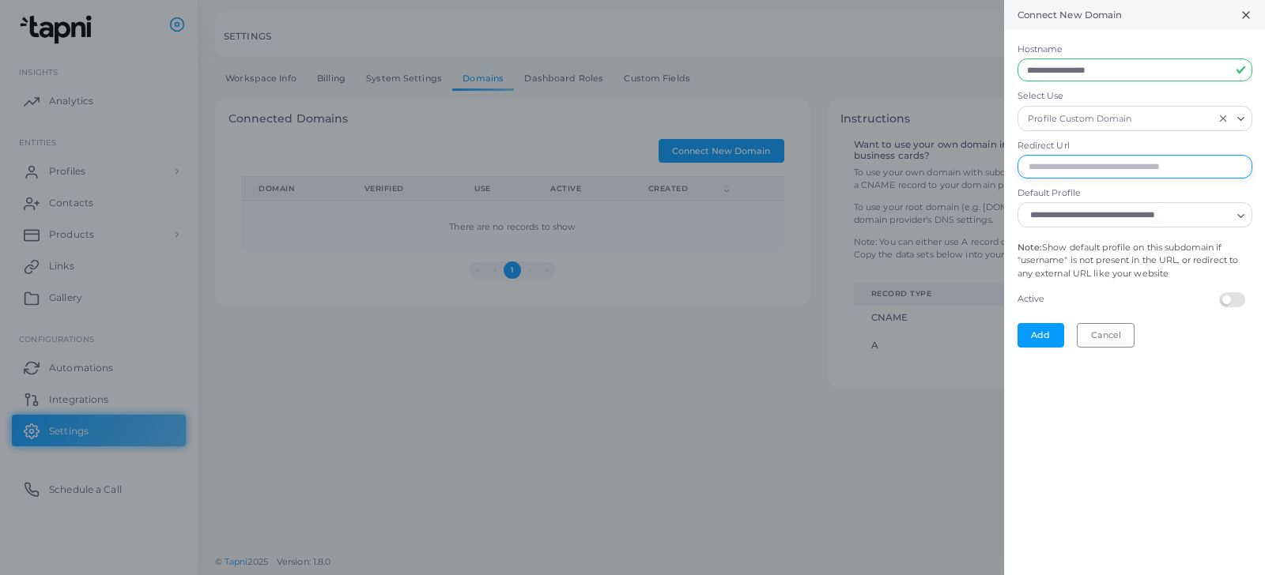
paste input "**********"
type input "**********"
click at [1115, 334] on button "Cancel" at bounding box center [1106, 335] width 58 height 24
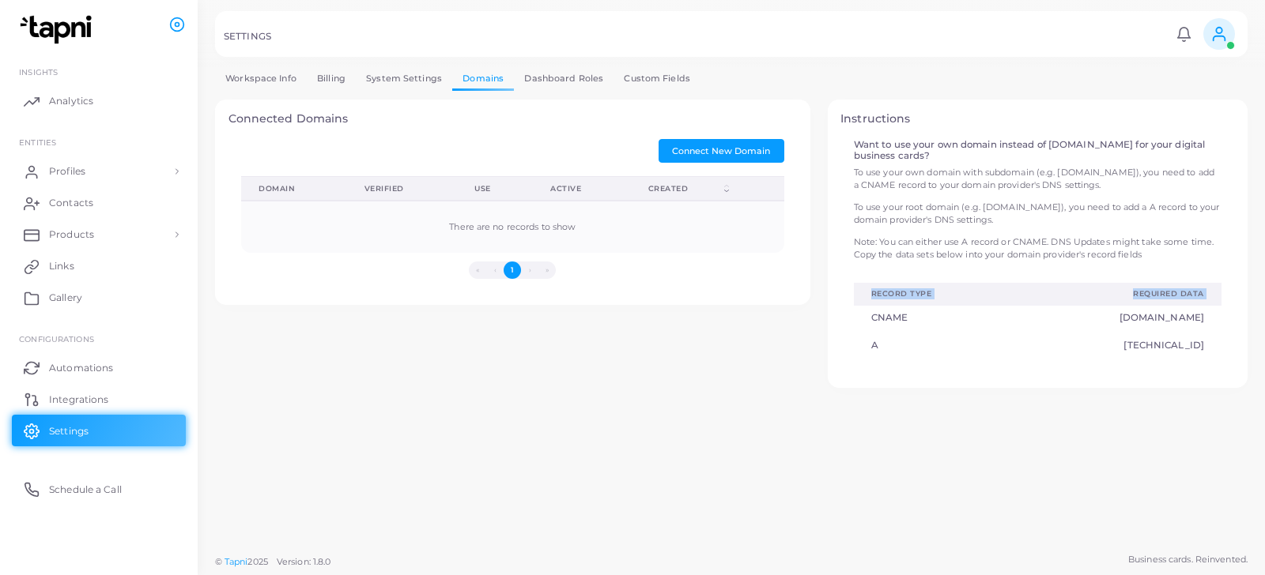
drag, startPoint x: 873, startPoint y: 317, endPoint x: 1211, endPoint y: 345, distance: 339.5
click at [1216, 359] on tbody "CNAME [DOMAIN_NAME] A [TECHNICAL_ID]" at bounding box center [1038, 334] width 368 height 56
click at [1006, 236] on p "Note: You can either use A record or CNAME. DNS Updates might take some time. C…" at bounding box center [1038, 249] width 368 height 26
click at [0, 505] on ul "INSIGHTS Analytics ENTITIES Profiles Profiles Profile Templates QR Code Templat…" at bounding box center [99, 280] width 198 height 466
click at [0, 526] on ul "INSIGHTS Analytics ENTITIES Profiles Profiles Profile Templates QR Code Templat…" at bounding box center [99, 315] width 198 height 537
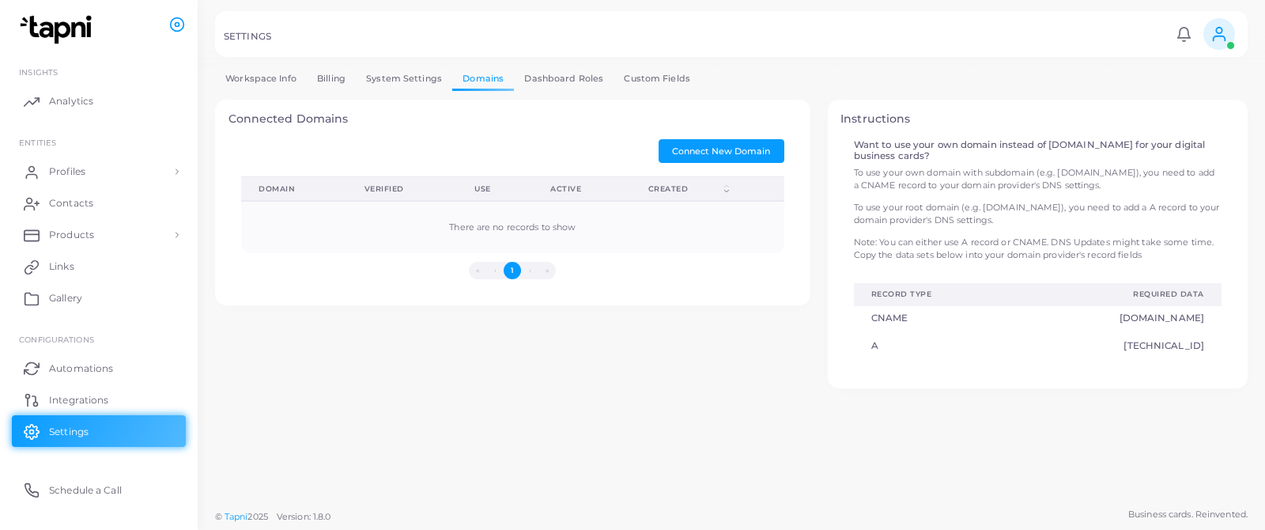
click at [412, 319] on div "Connected Domains Connect New Domain Domain (Click to clear sorting) Verified (…" at bounding box center [731, 244] width 1050 height 289
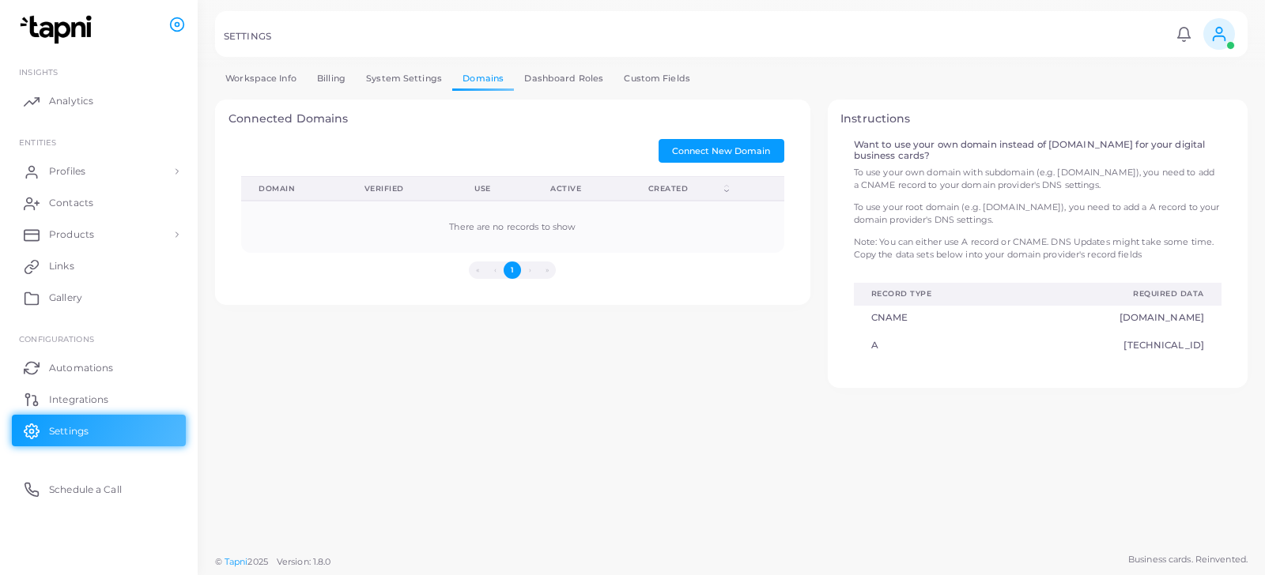
click at [305, 542] on div "Workspace Info Billing System Settings Domains Dashboard Roles Custom Fields Ba…" at bounding box center [731, 273] width 1067 height 546
click at [339, 395] on div "Workspace Info Billing System Settings Domains Dashboard Roles Custom Fields Ba…" at bounding box center [731, 273] width 1067 height 546
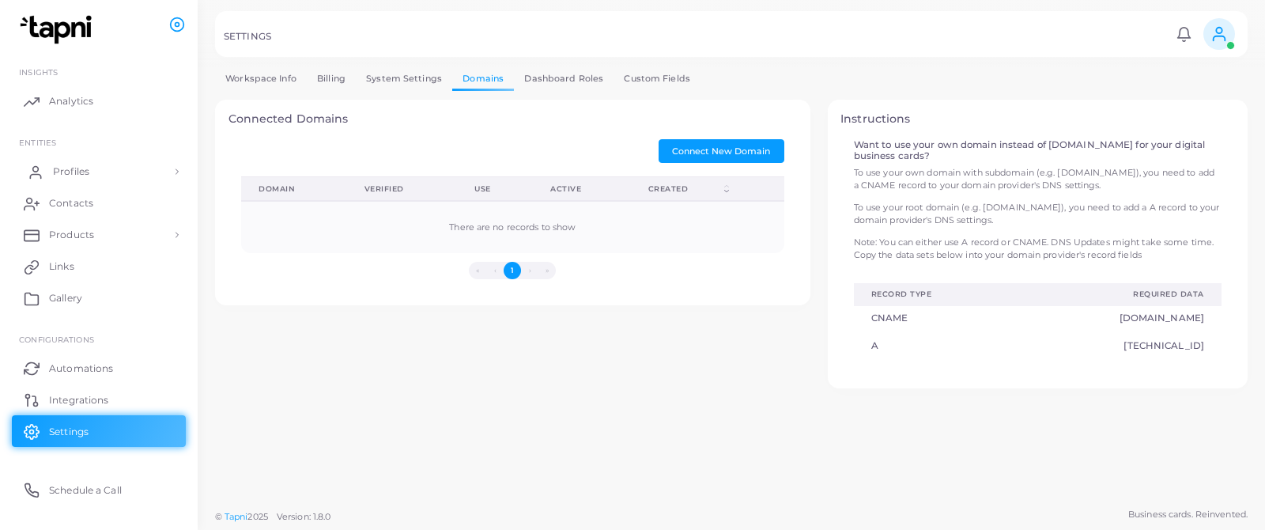
click at [54, 174] on span "Profiles" at bounding box center [71, 171] width 36 height 14
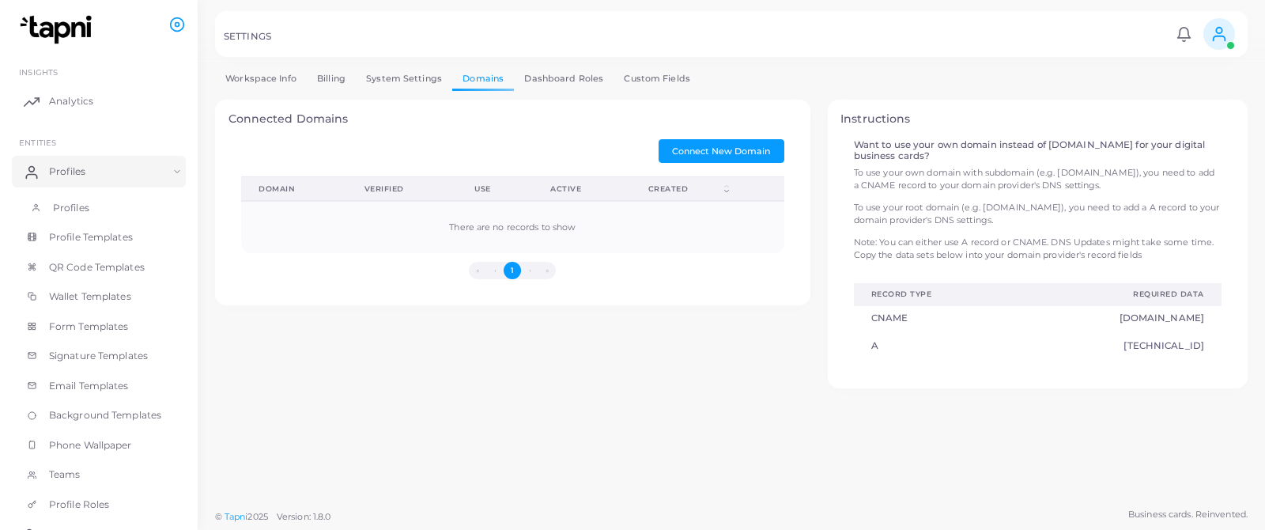
click at [91, 211] on link "Profiles" at bounding box center [99, 208] width 174 height 30
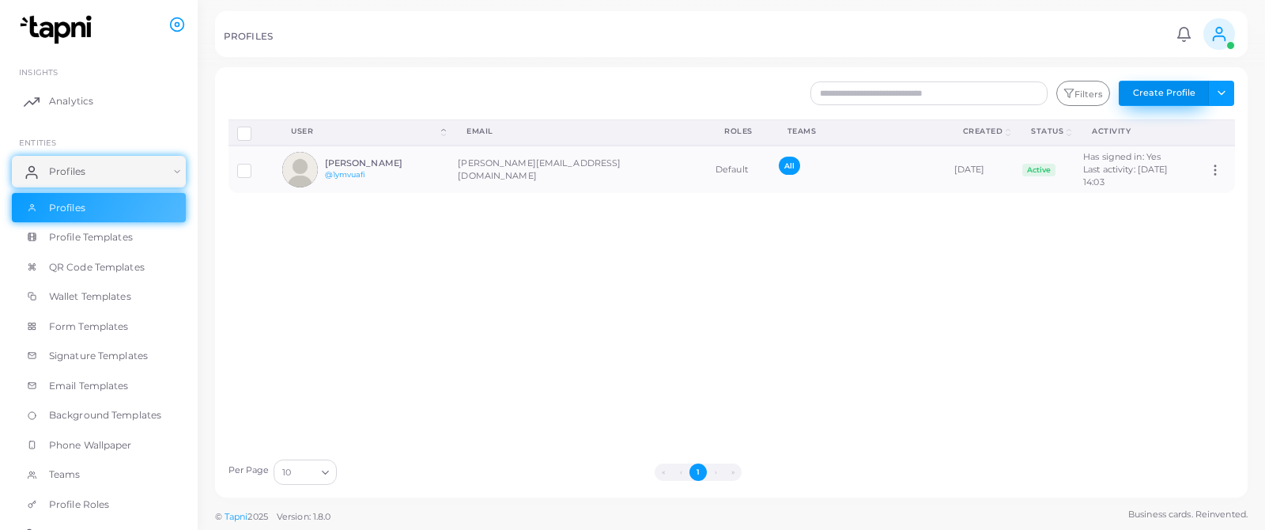
click at [1170, 99] on button "Create Profile" at bounding box center [1164, 93] width 90 height 25
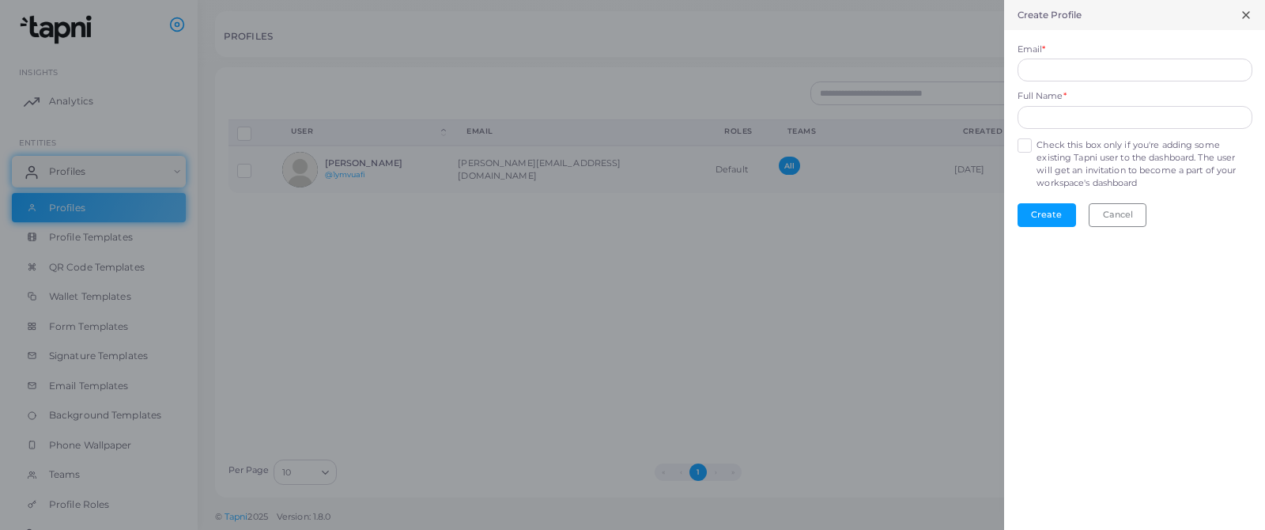
click at [1243, 20] on icon at bounding box center [1246, 15] width 13 height 13
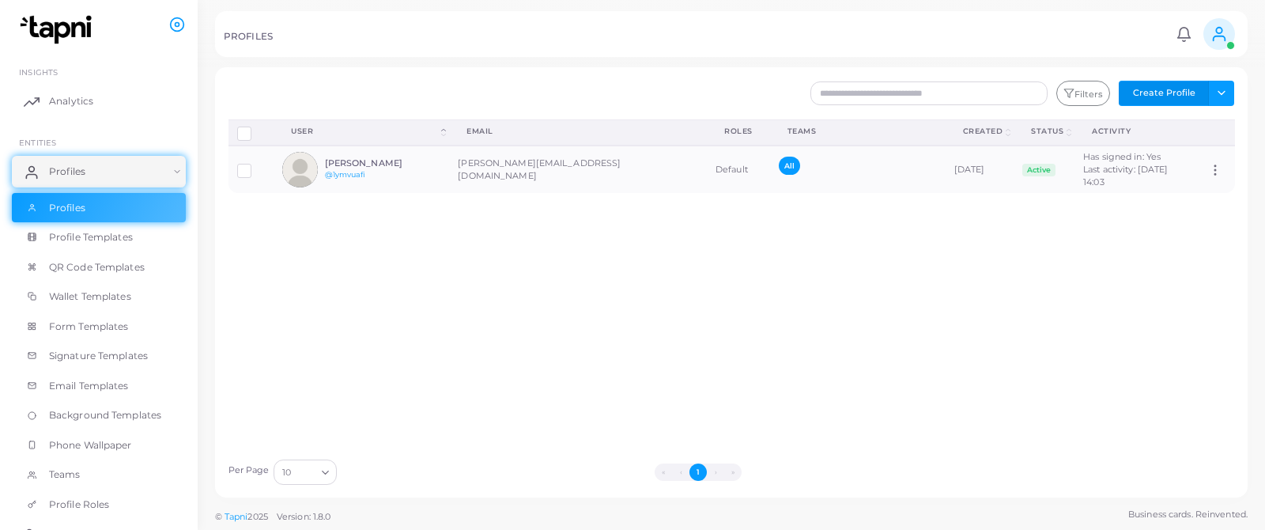
click at [1189, 93] on button "Create Profile" at bounding box center [1164, 93] width 90 height 25
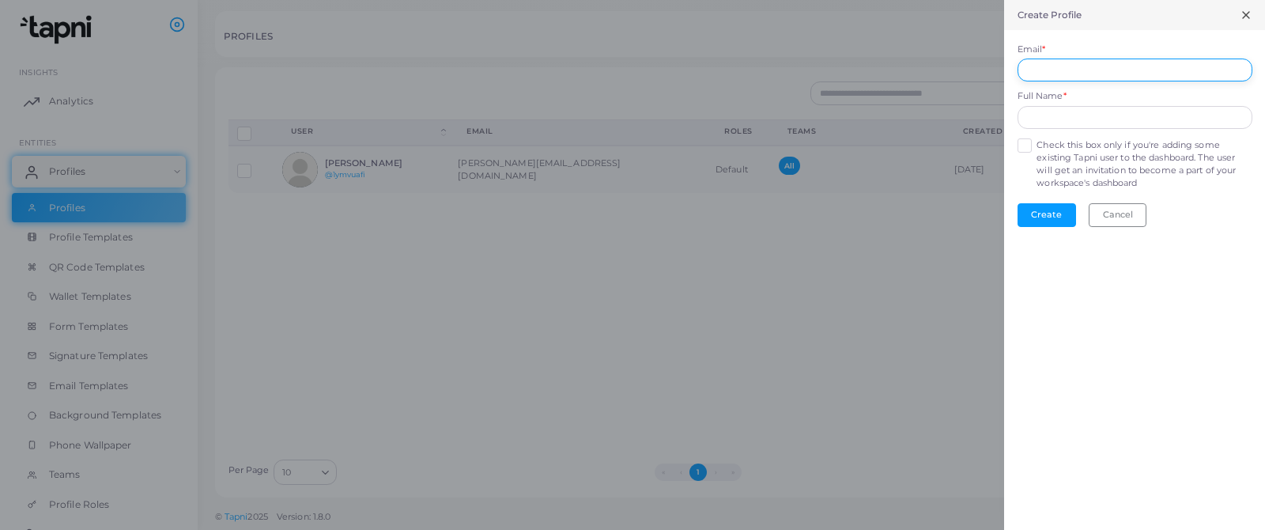
click at [1060, 76] on input "Email *" at bounding box center [1134, 70] width 235 height 24
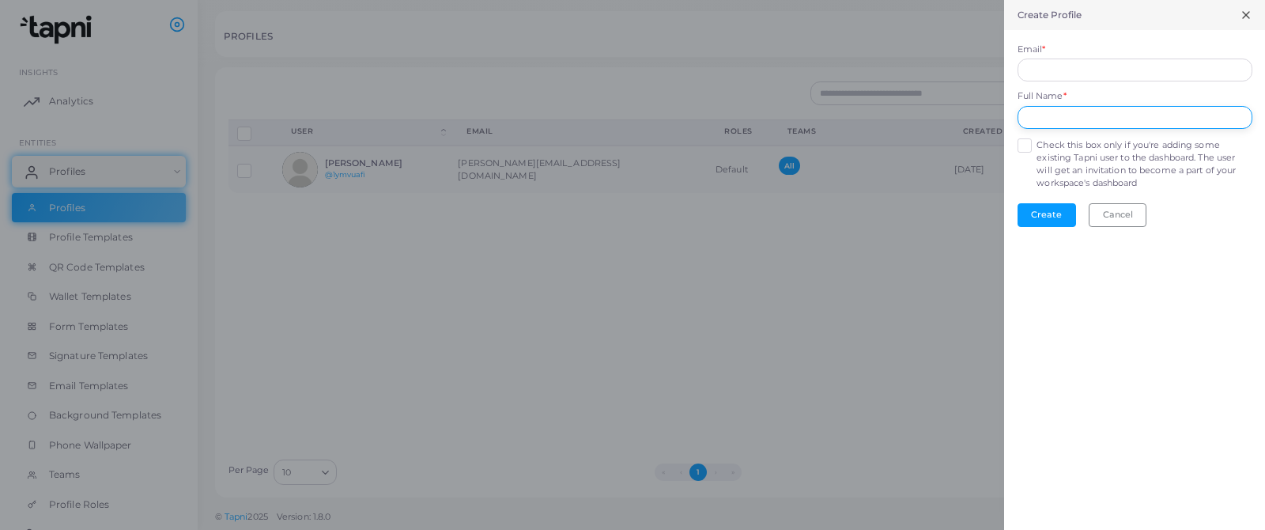
click at [1043, 115] on div "Full Name *" at bounding box center [1134, 109] width 235 height 39
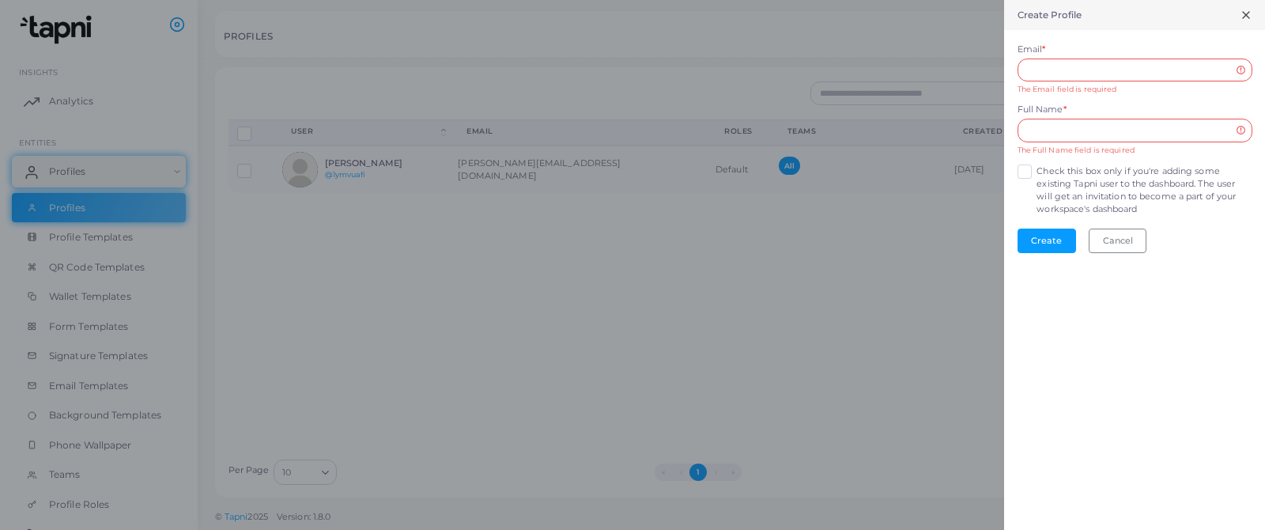
click at [1023, 158] on form "Email * The Email field is required Full Name * The Full Name field is required…" at bounding box center [1134, 148] width 261 height 236
click at [1036, 176] on label "Check this box only if you're adding some existing Tapni user to the dashboard.…" at bounding box center [1143, 190] width 215 height 51
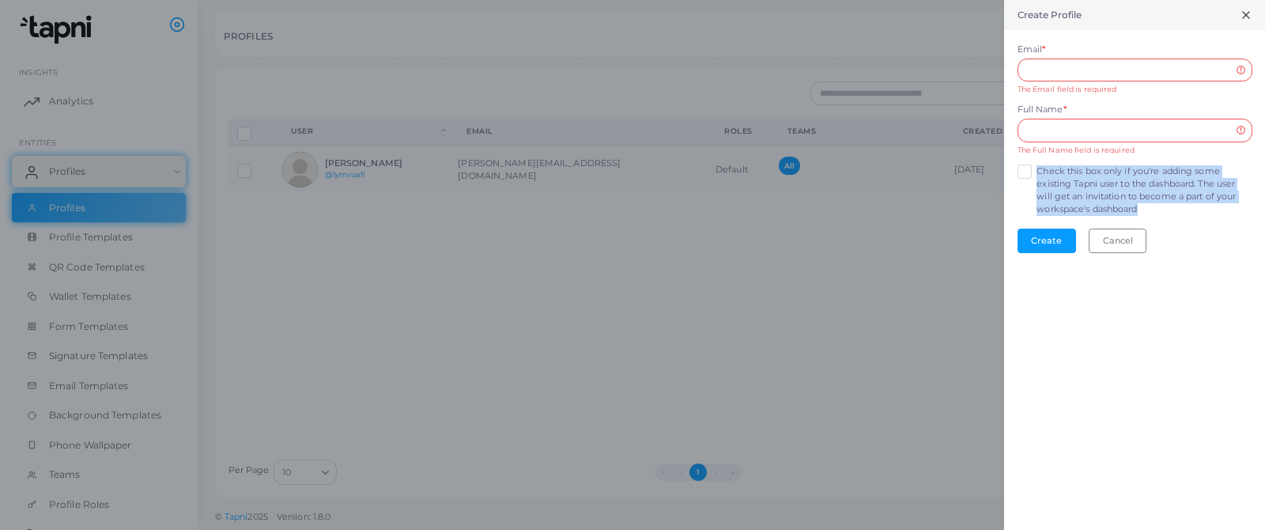
drag, startPoint x: 1036, startPoint y: 170, endPoint x: 1146, endPoint y: 208, distance: 116.2
click at [1146, 208] on label "Check this box only if you're adding some existing Tapni user to the dashboard.…" at bounding box center [1143, 190] width 215 height 51
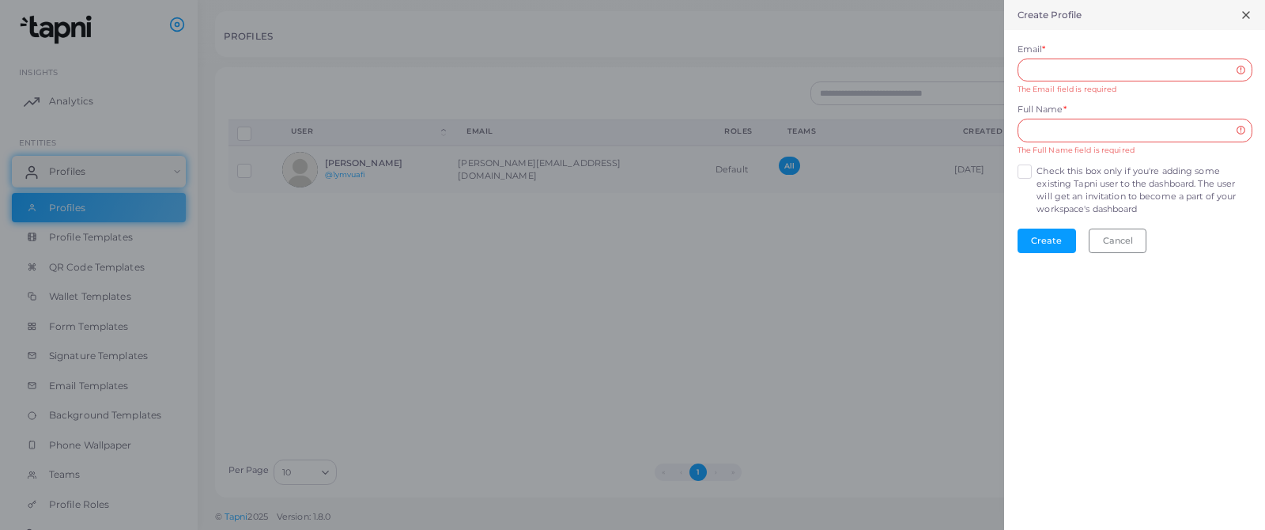
click at [1036, 172] on label "Check this box only if you're adding some existing Tapni user to the dashboard.…" at bounding box center [1143, 190] width 215 height 51
click at [1111, 245] on button "Cancel" at bounding box center [1118, 240] width 58 height 24
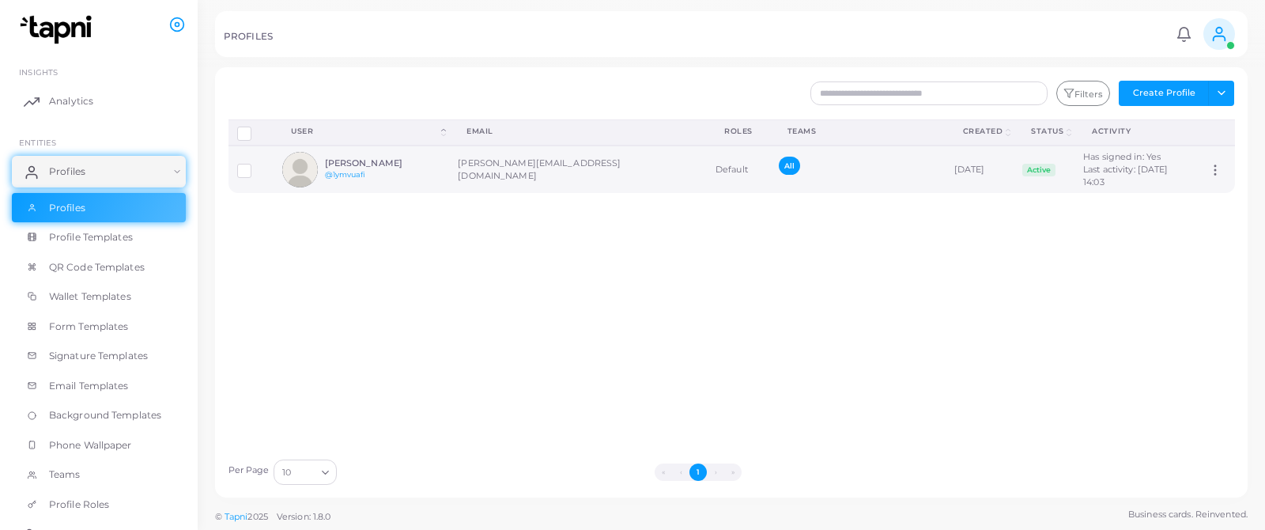
click at [411, 169] on div "[PERSON_NAME] @1ymvuafi" at bounding box center [383, 169] width 116 height 23
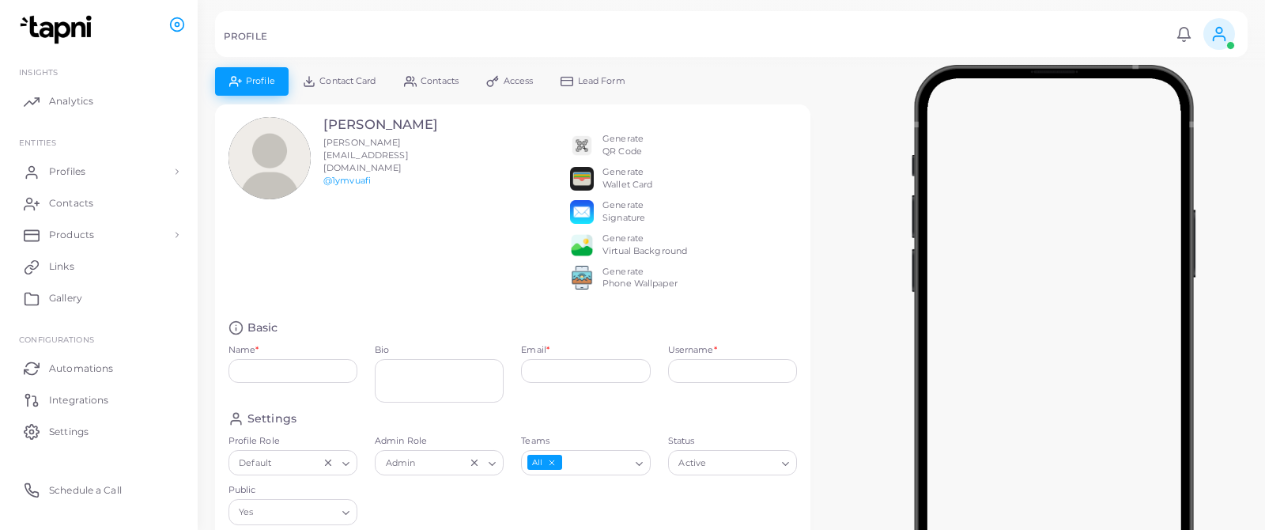
type input "**********"
type input "********"
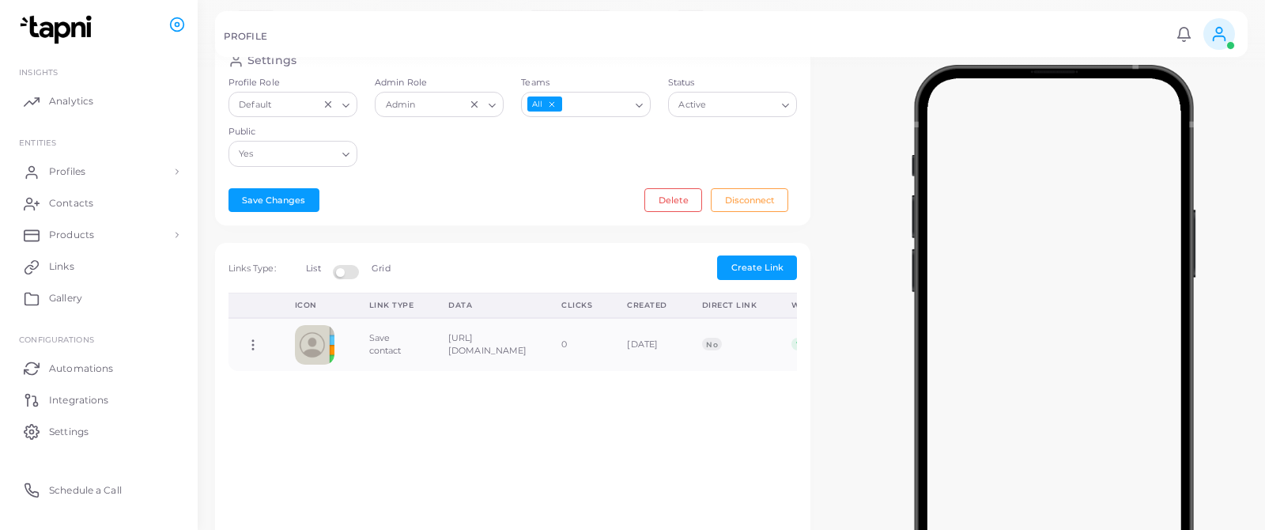
scroll to position [360, 0]
click at [745, 271] on span "Create Link" at bounding box center [757, 265] width 52 height 11
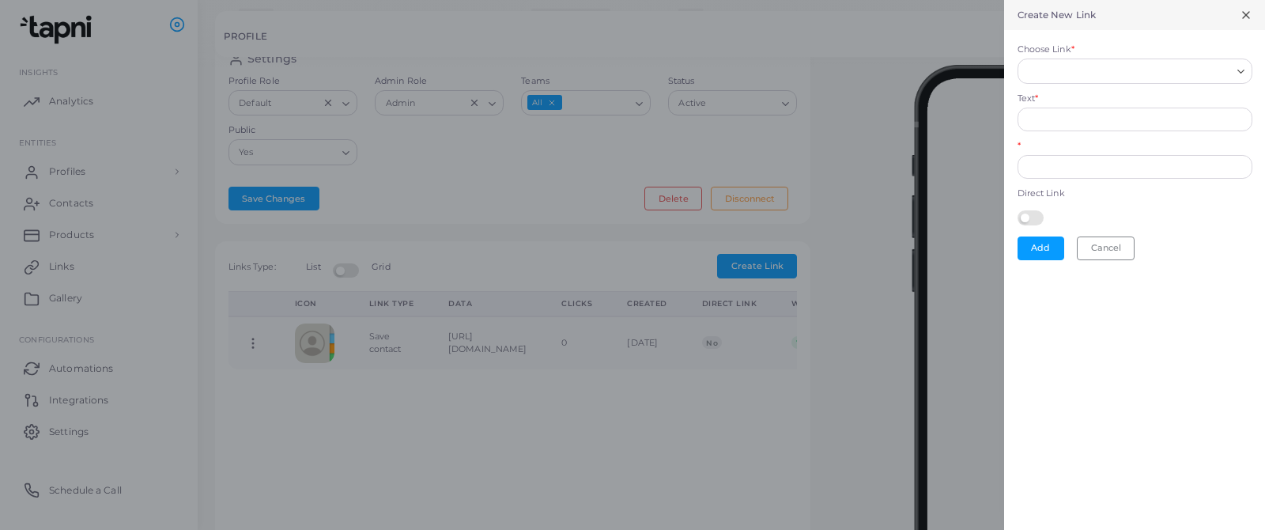
click at [1089, 70] on input "Choose Link *" at bounding box center [1128, 70] width 206 height 17
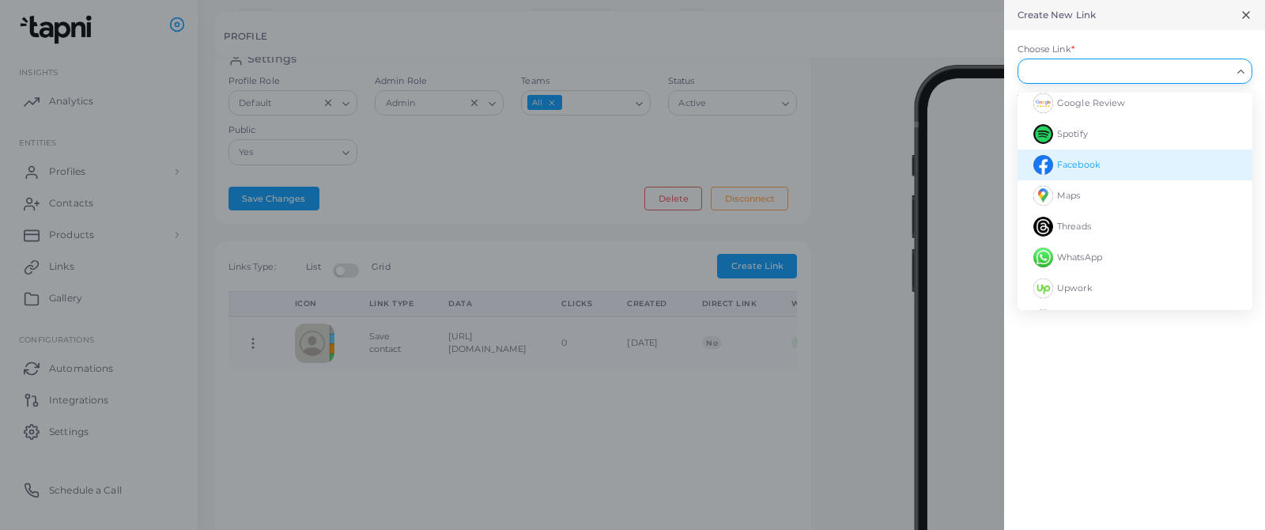
scroll to position [61, 0]
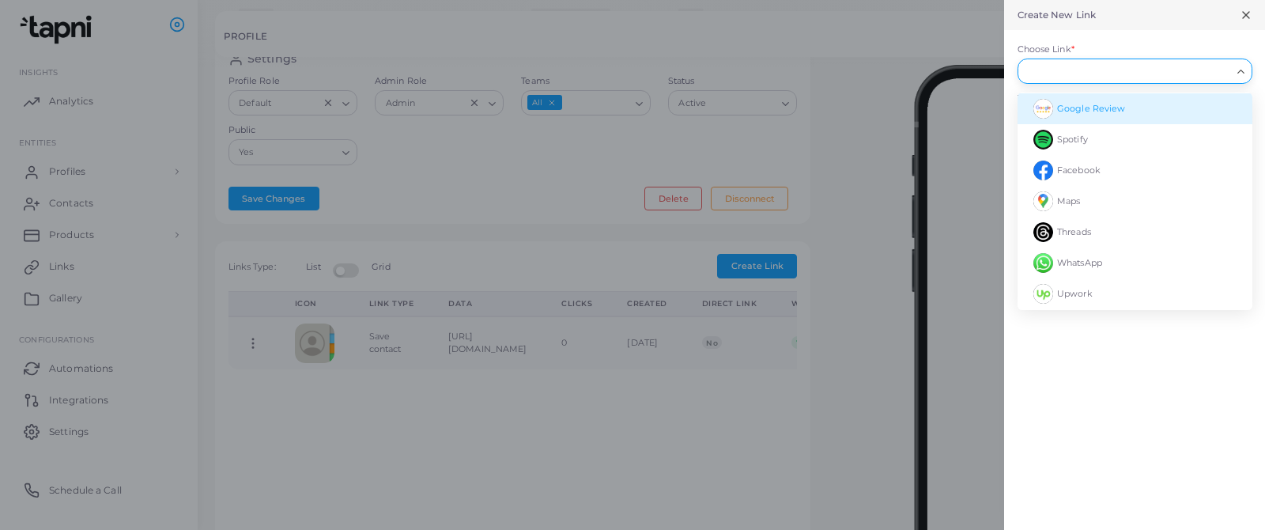
click at [1250, 17] on icon at bounding box center [1246, 15] width 13 height 13
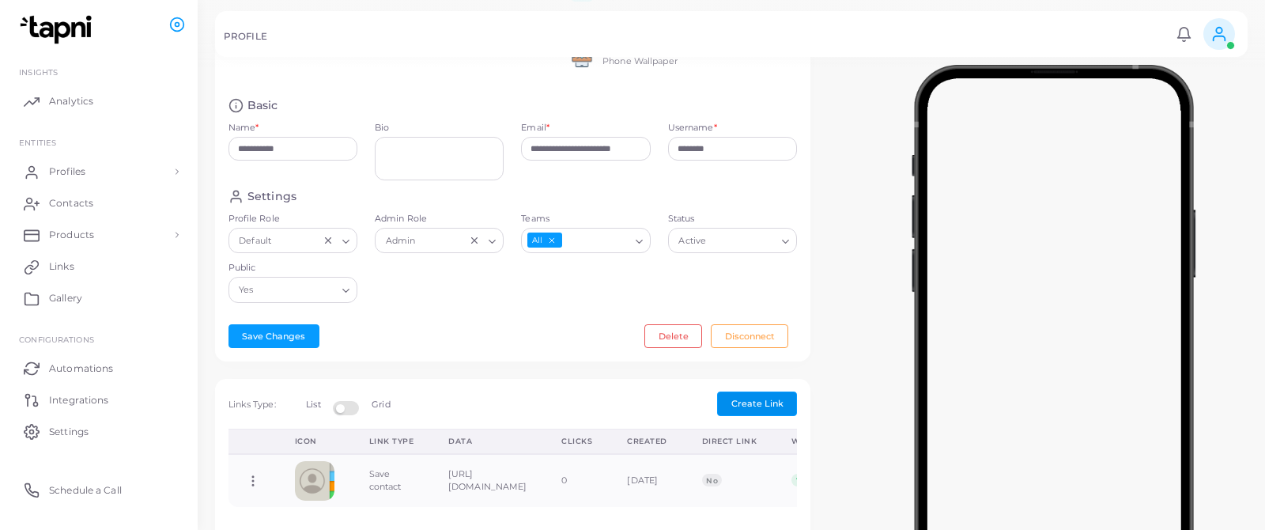
scroll to position [220, 0]
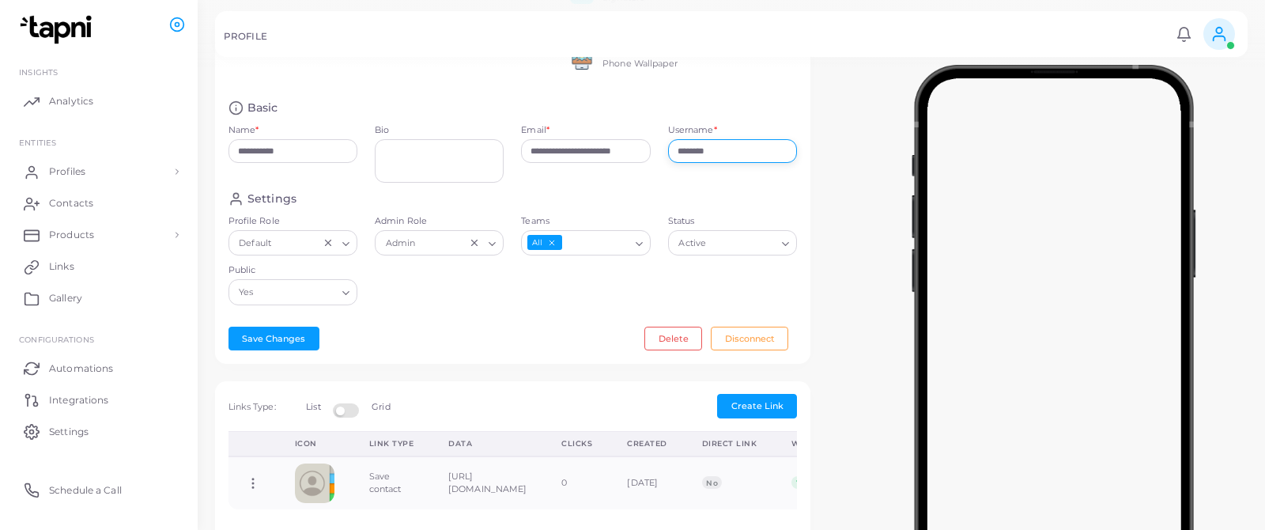
drag, startPoint x: 735, startPoint y: 163, endPoint x: 676, endPoint y: 149, distance: 61.0
click at [676, 149] on div "Username * ********" at bounding box center [732, 143] width 129 height 39
click at [388, 127] on div "**********" at bounding box center [513, 145] width 587 height 91
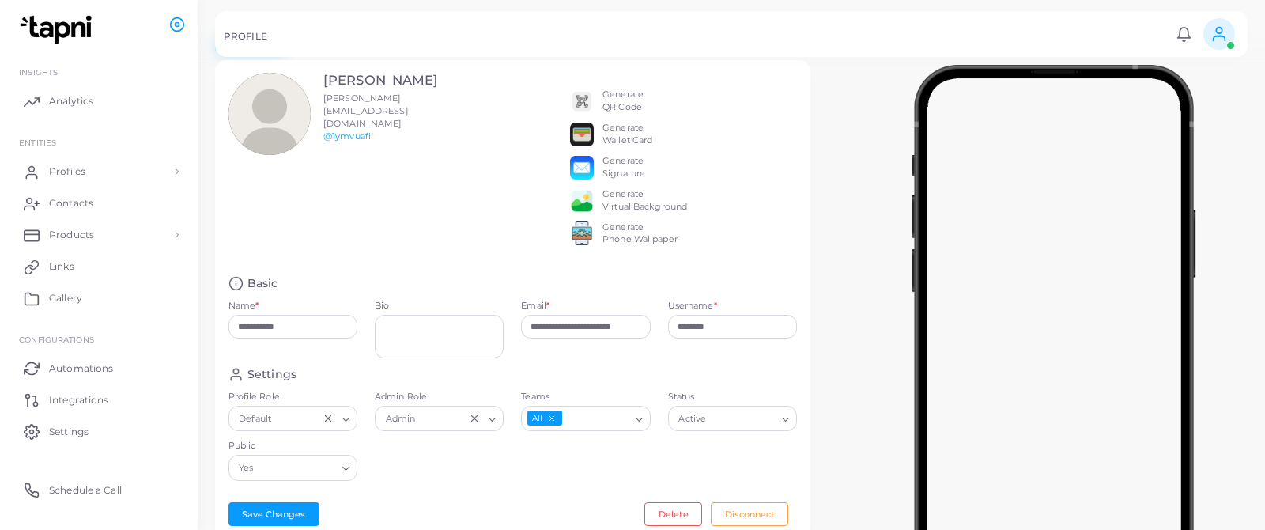
scroll to position [0, 0]
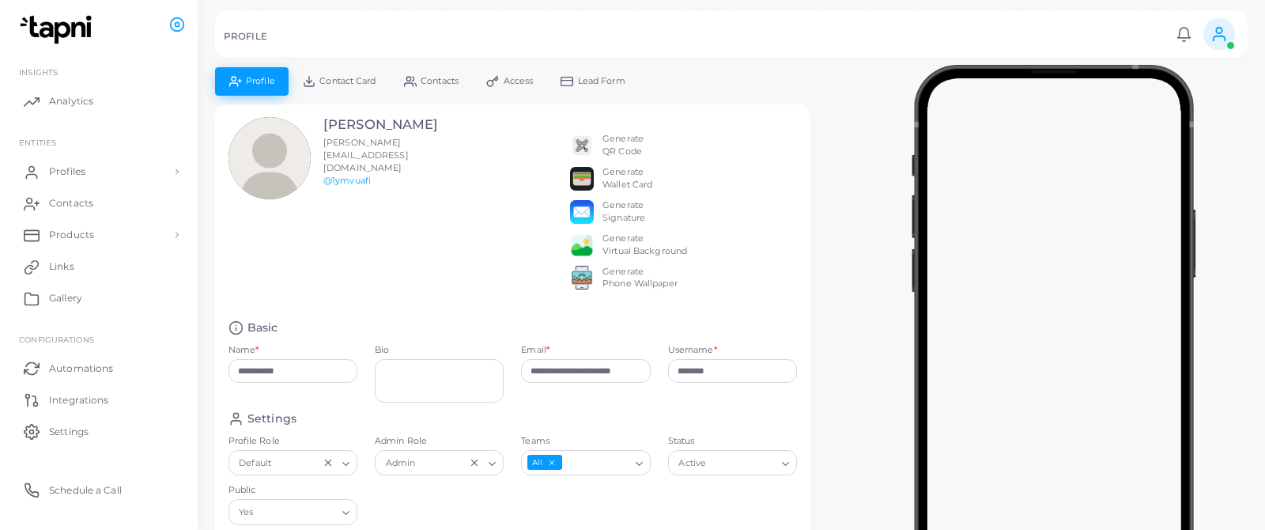
click at [355, 81] on span "Contact Card" at bounding box center [347, 81] width 56 height 9
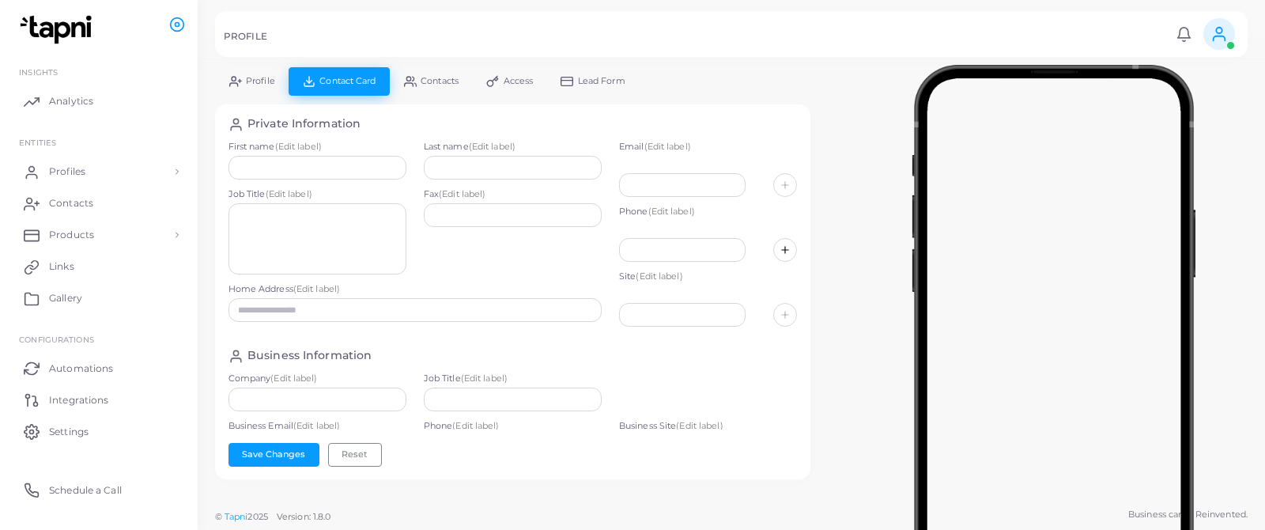
click at [512, 435] on div at bounding box center [513, 455] width 178 height 41
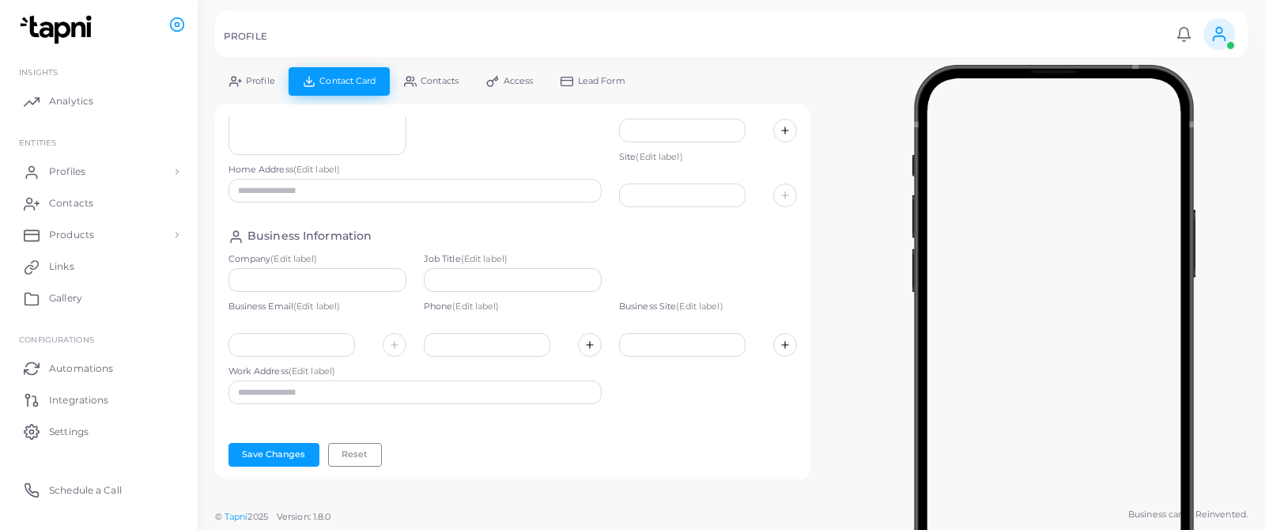
scroll to position [119, 0]
